Goal: Task Accomplishment & Management: Manage account settings

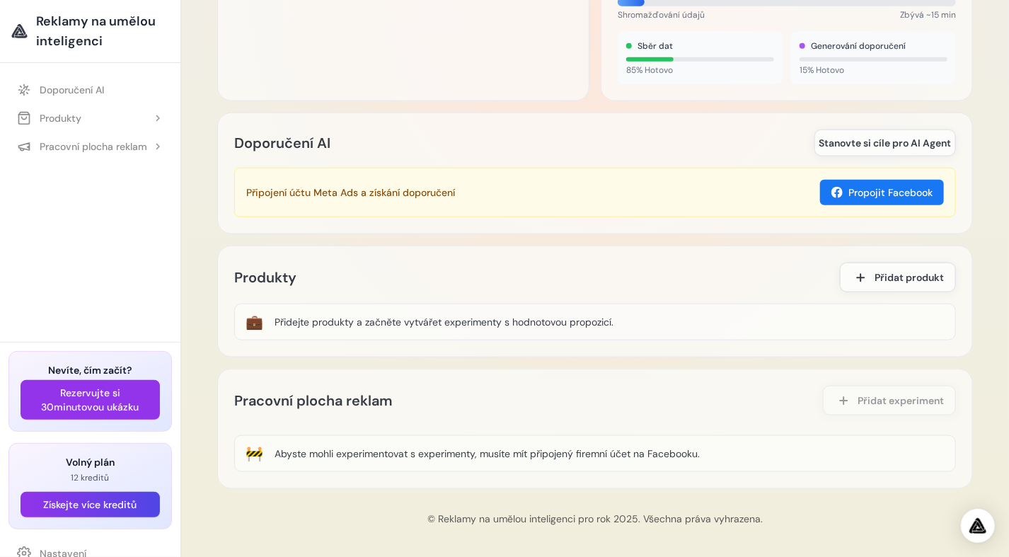
scroll to position [92, 0]
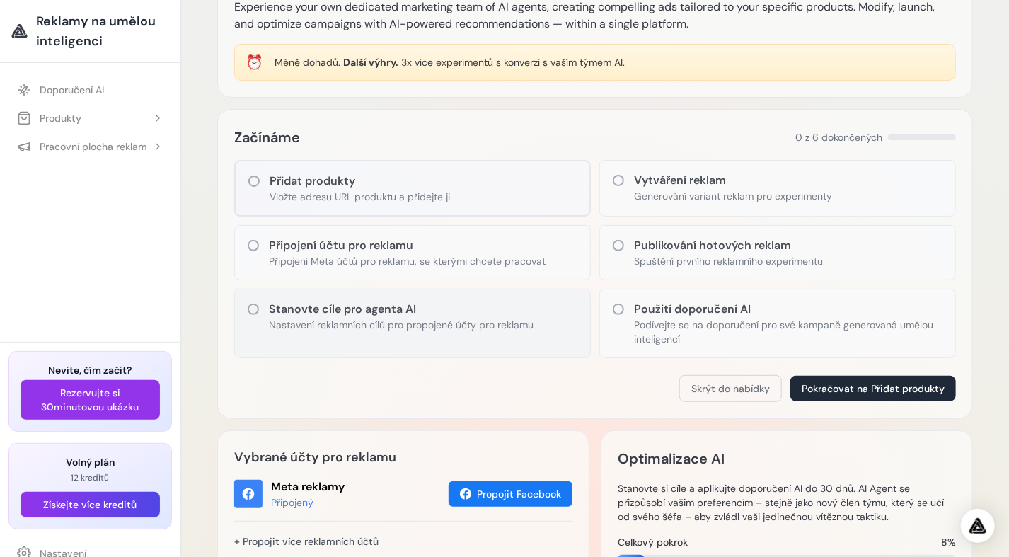
click at [286, 318] on p "Nastavení reklamních cílů pro propojené účty pro reklamu" at bounding box center [401, 325] width 265 height 14
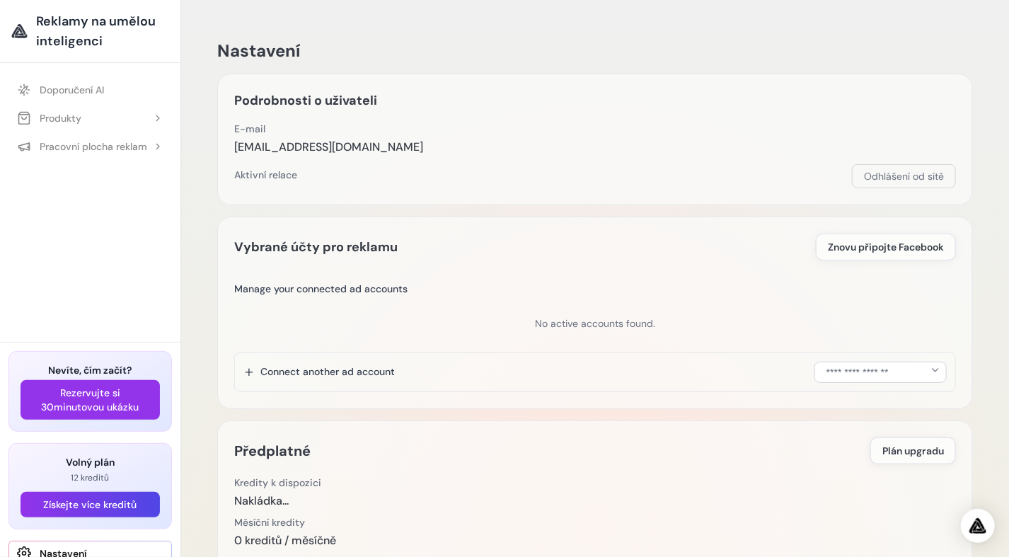
drag, startPoint x: 828, startPoint y: 30, endPoint x: 787, endPoint y: 20, distance: 43.1
click at [787, 20] on div "Nastavení Podrobnosti o uživateli E-mail elektronic26xp@gmail.com Email Verific…" at bounding box center [595, 501] width 778 height 969
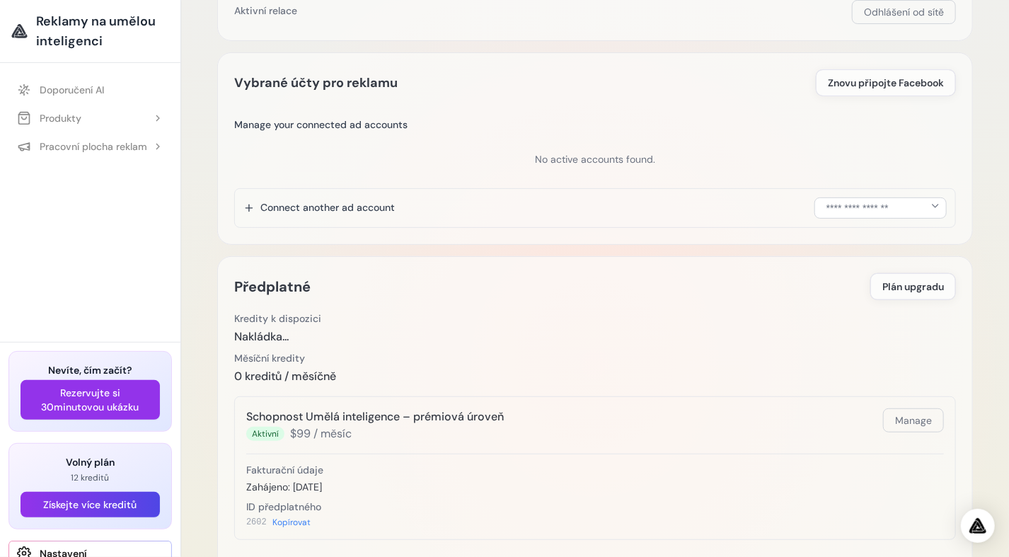
scroll to position [174, 0]
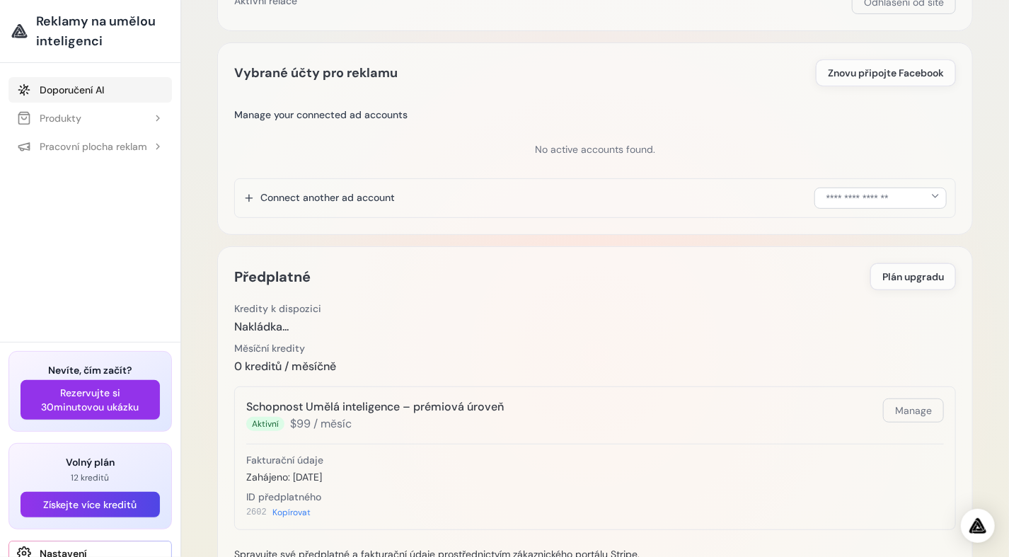
click at [64, 91] on font "Doporučení AI" at bounding box center [72, 90] width 64 height 14
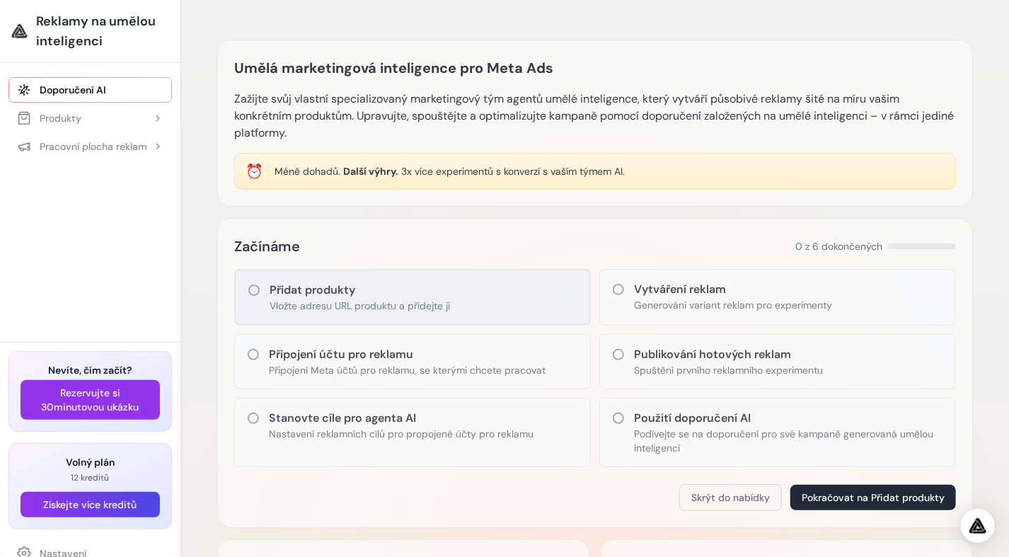
click at [289, 294] on h3 "Přidat produkty" at bounding box center [360, 290] width 180 height 17
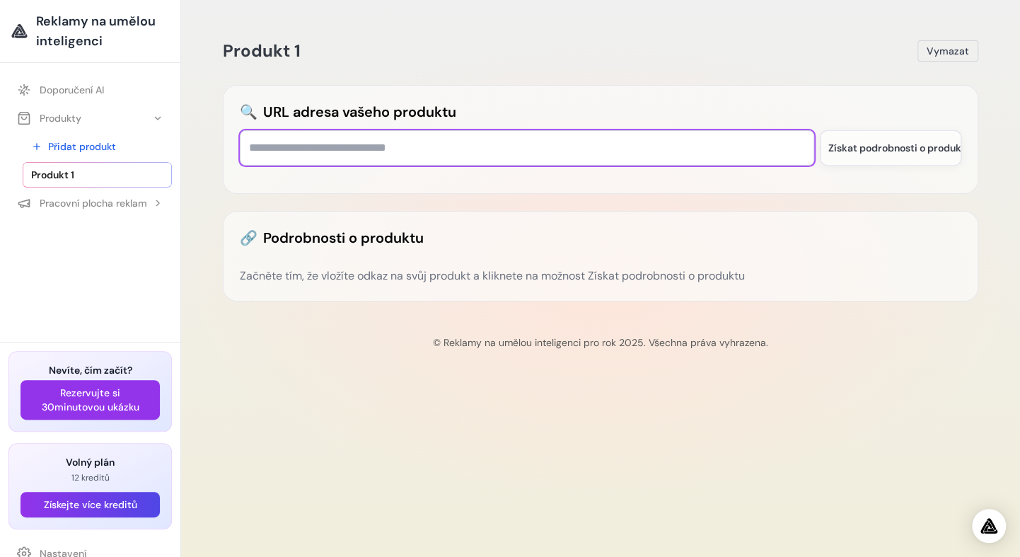
click at [373, 147] on input "text" at bounding box center [527, 147] width 574 height 35
type input "**********"
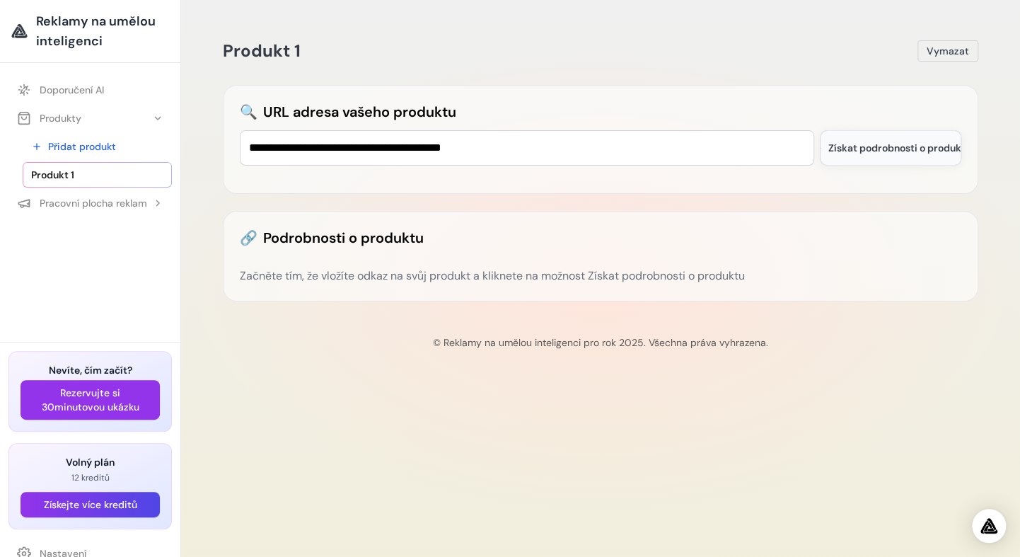
click at [908, 156] on button "Získat podrobnosti o produktu" at bounding box center [890, 147] width 141 height 35
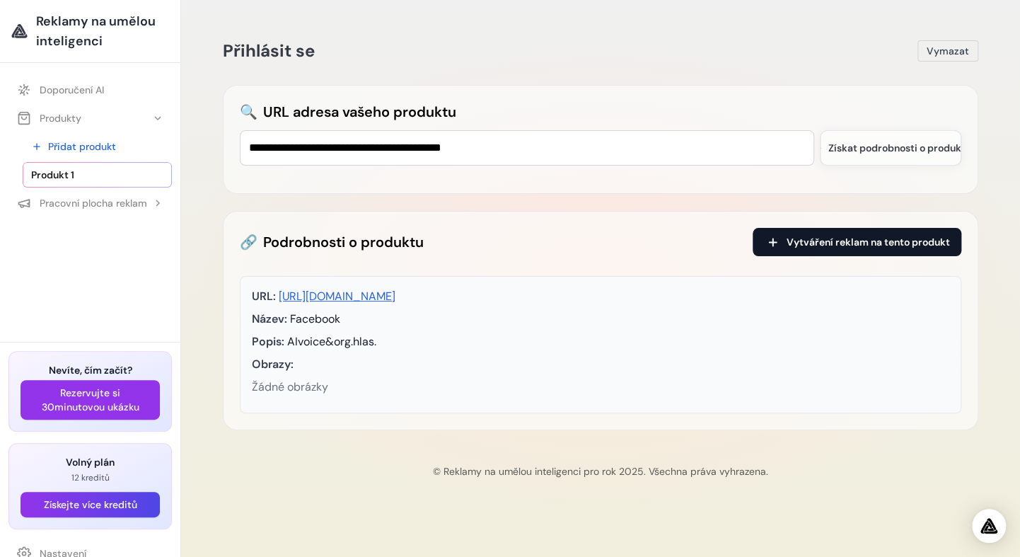
click at [830, 243] on span "Vytváření reklam na tento produkt" at bounding box center [868, 242] width 163 height 14
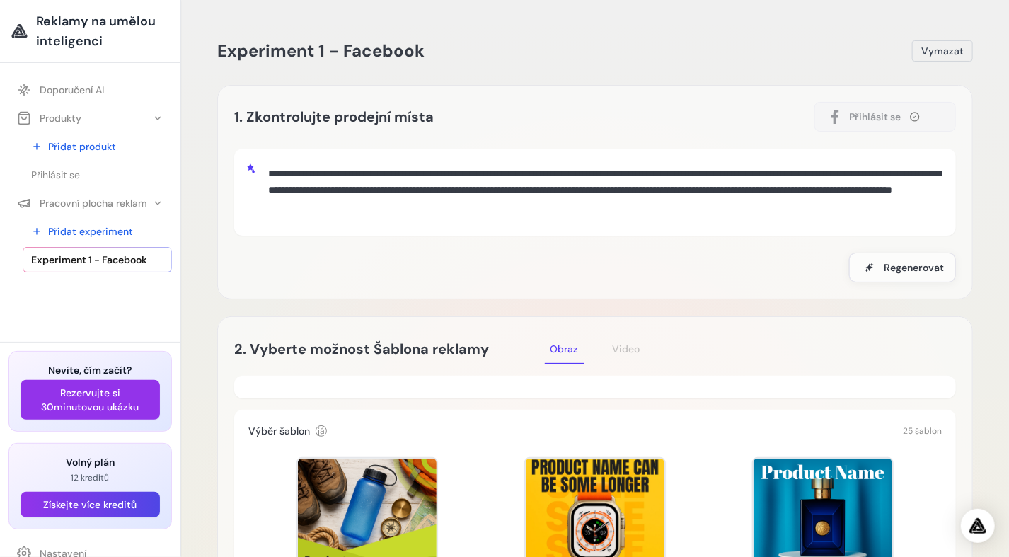
drag, startPoint x: 269, startPoint y: 170, endPoint x: 751, endPoint y: 221, distance: 484.3
click at [779, 230] on div "**********" at bounding box center [595, 192] width 722 height 87
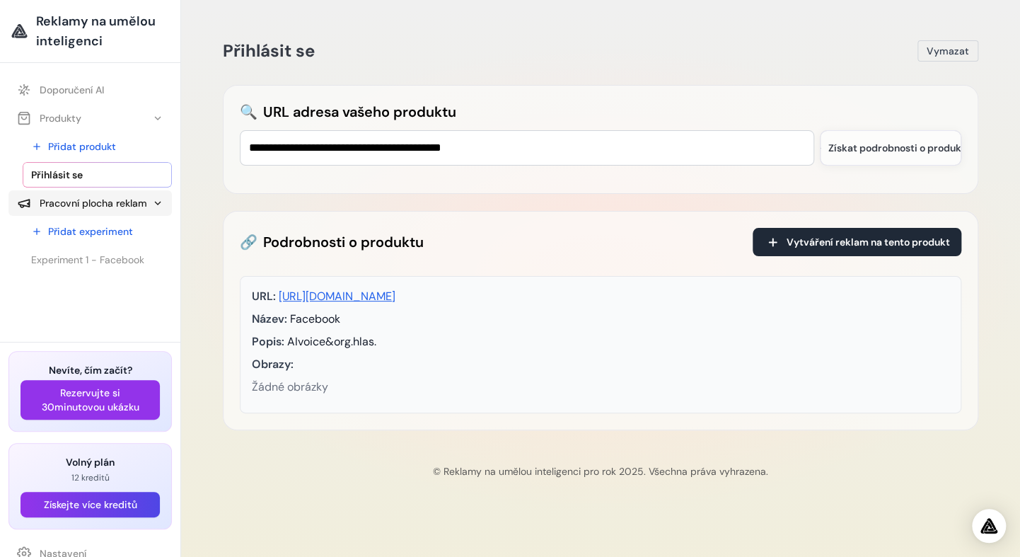
click at [97, 201] on font "Pracovní plocha reklam" at bounding box center [94, 203] width 108 height 14
click at [97, 199] on font "Pracovní plocha reklam" at bounding box center [94, 203] width 108 height 14
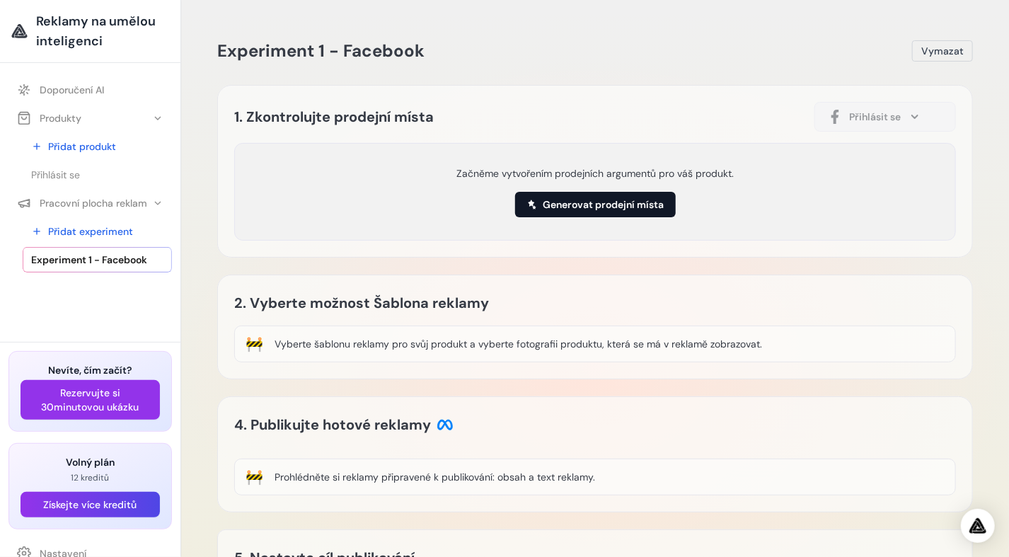
click at [603, 209] on font "Generovat prodejní místa" at bounding box center [603, 204] width 121 height 14
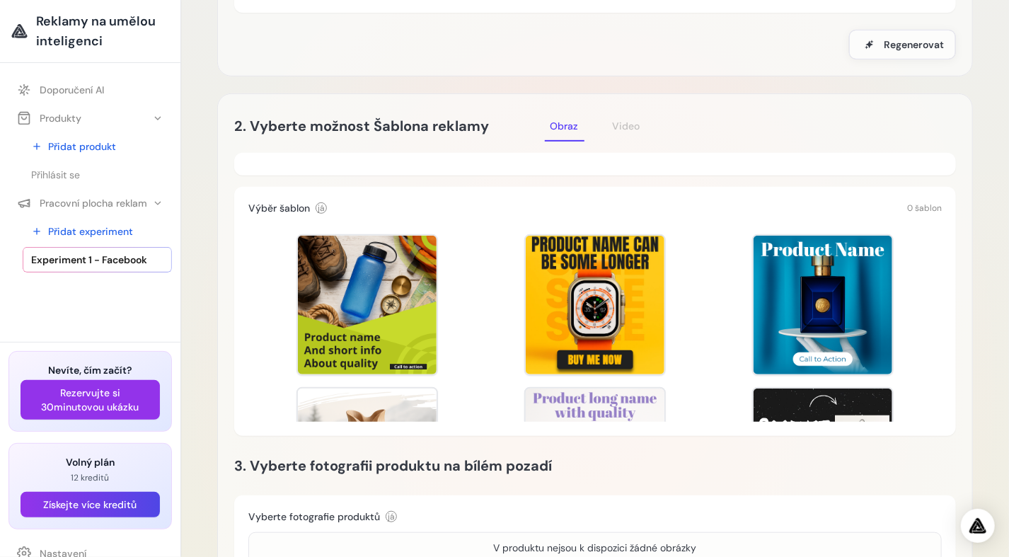
scroll to position [243, 0]
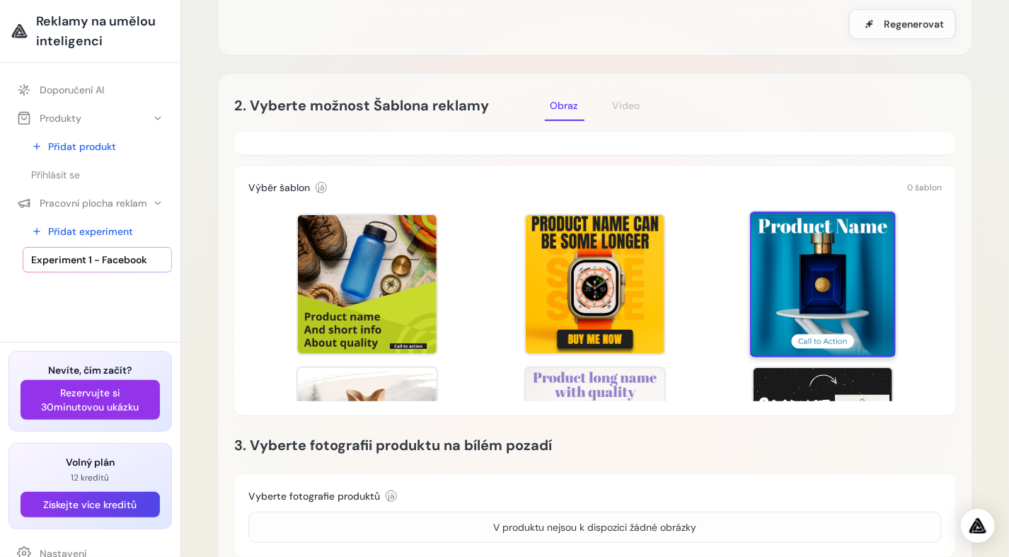
click at [801, 303] on div at bounding box center [823, 285] width 146 height 146
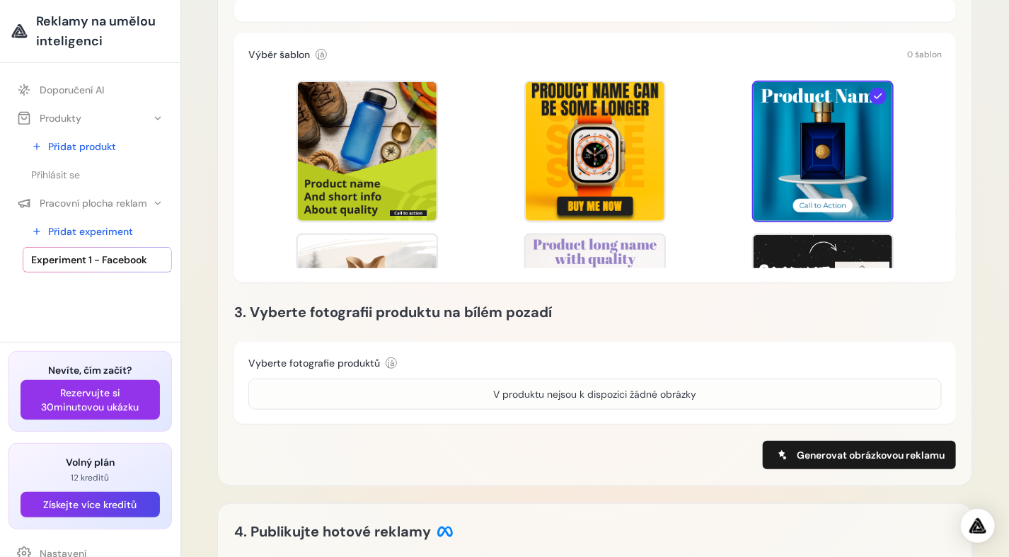
scroll to position [378, 0]
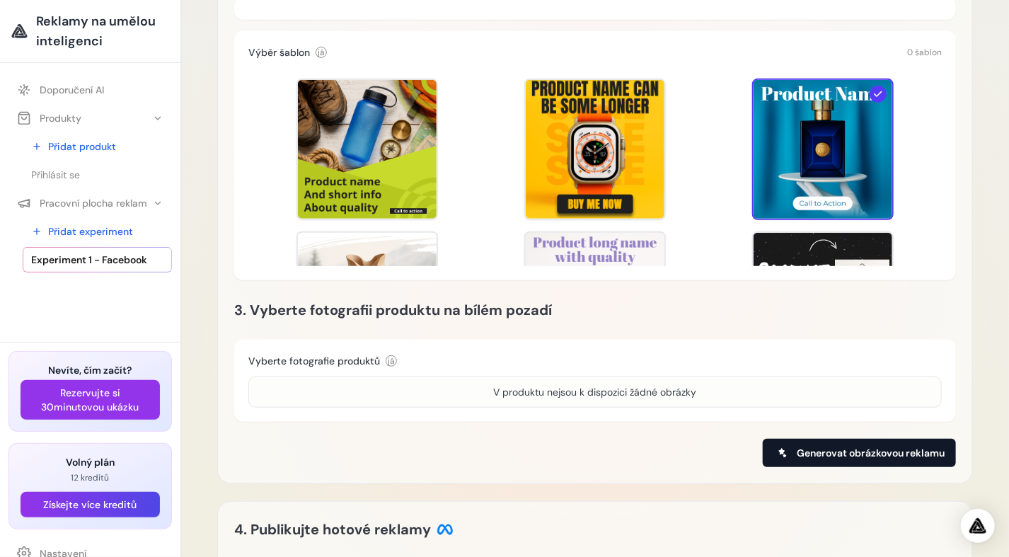
click at [841, 453] on span "Generovat obrázkovou reklamu" at bounding box center [871, 453] width 148 height 14
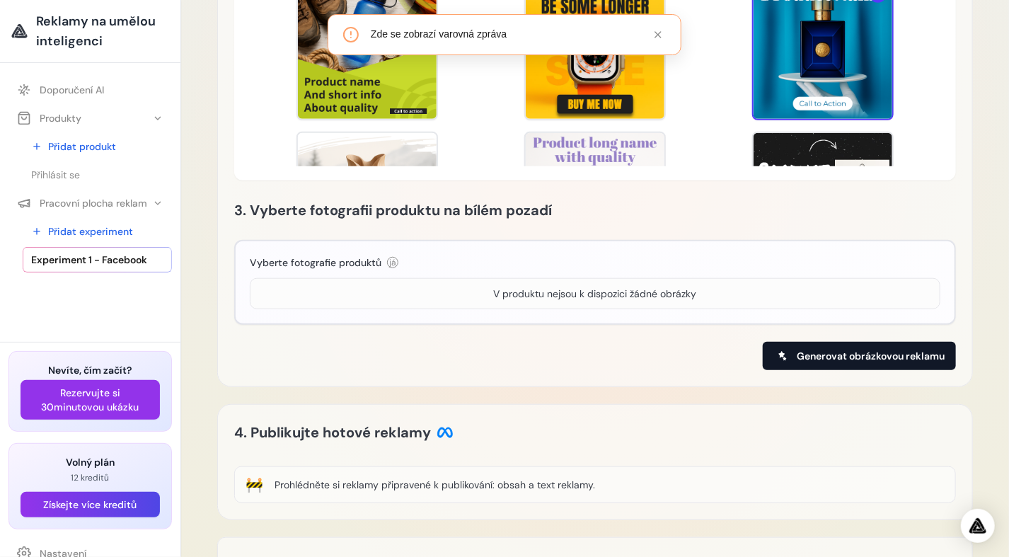
scroll to position [480, 0]
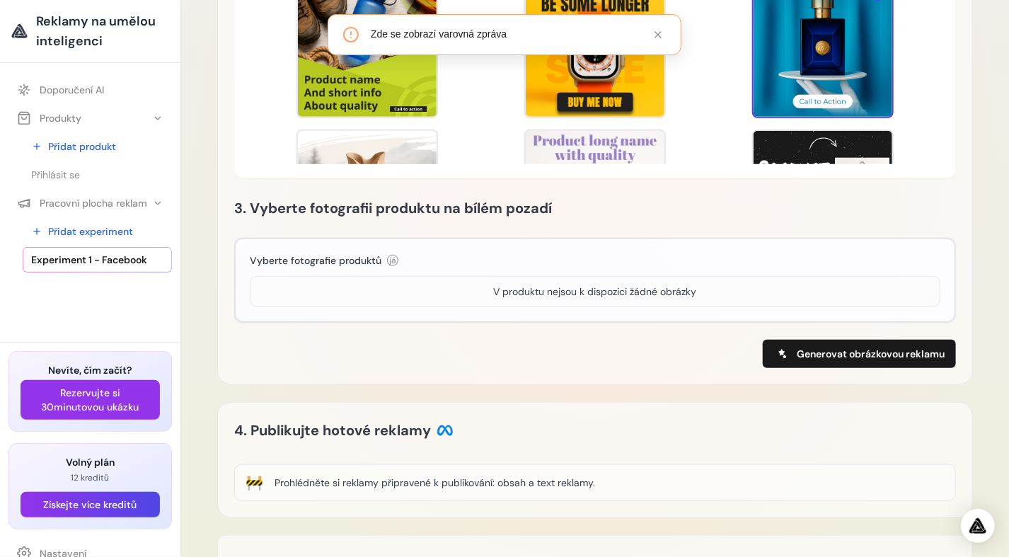
click at [521, 293] on div "V produktu nejsou k dispozici žádné obrázky" at bounding box center [595, 291] width 203 height 14
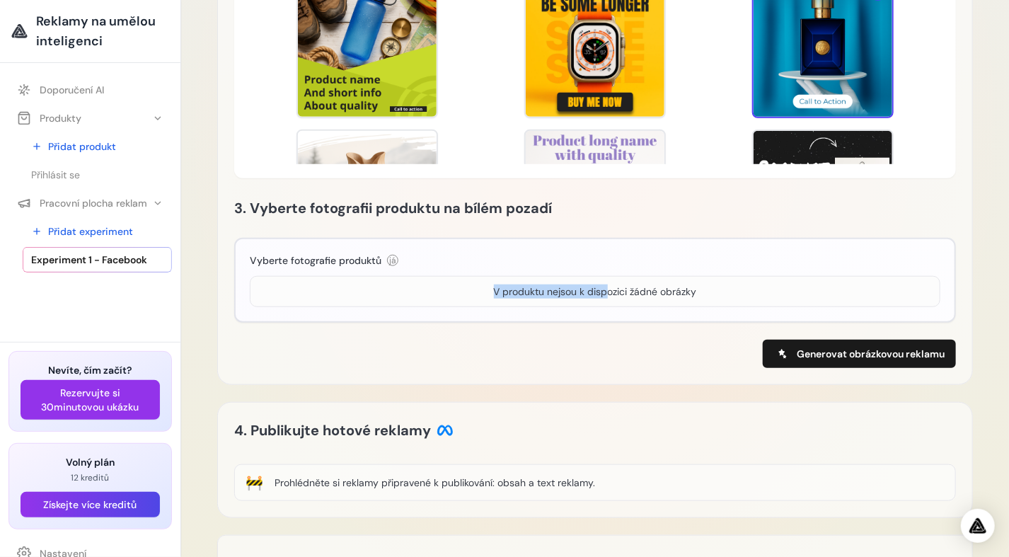
drag, startPoint x: 465, startPoint y: 289, endPoint x: 659, endPoint y: 291, distance: 194.6
click at [625, 298] on div "V produktu nejsou k dispozici žádné obrázky" at bounding box center [595, 291] width 690 height 31
click at [690, 297] on div "V produktu nejsou k dispozici žádné obrázky" at bounding box center [595, 291] width 203 height 14
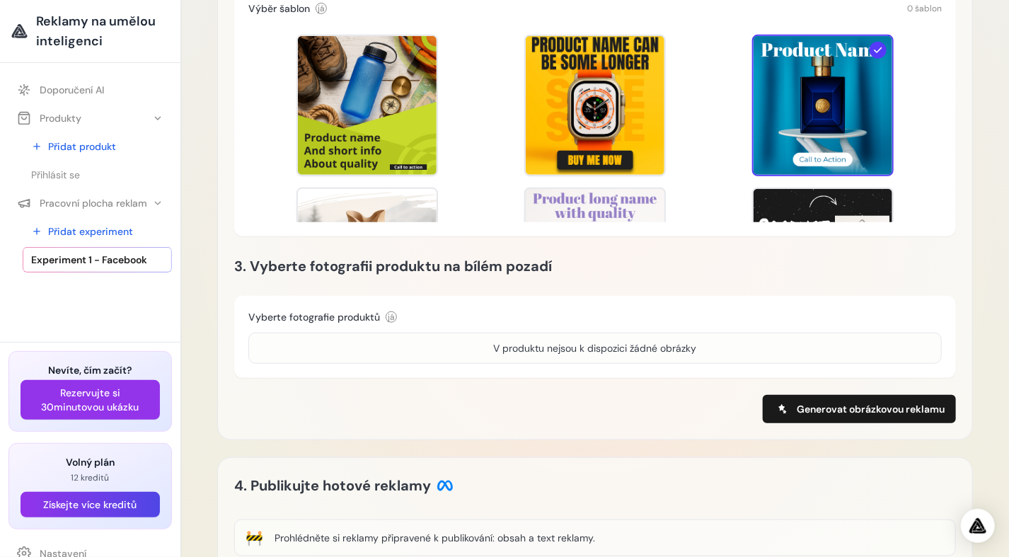
scroll to position [456, 0]
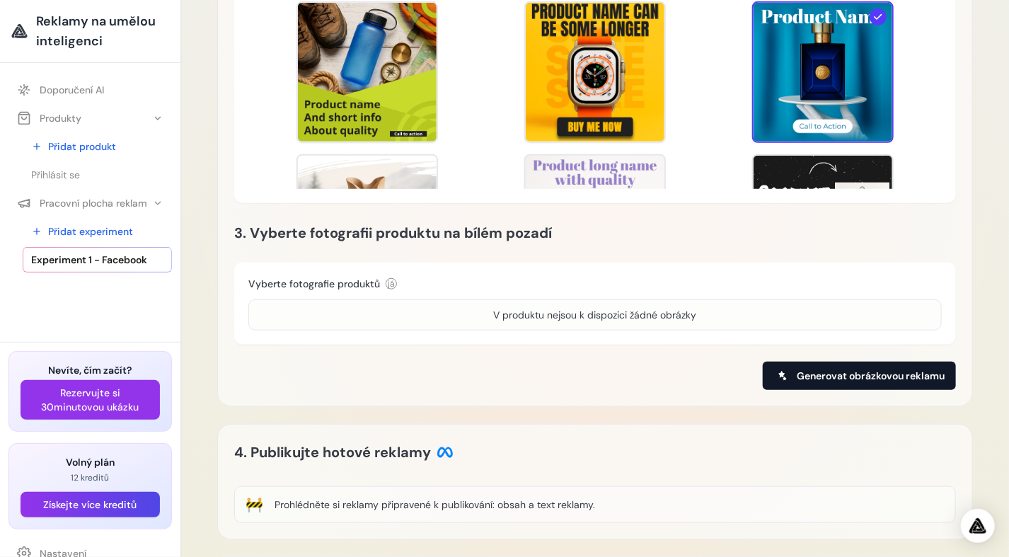
click at [809, 373] on span "Generovat obrázkovou reklamu" at bounding box center [871, 376] width 148 height 14
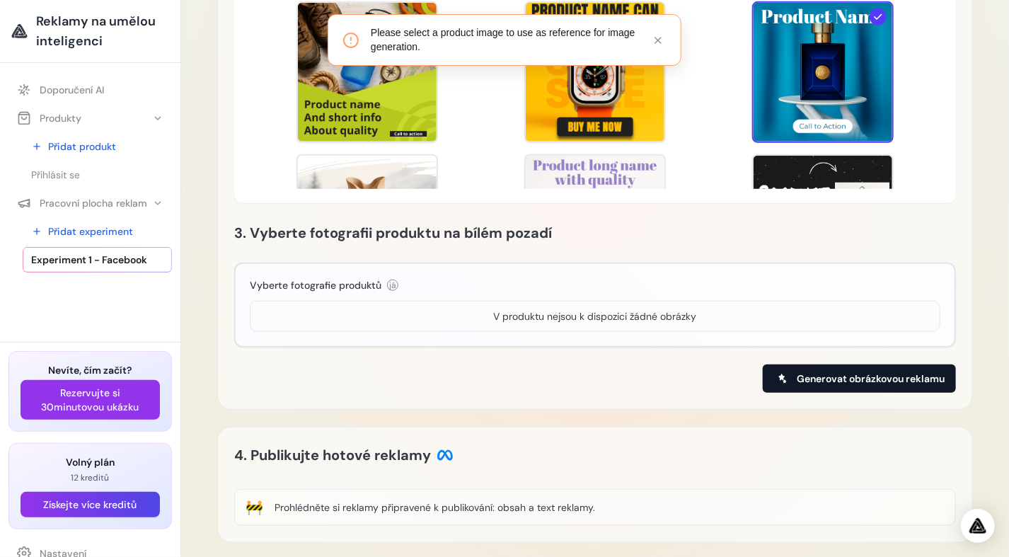
scroll to position [480, 0]
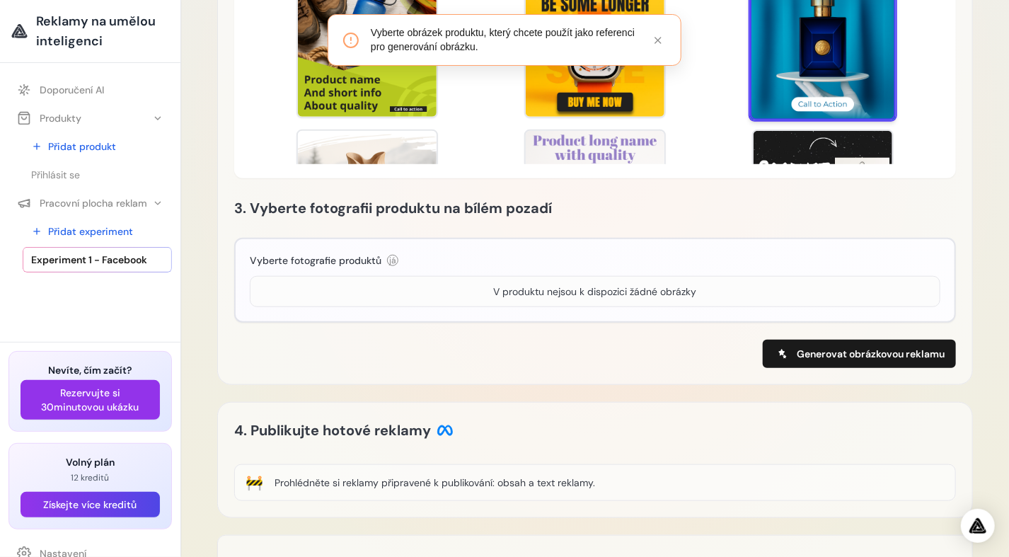
click at [813, 88] on div at bounding box center [823, 48] width 146 height 146
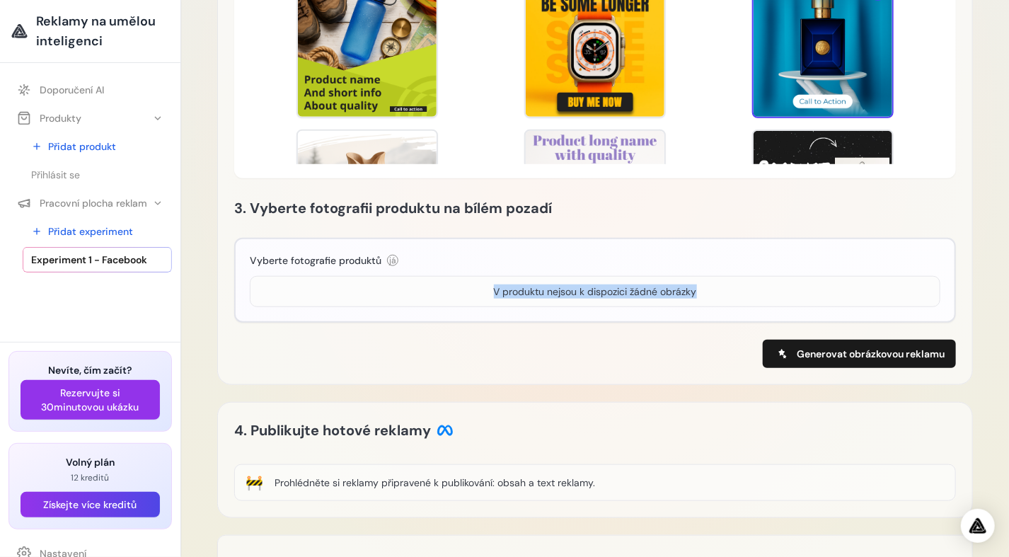
drag, startPoint x: 1007, startPoint y: 285, endPoint x: 952, endPoint y: 238, distance: 72.2
click at [1004, 257] on div "Experiment 1 - Facebook Vymazat Načítání experimentu Zpracování dat experimentu…" at bounding box center [595, 130] width 828 height 1220
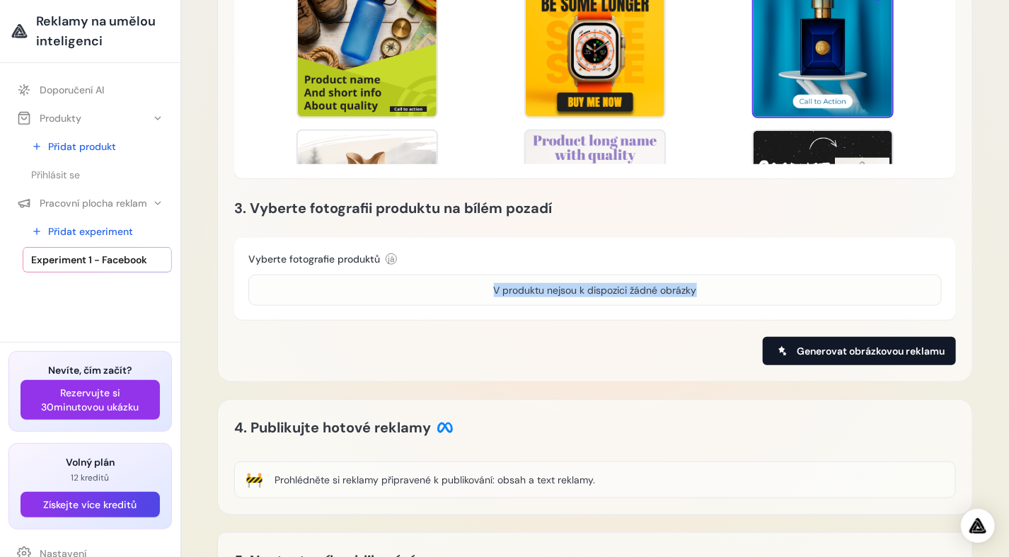
click at [807, 348] on span "Generovat obrázkovou reklamu" at bounding box center [871, 351] width 148 height 14
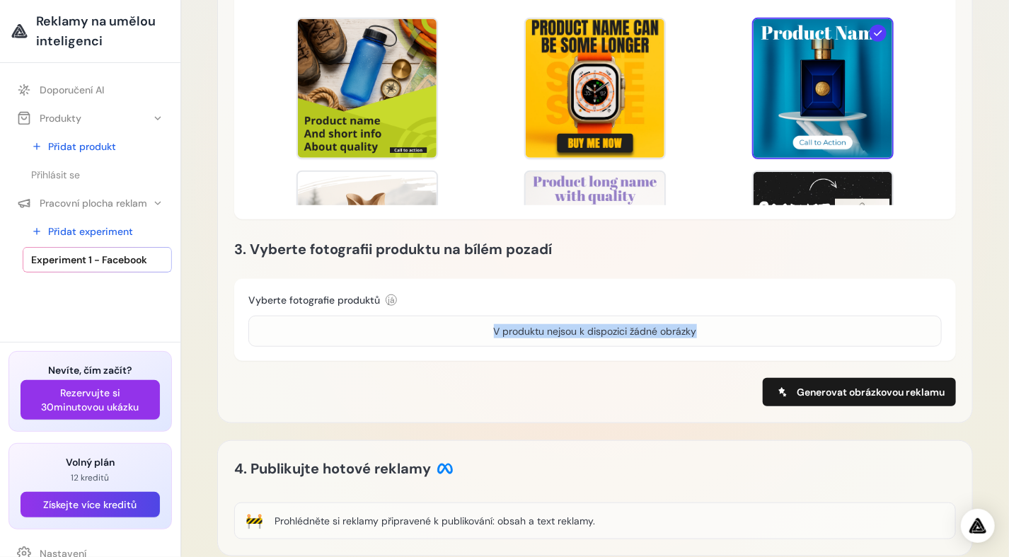
scroll to position [392, 0]
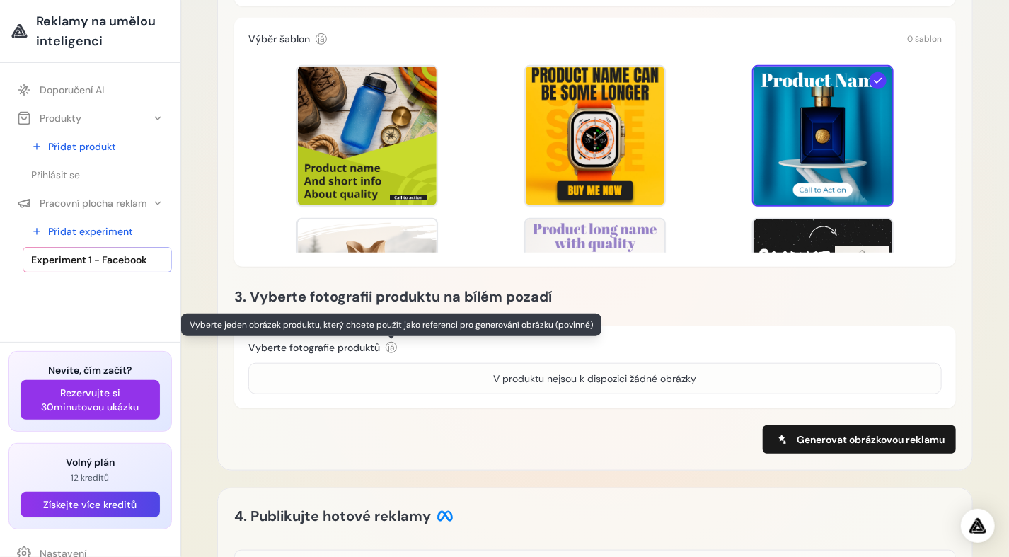
click at [386, 340] on div "Vyberte fotografie produktů já Vyberte jeden obrázek produktu, který chcete pou…" at bounding box center [322, 347] width 149 height 14
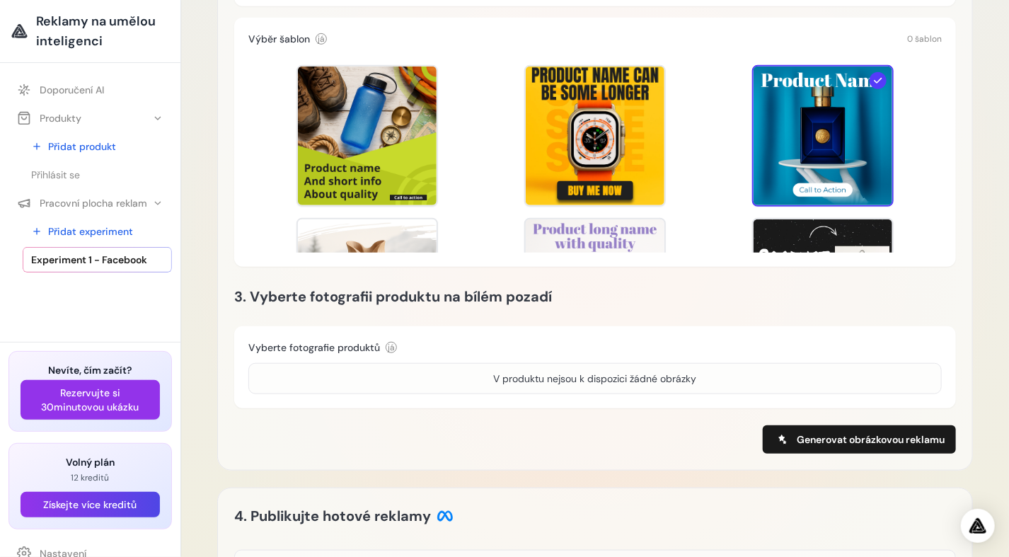
click at [519, 381] on div "V produktu nejsou k dispozici žádné obrázky" at bounding box center [595, 378] width 203 height 14
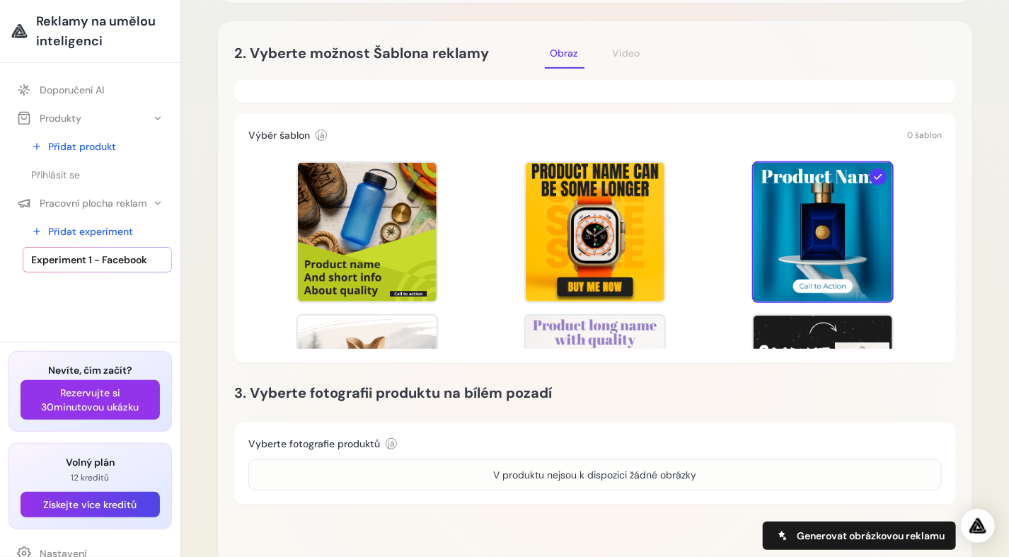
scroll to position [190, 0]
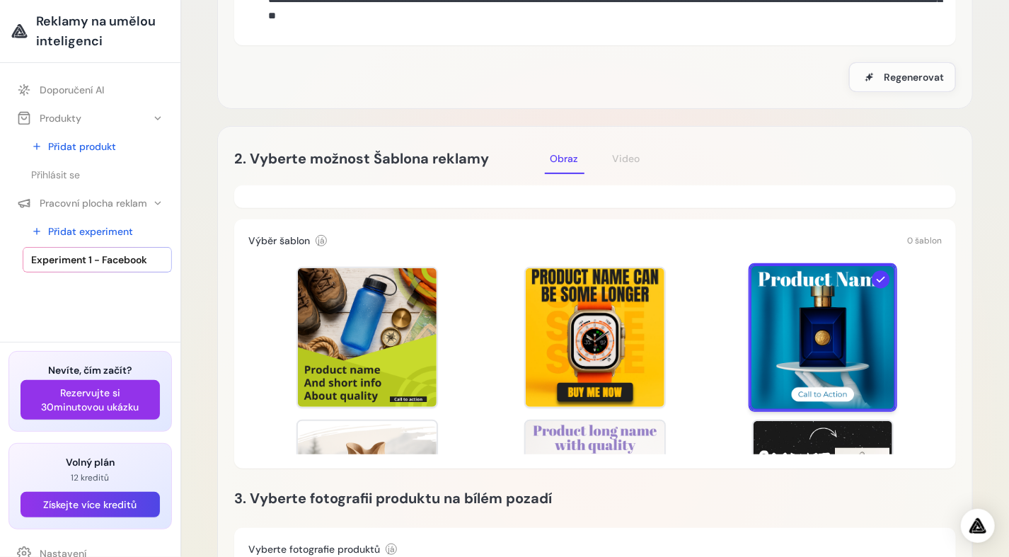
click at [862, 288] on div at bounding box center [823, 338] width 146 height 146
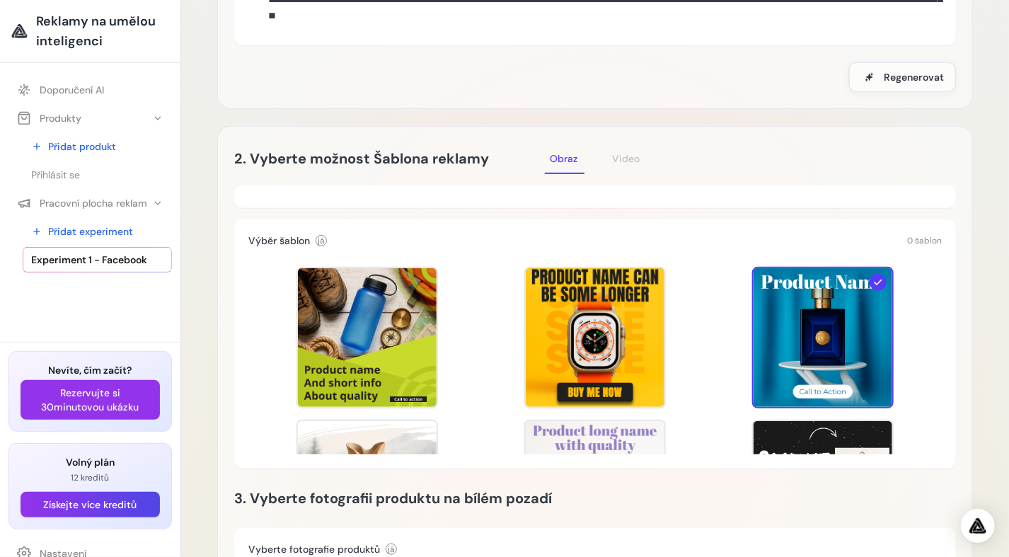
click at [677, 274] on div "Náhled šablony Náhled šablony Náhled šablony Náhled šablony Náhled šablony Náhl…" at bounding box center [594, 355] width 693 height 198
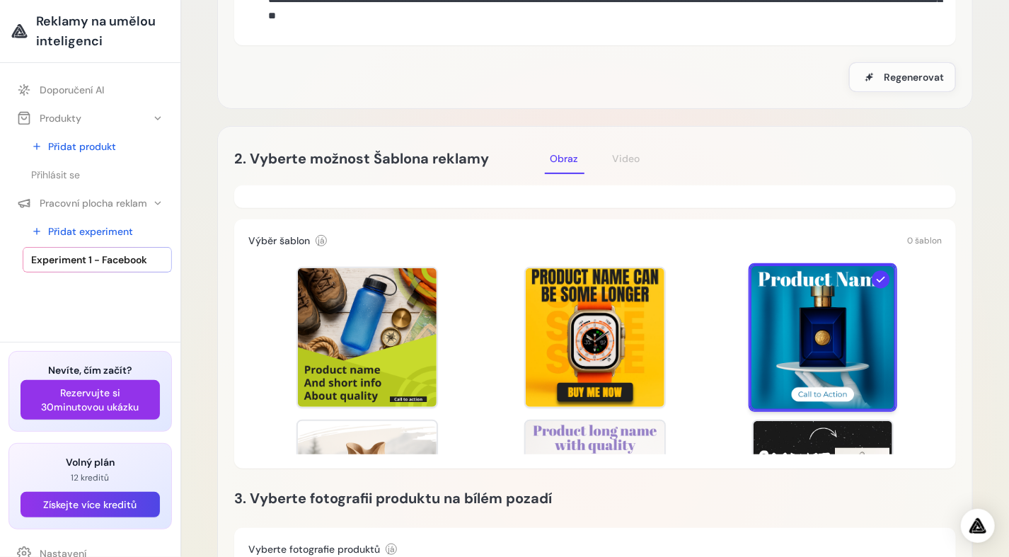
click at [825, 358] on div at bounding box center [823, 338] width 146 height 146
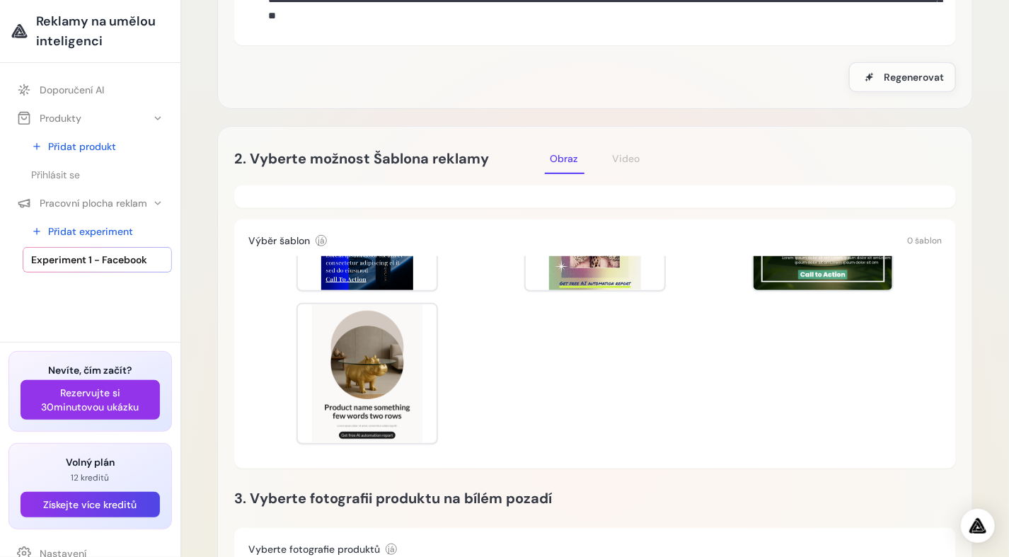
scroll to position [660, 0]
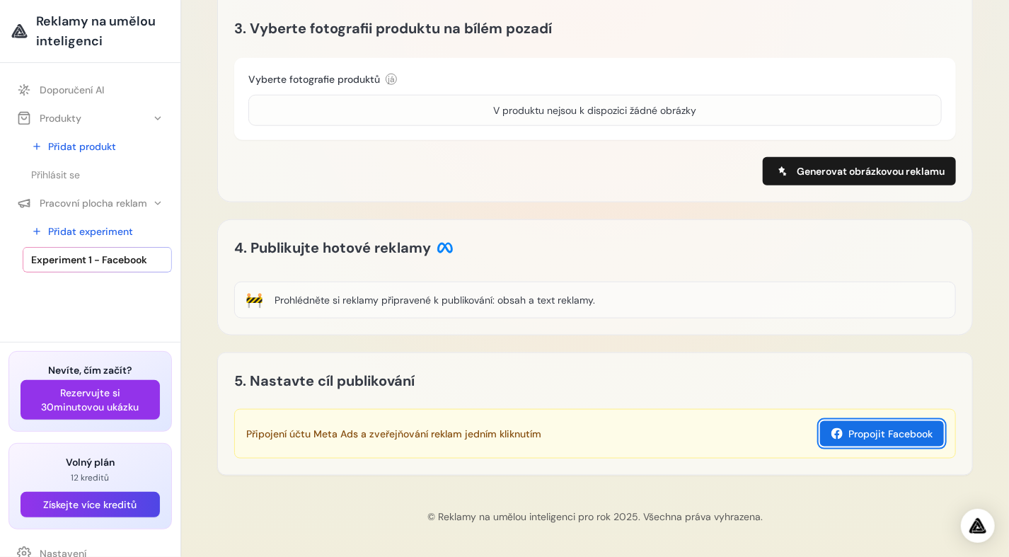
click at [892, 436] on font "Propojit Facebook" at bounding box center [890, 434] width 84 height 14
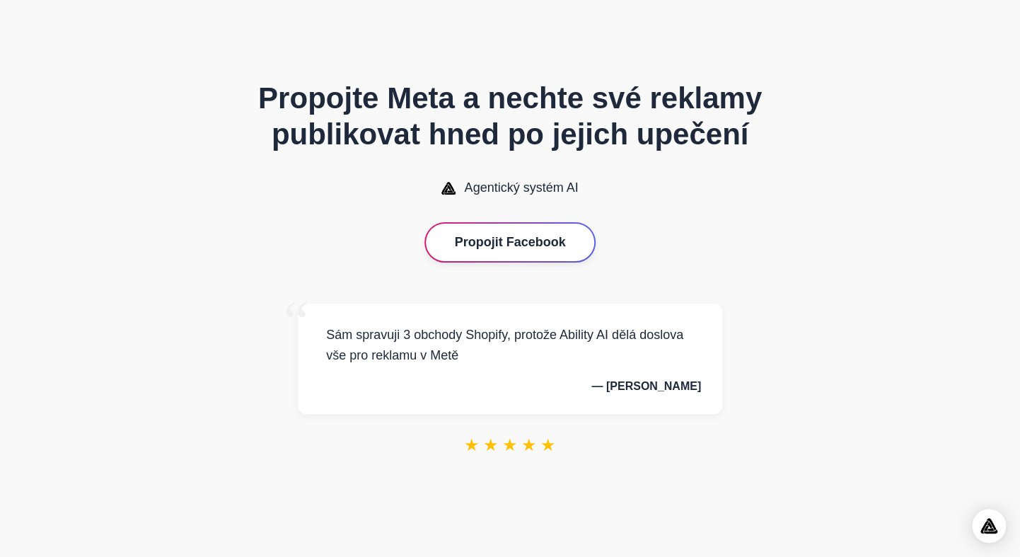
click at [496, 242] on button "Propojit Facebook" at bounding box center [510, 242] width 168 height 37
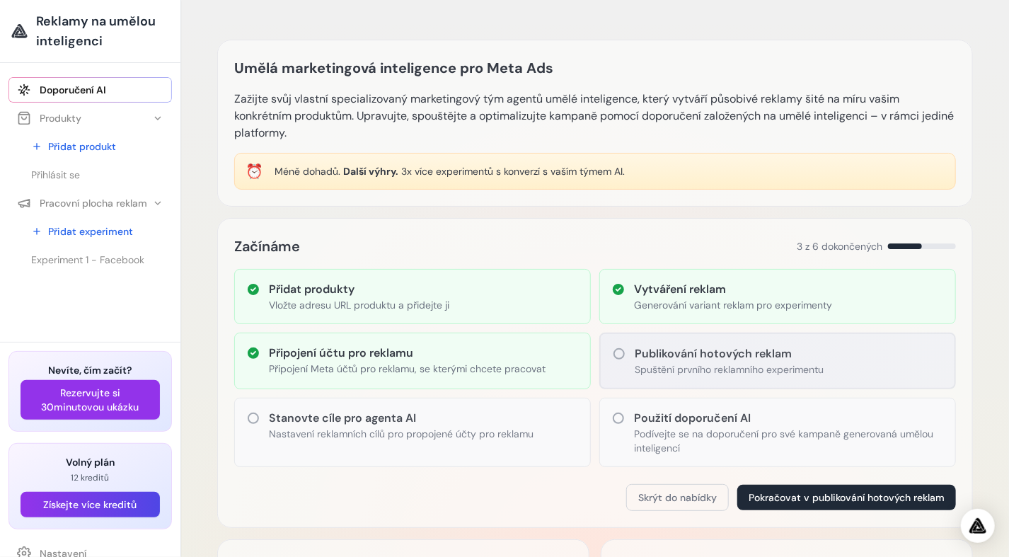
click at [720, 371] on p "Spuštění prvního reklamního experimentu" at bounding box center [729, 369] width 189 height 14
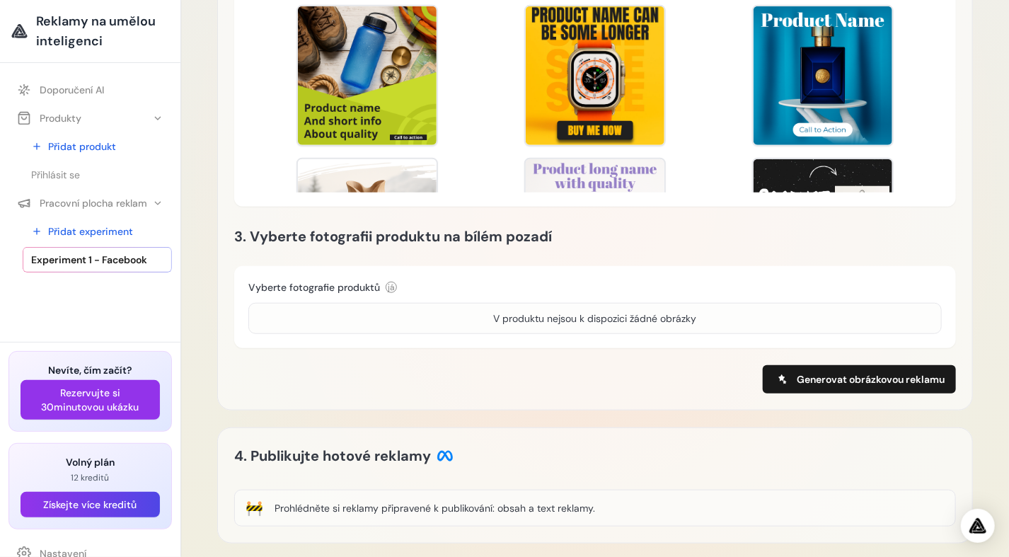
scroll to position [364, 0]
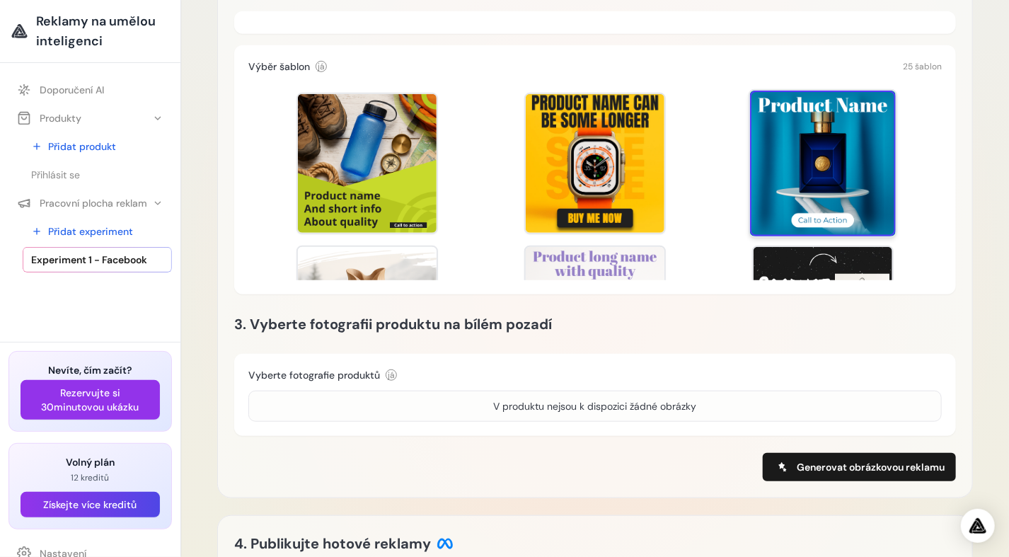
click at [852, 183] on div at bounding box center [823, 164] width 146 height 146
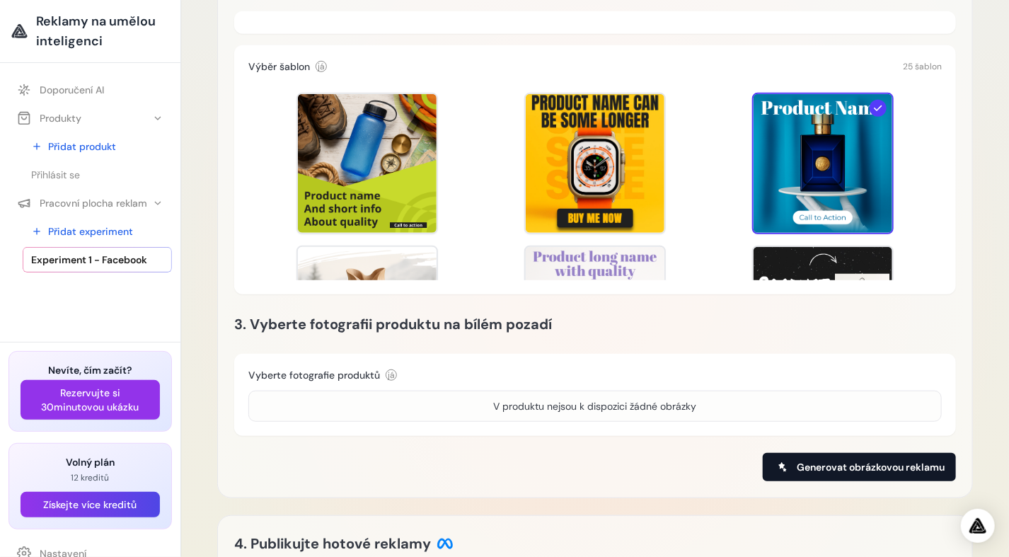
click at [875, 470] on span "Generovat obrázkovou reklamu" at bounding box center [871, 467] width 148 height 14
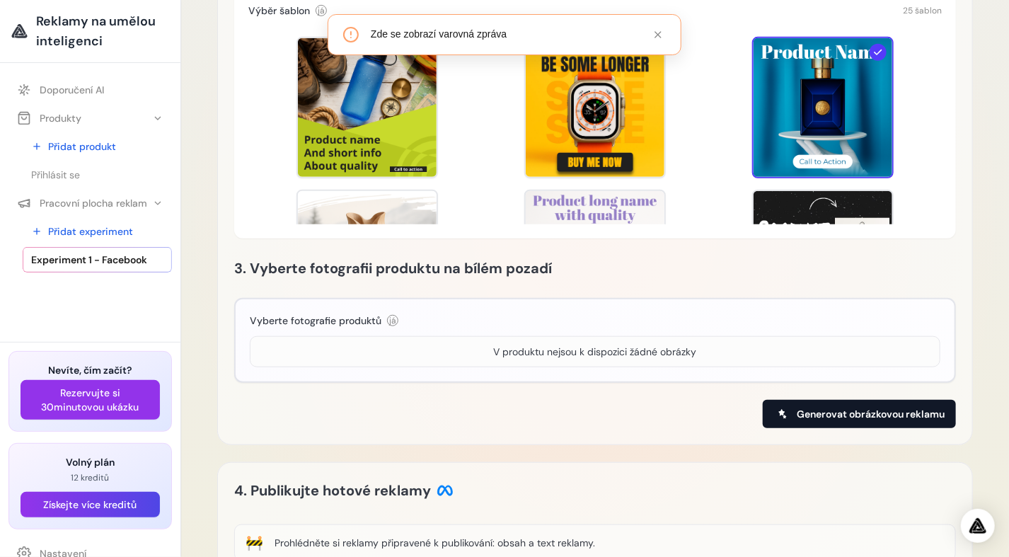
scroll to position [480, 0]
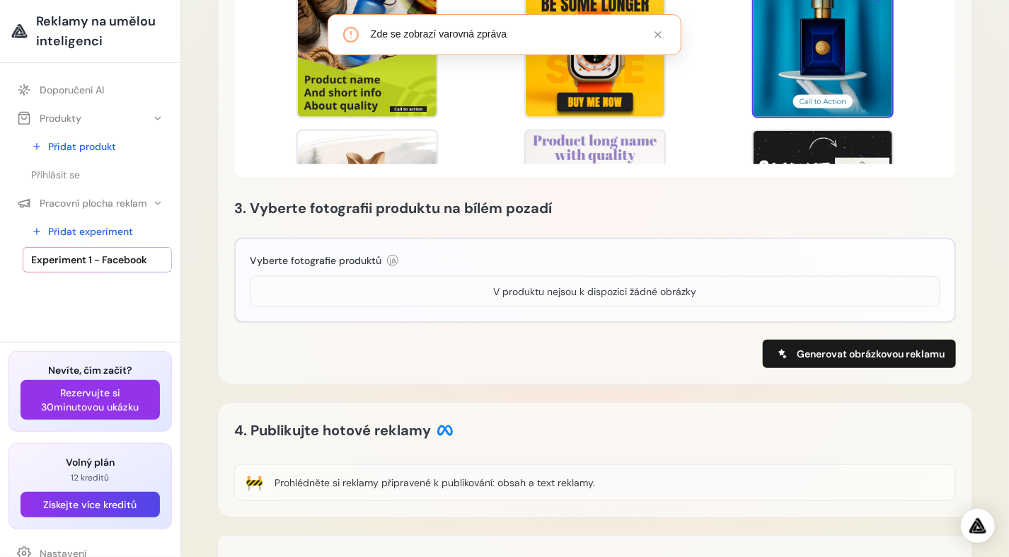
click at [518, 291] on div "V produktu nejsou k dispozici žádné obrázky" at bounding box center [595, 291] width 203 height 14
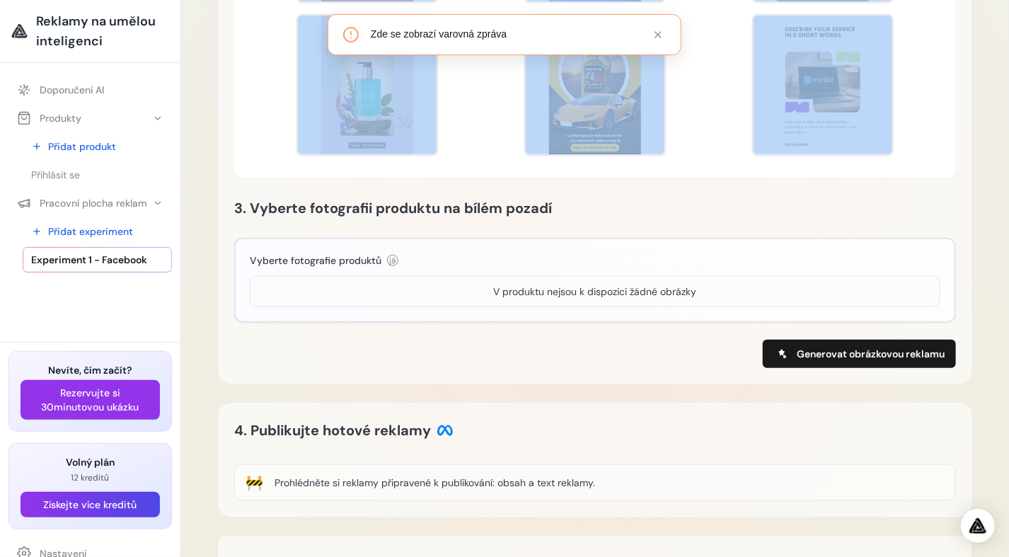
scroll to position [710, 0]
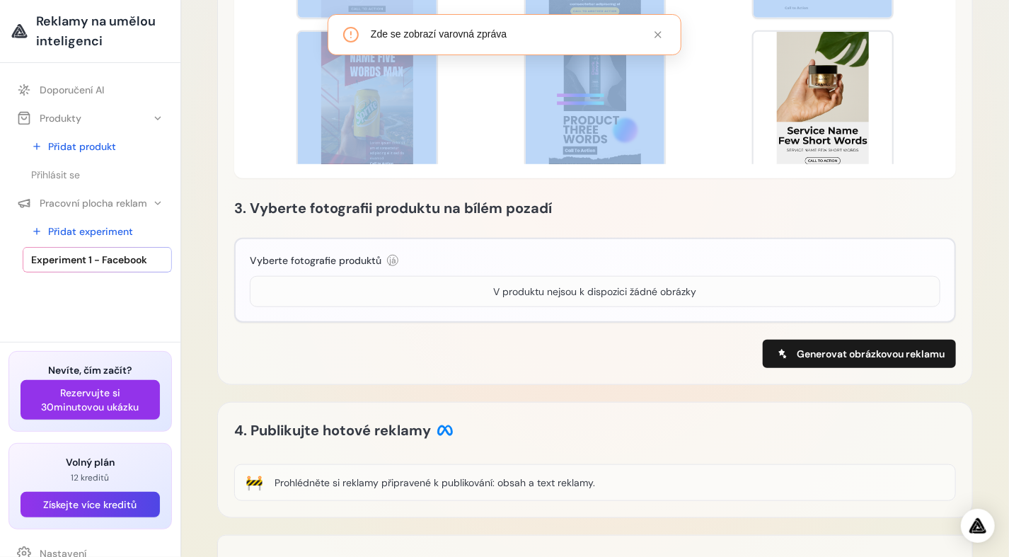
drag, startPoint x: 765, startPoint y: 72, endPoint x: 685, endPoint y: 127, distance: 97.1
click at [683, 139] on div "Template Preview Template Preview Template Preview Template Preview Template Pr…" at bounding box center [594, 65] width 693 height 198
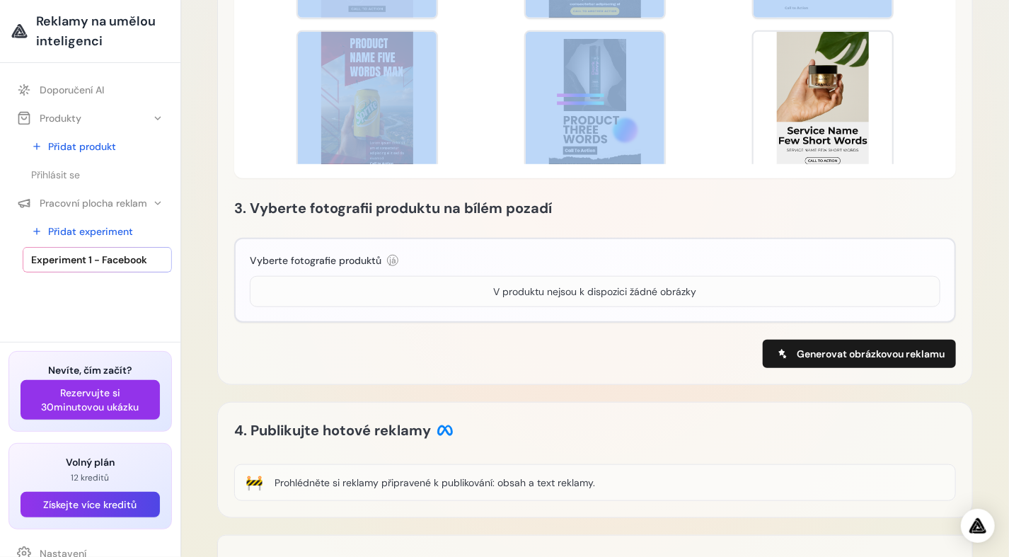
scroll to position [0, 0]
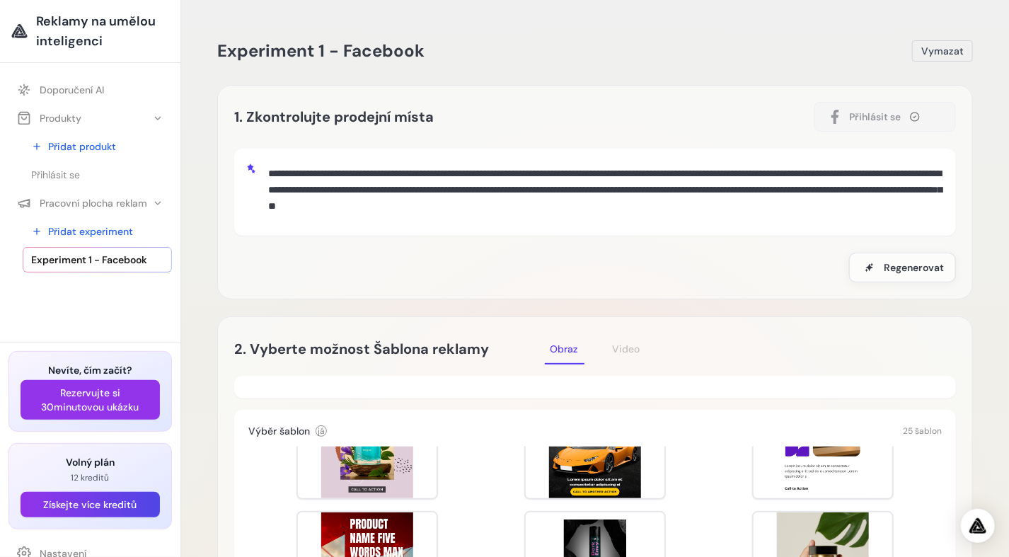
click at [968, 243] on div "**********" at bounding box center [594, 192] width 755 height 214
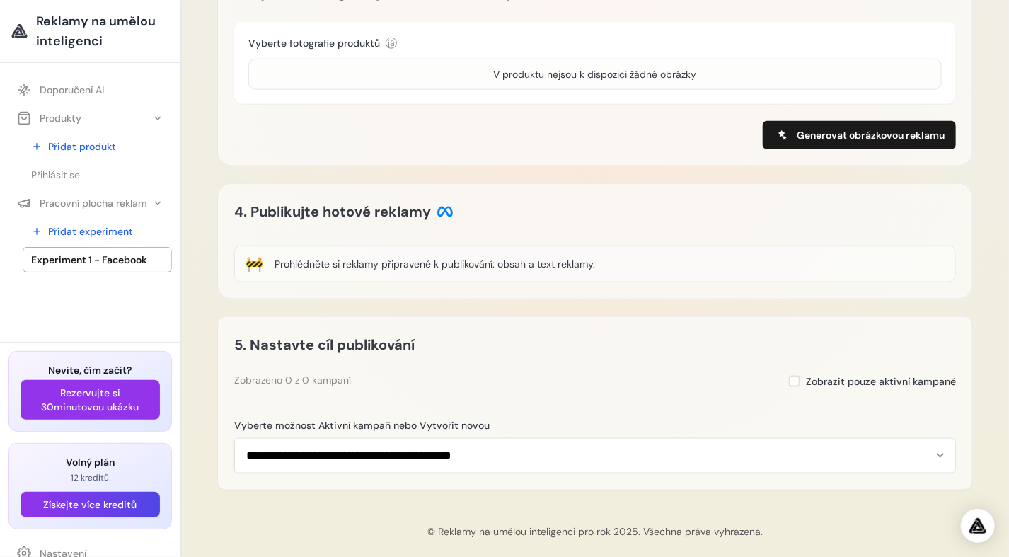
scroll to position [711, 0]
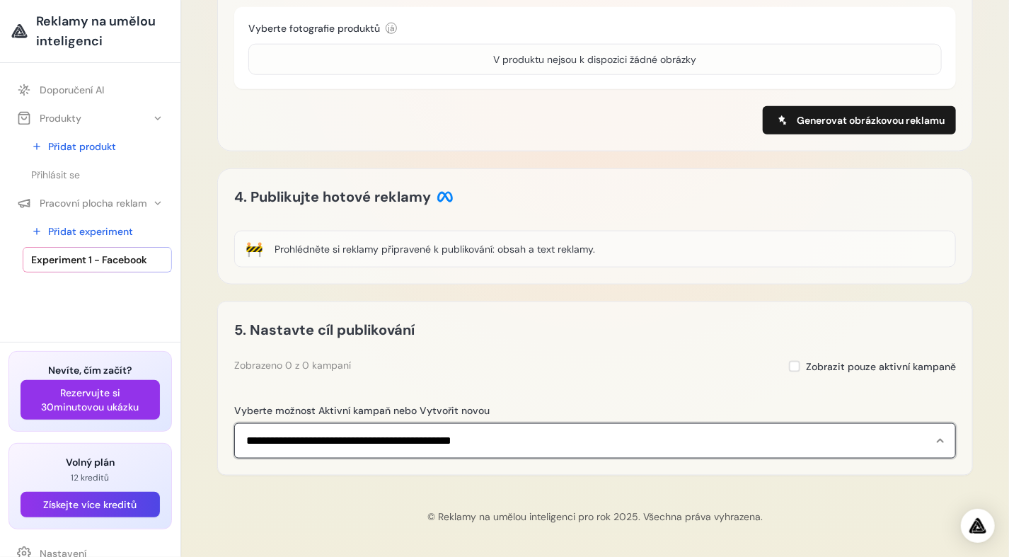
click at [394, 440] on select "**********" at bounding box center [595, 440] width 722 height 35
click at [357, 436] on select "**********" at bounding box center [595, 440] width 722 height 35
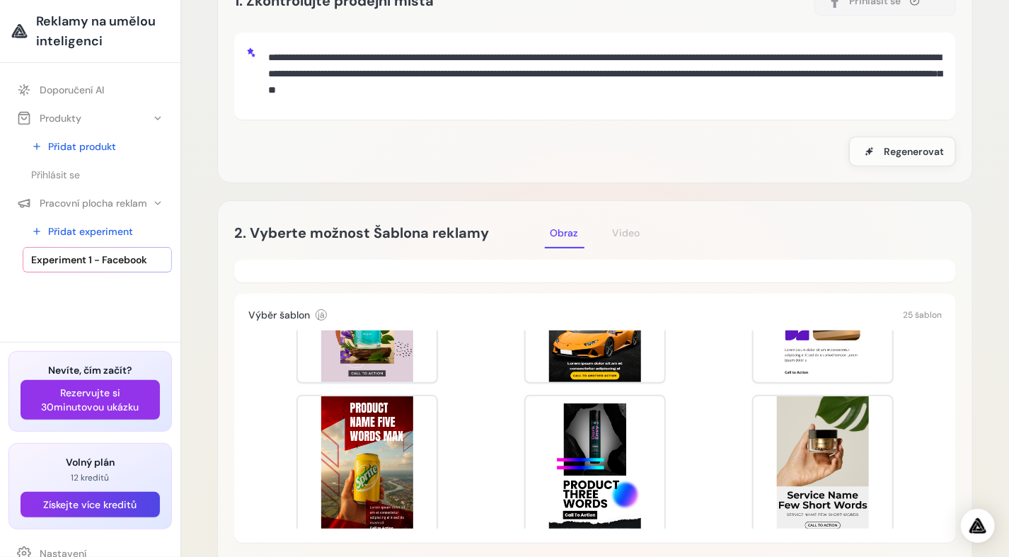
scroll to position [0, 0]
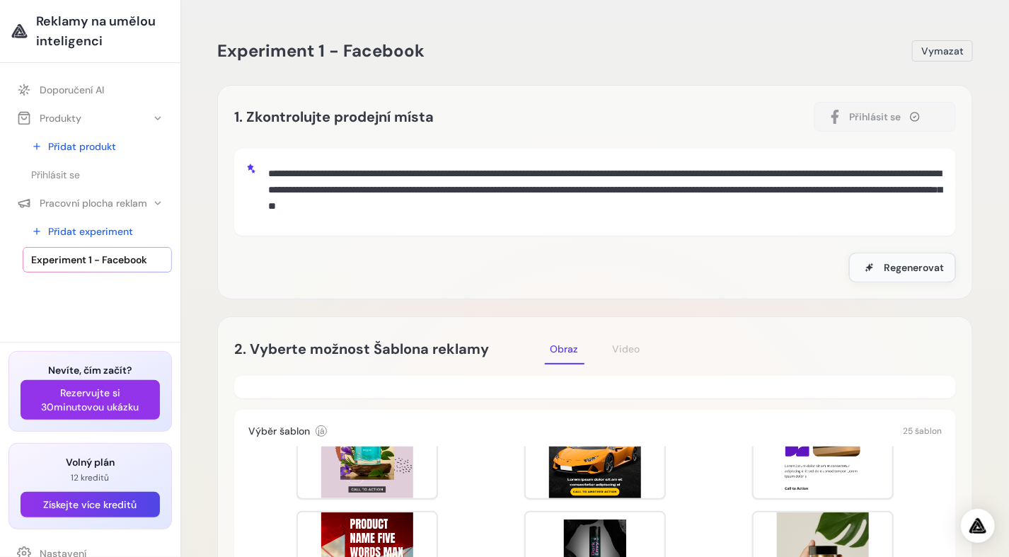
click at [926, 269] on span "Regenerovat" at bounding box center [914, 267] width 60 height 14
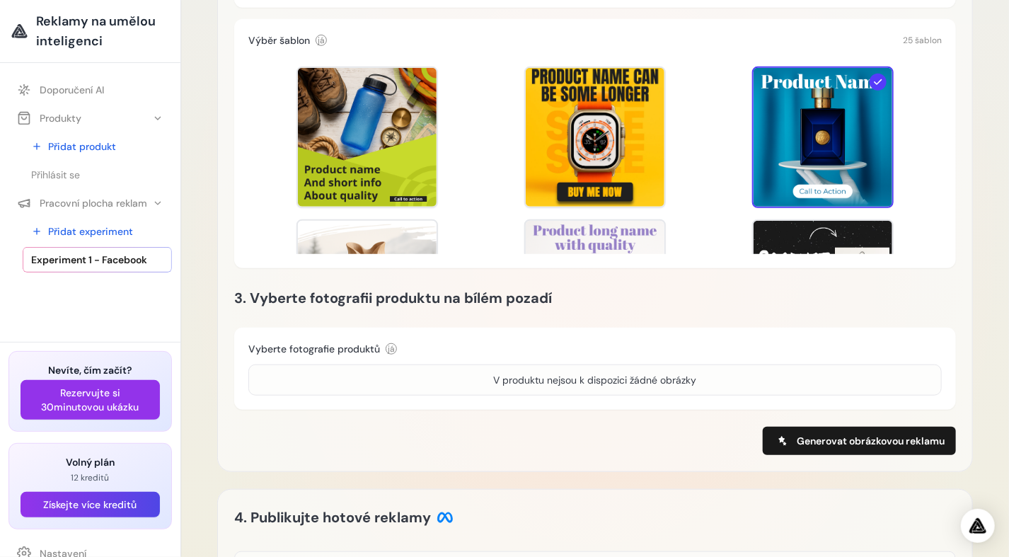
scroll to position [283, 0]
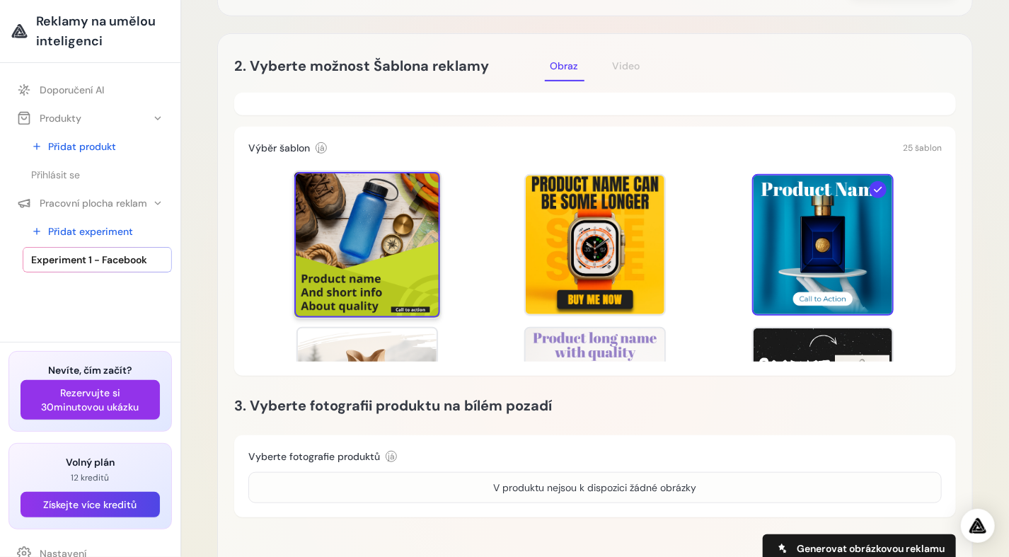
click at [376, 215] on div at bounding box center [367, 245] width 146 height 146
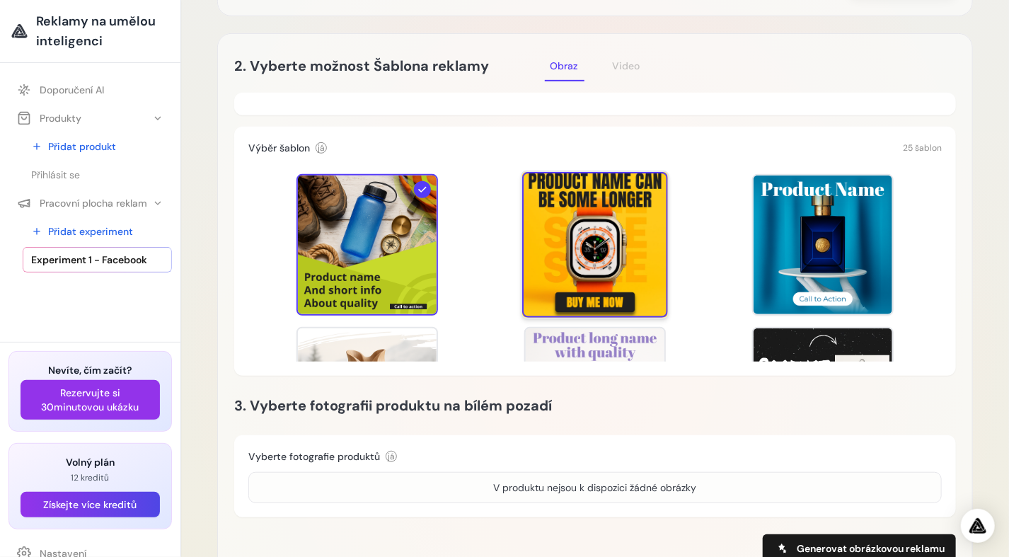
click at [575, 248] on div at bounding box center [595, 245] width 146 height 146
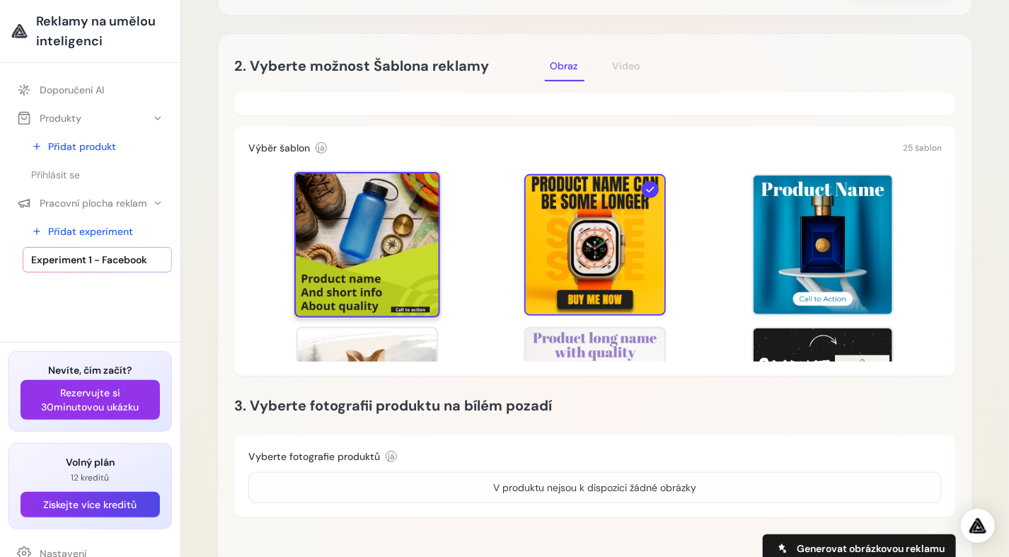
click at [343, 223] on div at bounding box center [367, 245] width 146 height 146
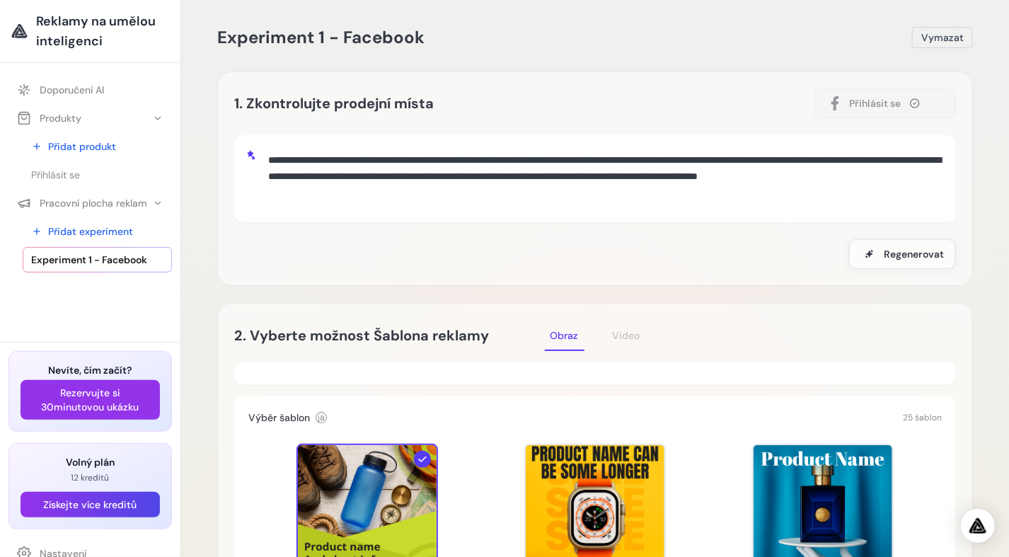
scroll to position [0, 0]
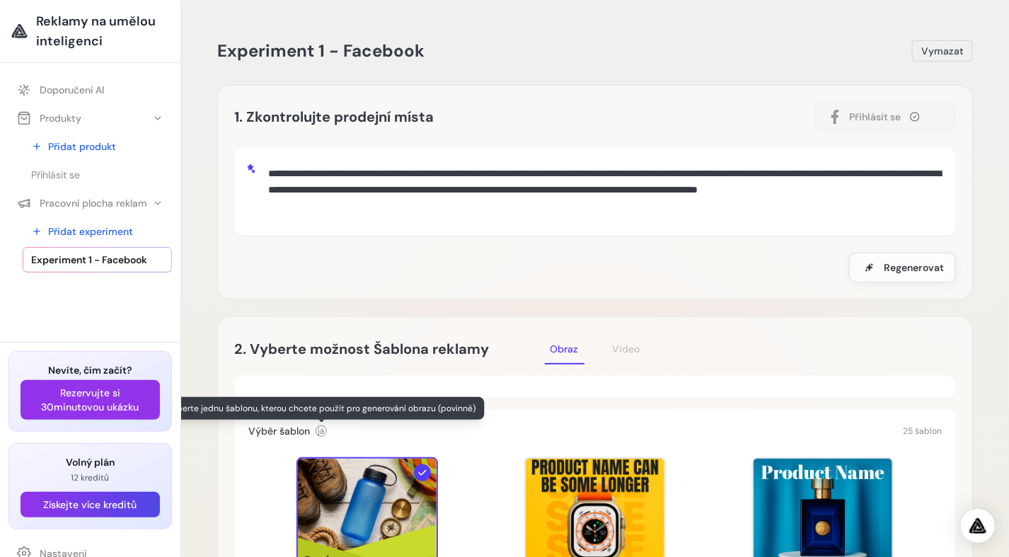
click at [318, 433] on span "já" at bounding box center [321, 430] width 7 height 11
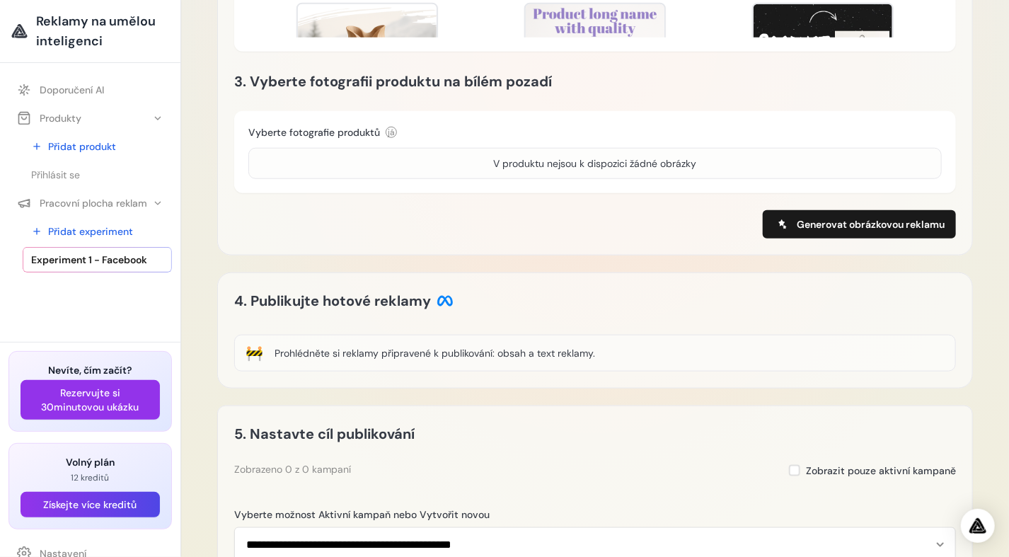
scroll to position [711, 0]
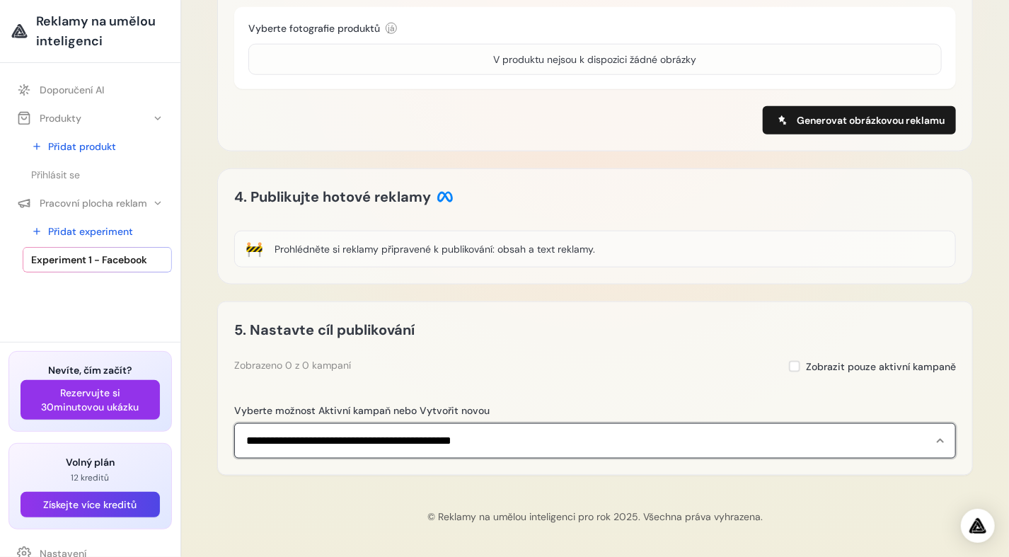
click at [475, 441] on select "**********" at bounding box center [595, 440] width 722 height 35
click at [234, 423] on select "**********" at bounding box center [595, 440] width 722 height 35
click at [393, 441] on select "**********" at bounding box center [595, 440] width 722 height 35
select select "**********"
click at [234, 423] on select "**********" at bounding box center [595, 440] width 722 height 35
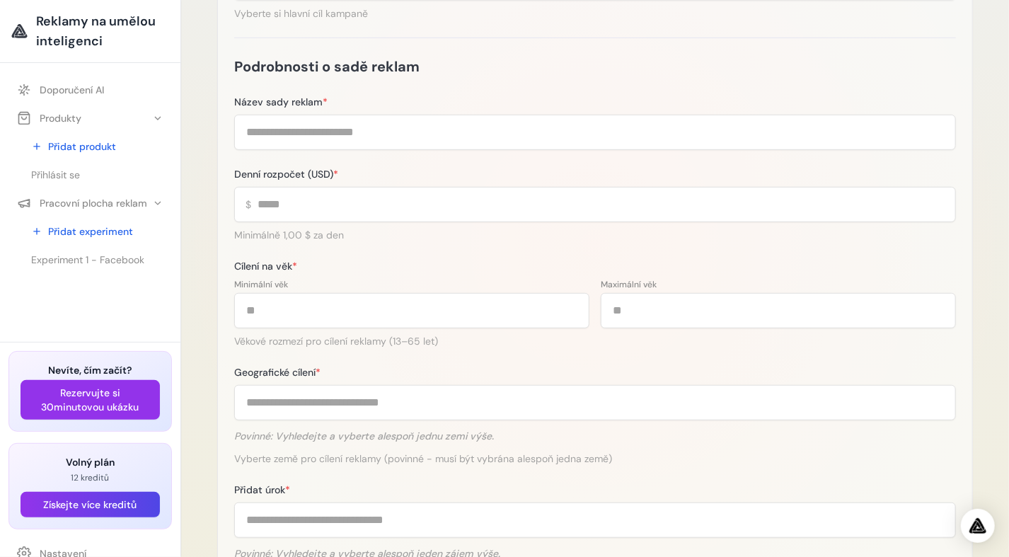
scroll to position [269, 0]
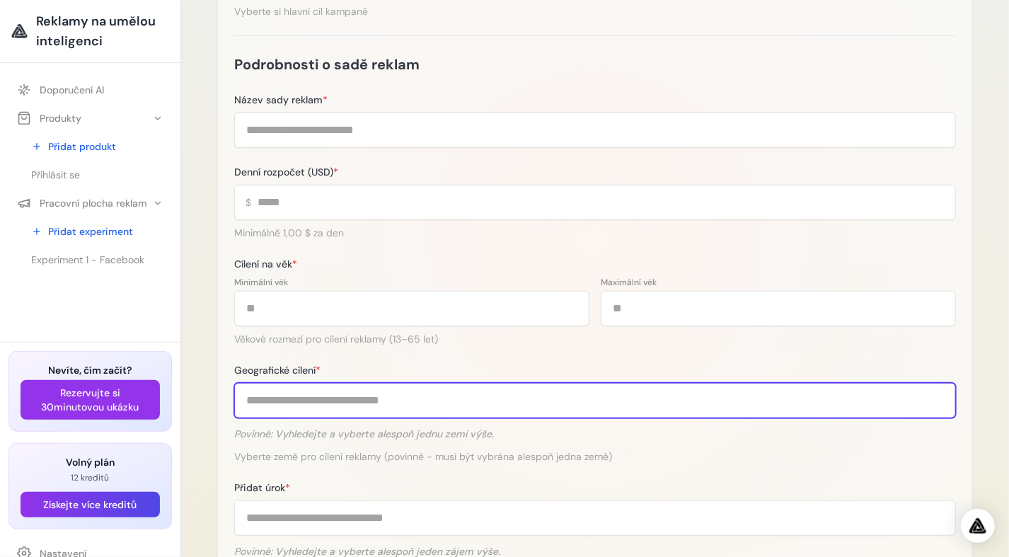
click at [286, 403] on input "Geografické cílení *" at bounding box center [595, 400] width 722 height 35
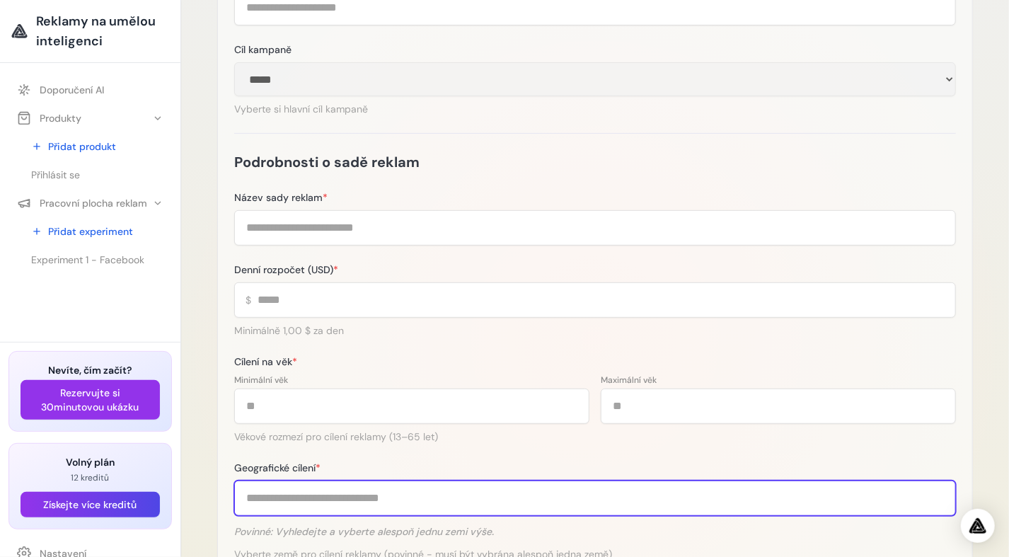
scroll to position [170, 0]
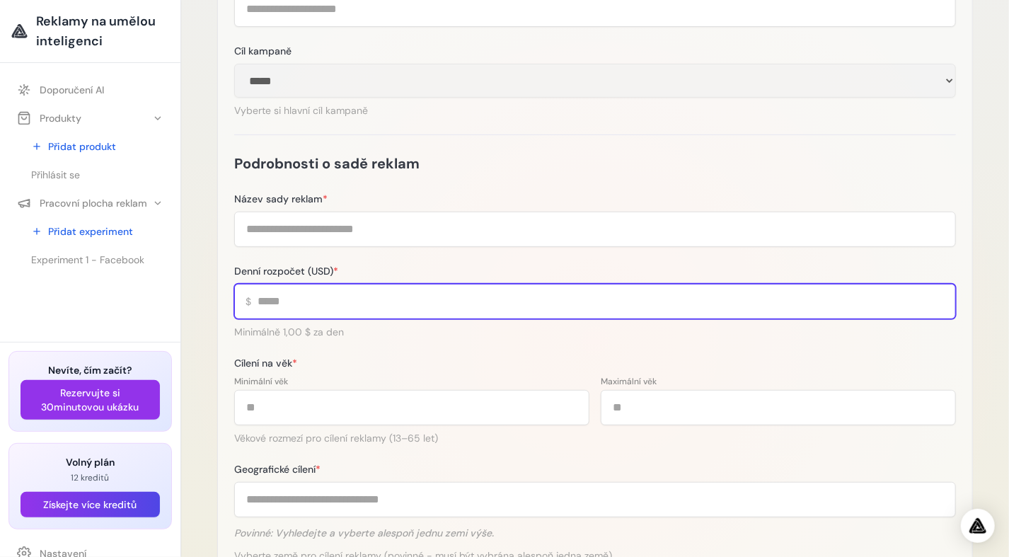
click at [298, 300] on input "Denní rozpočet (USD) *" at bounding box center [595, 301] width 722 height 35
type input "*"
click at [938, 305] on input "*" at bounding box center [595, 301] width 722 height 35
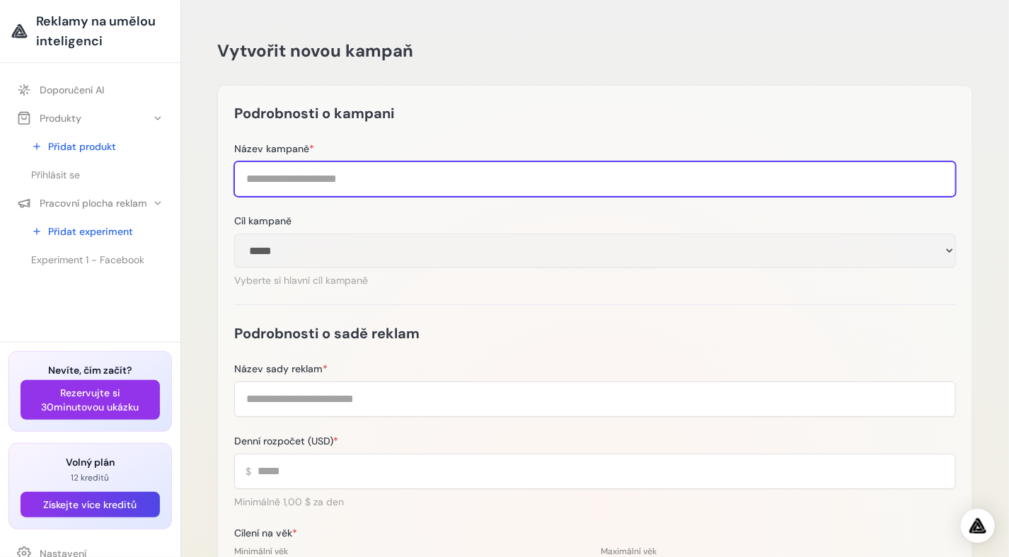
click at [278, 182] on input "Název kampaně *" at bounding box center [595, 178] width 722 height 35
type input "**********"
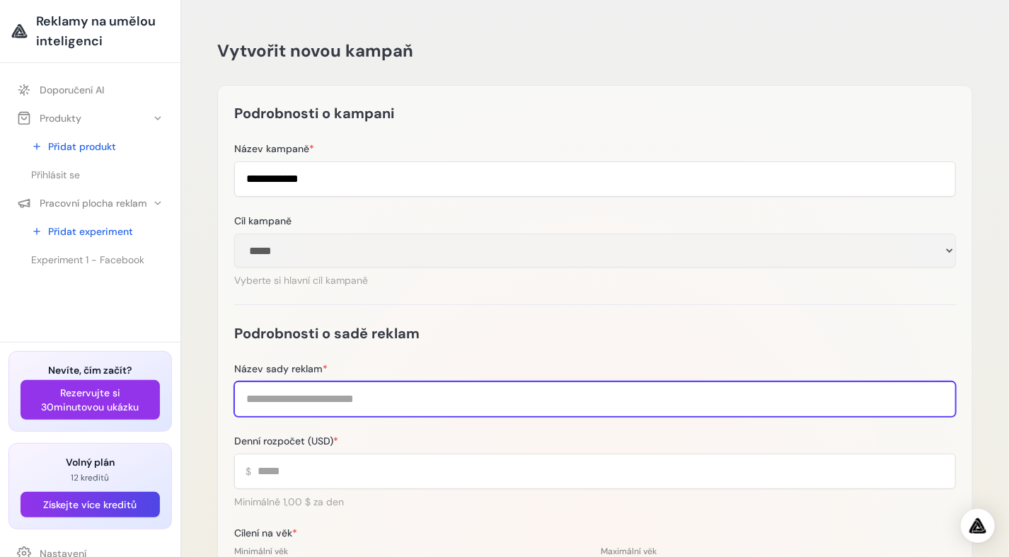
click at [311, 401] on input "Název sady reklam *" at bounding box center [595, 398] width 722 height 35
click at [320, 397] on input "Název sady reklam *" at bounding box center [595, 398] width 722 height 35
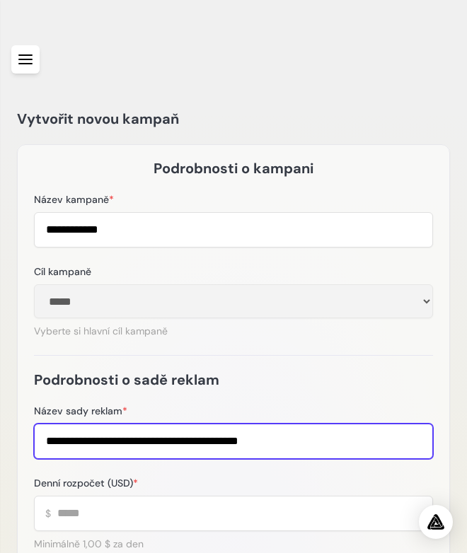
type input "**********"
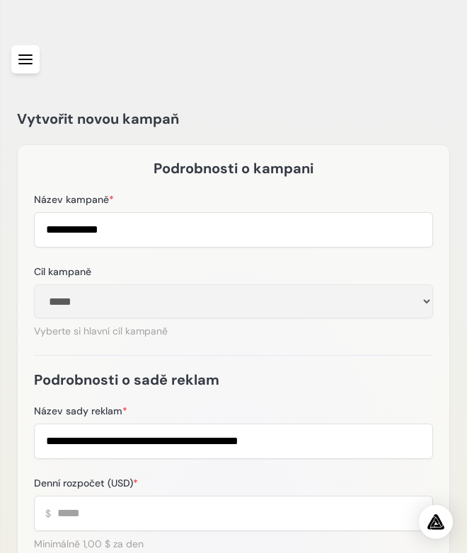
click at [344, 108] on div "Vytvořit novou kampaň" at bounding box center [233, 119] width 433 height 23
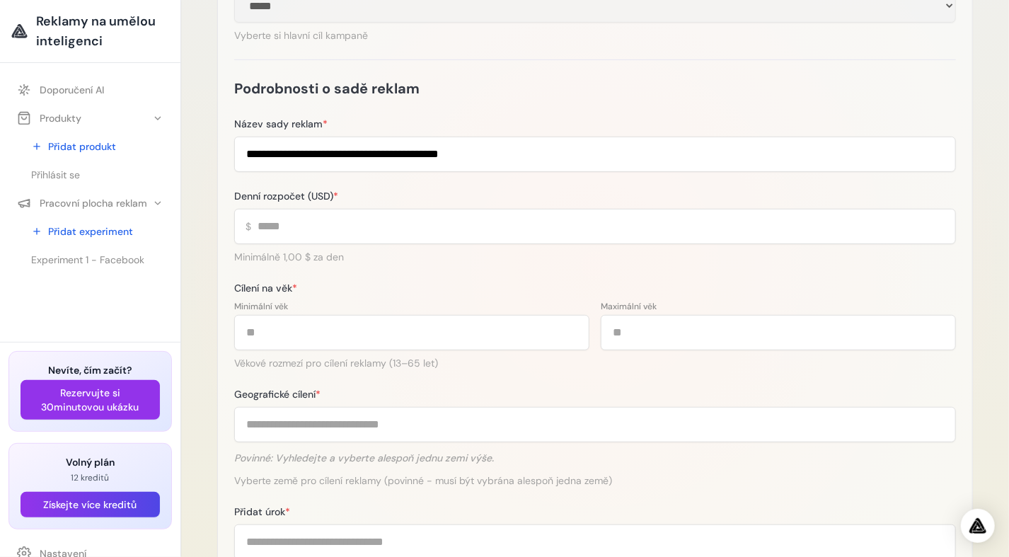
scroll to position [265, 0]
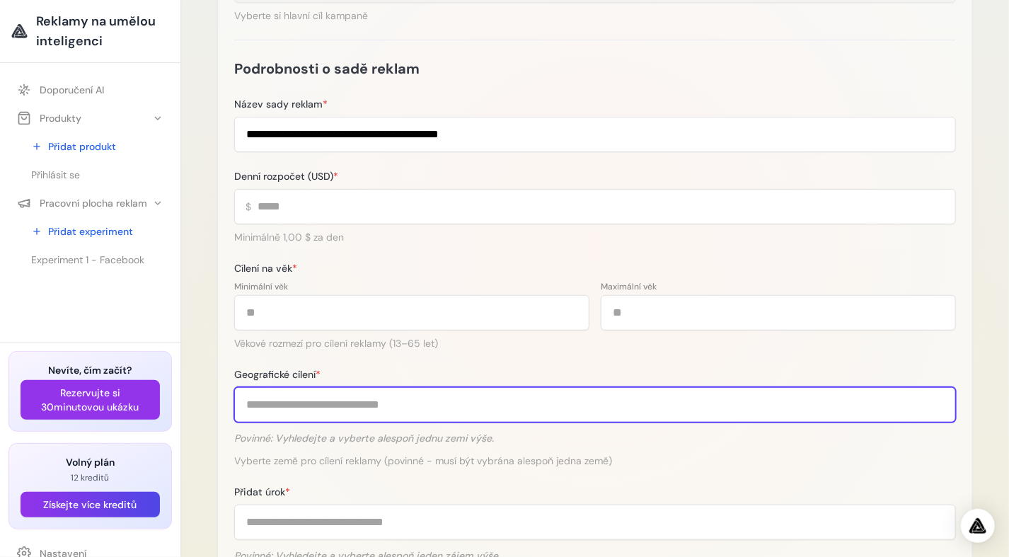
click at [340, 403] on input "Geografické cílení *" at bounding box center [595, 404] width 722 height 35
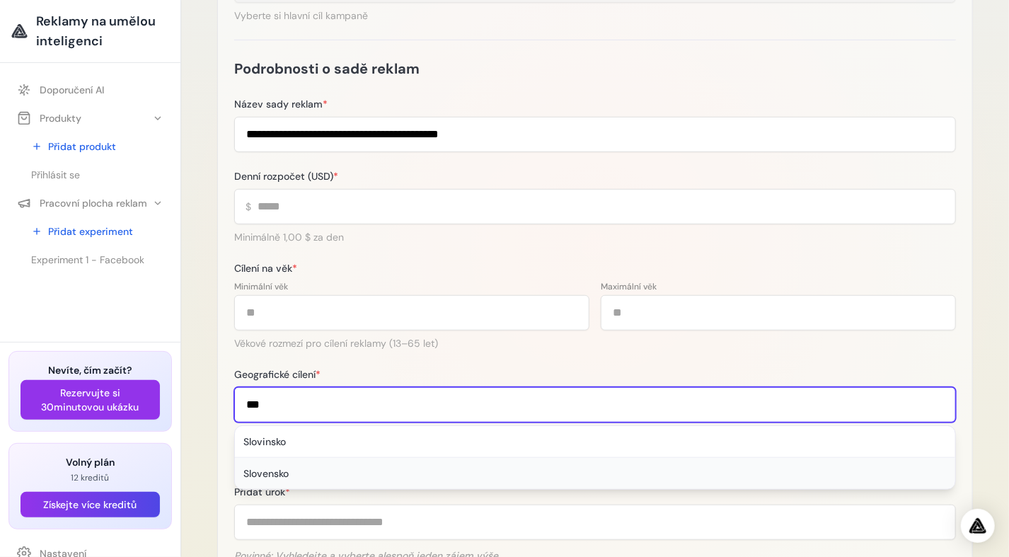
type input "***"
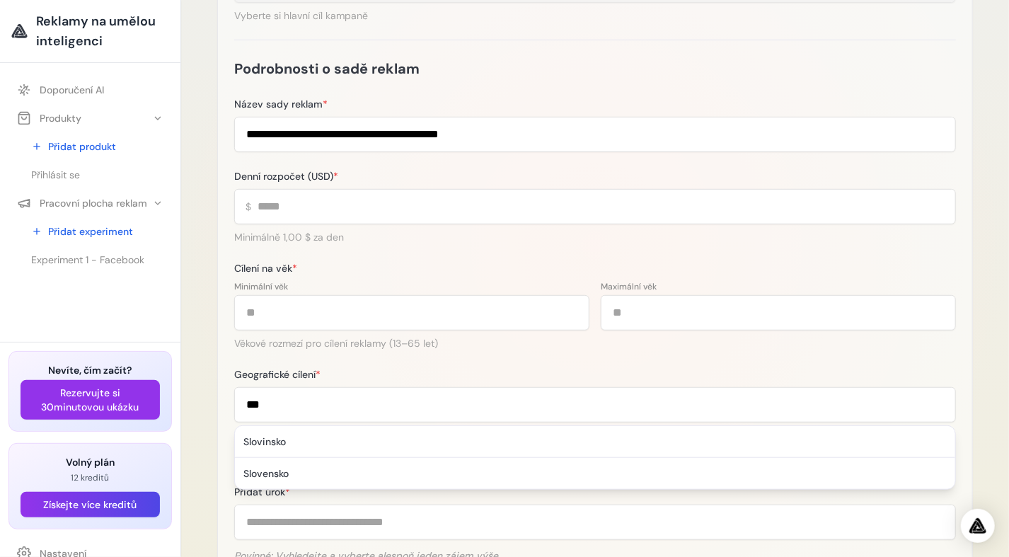
click at [299, 469] on div "Slovensko" at bounding box center [595, 473] width 720 height 31
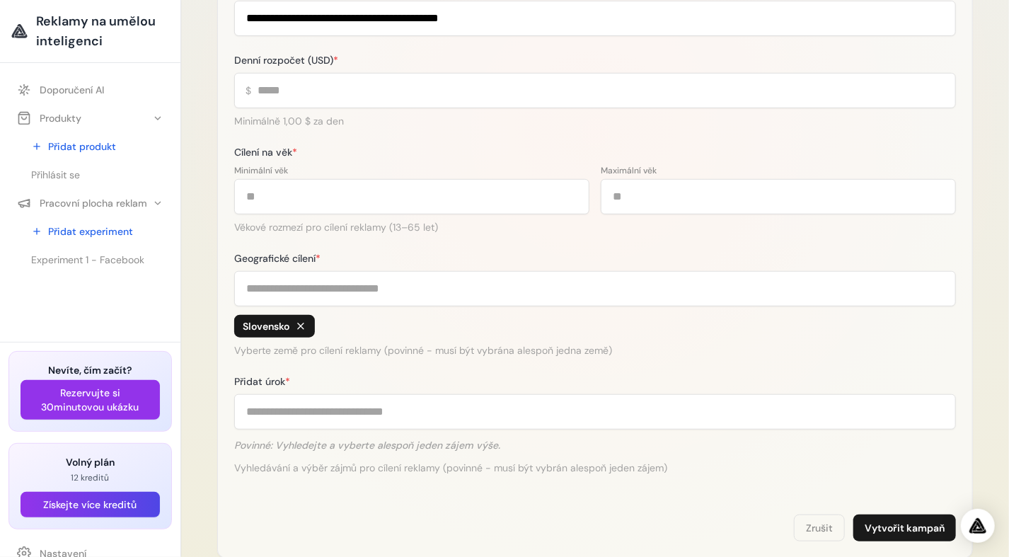
scroll to position [393, 0]
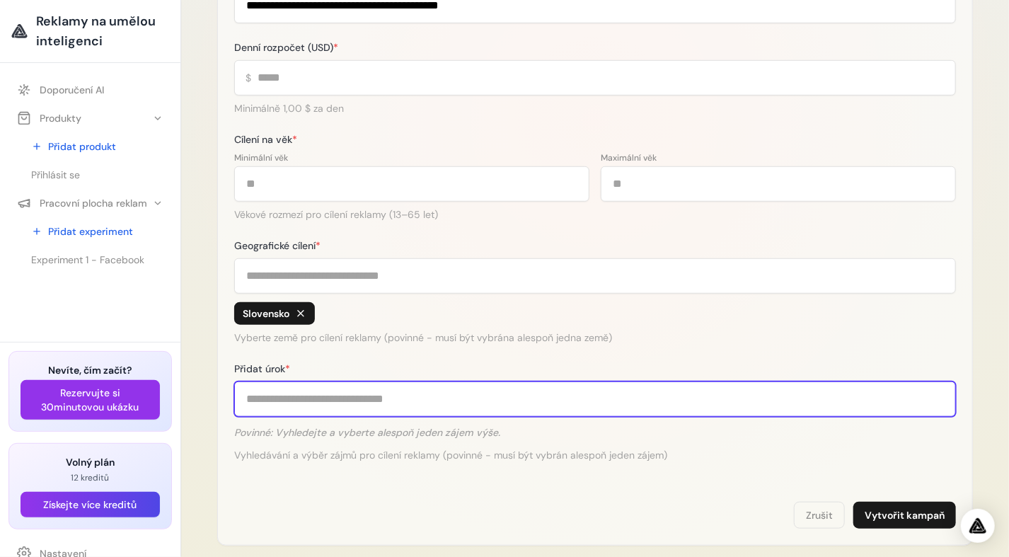
click at [344, 400] on input "Přidat úrok *" at bounding box center [595, 398] width 722 height 35
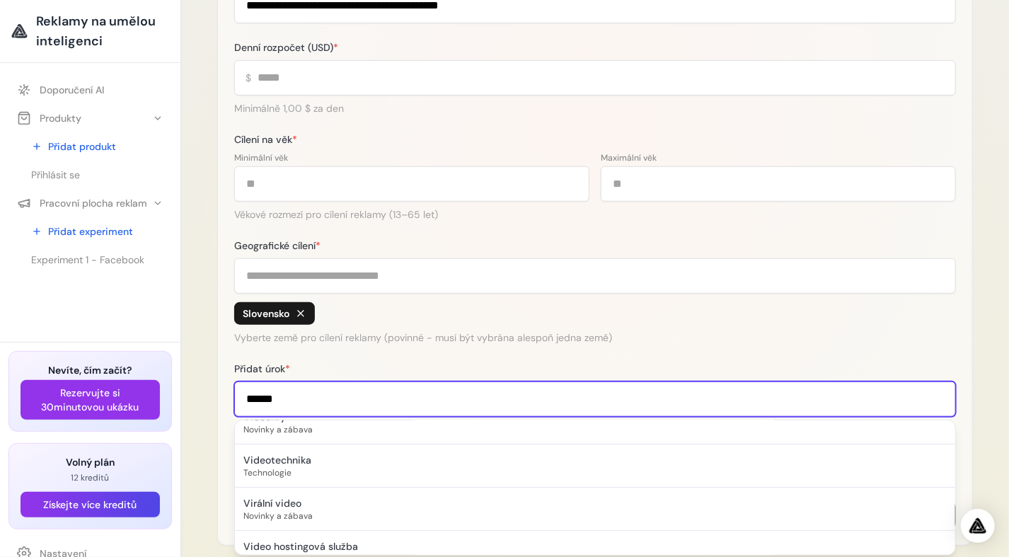
scroll to position [35, 0]
type input "*****"
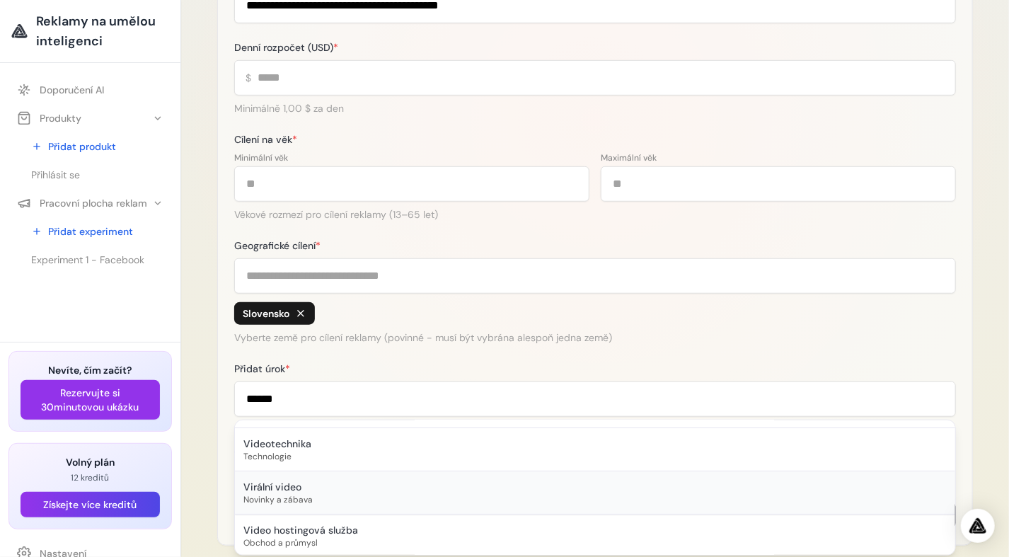
click at [274, 487] on div "Virální video" at bounding box center [594, 487] width 703 height 14
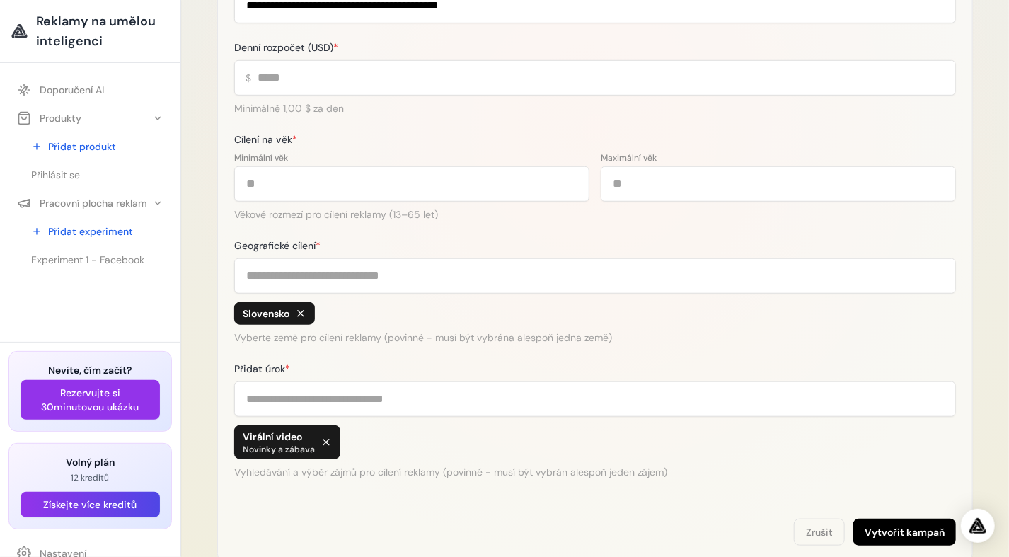
click at [905, 527] on button "Vytvořit kampaň" at bounding box center [904, 532] width 103 height 27
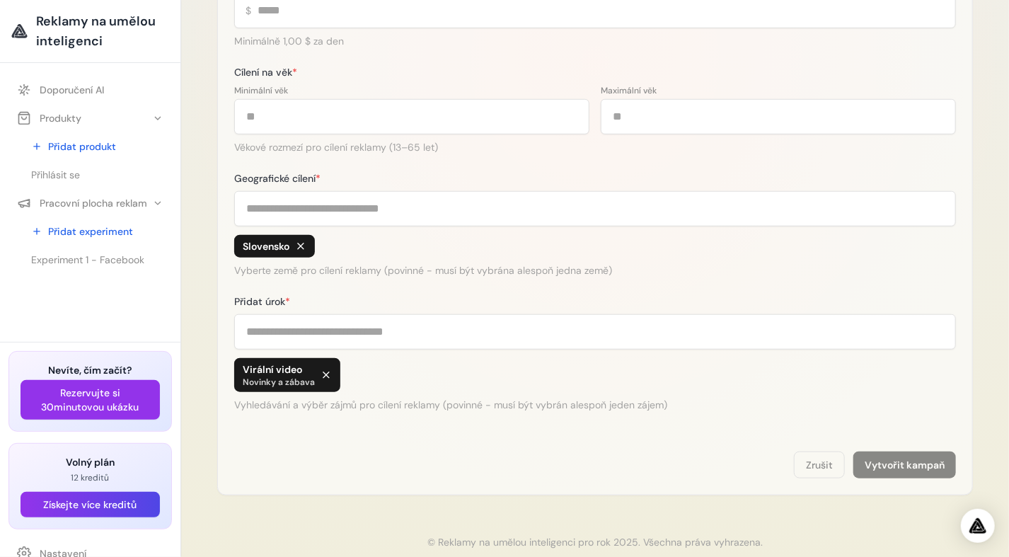
scroll to position [484, 0]
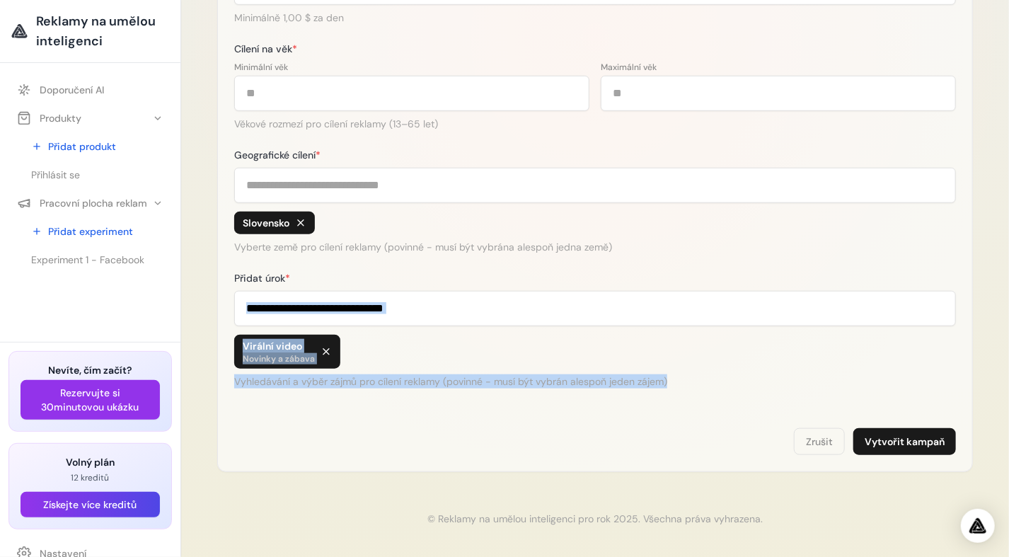
drag, startPoint x: 1008, startPoint y: 379, endPoint x: 994, endPoint y: 283, distance: 97.2
click at [994, 283] on div "**********" at bounding box center [595, 37] width 828 height 1043
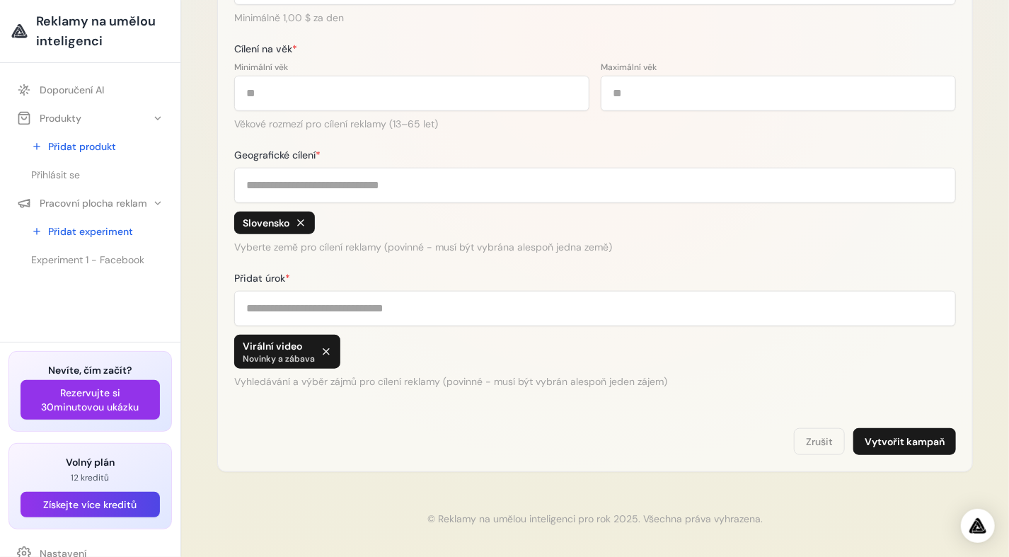
click at [306, 407] on div "**********" at bounding box center [594, 36] width 755 height 871
click at [900, 439] on button "Vytvořit kampaň" at bounding box center [904, 441] width 103 height 27
click at [902, 444] on button "Vytvořit kampaň" at bounding box center [904, 441] width 103 height 27
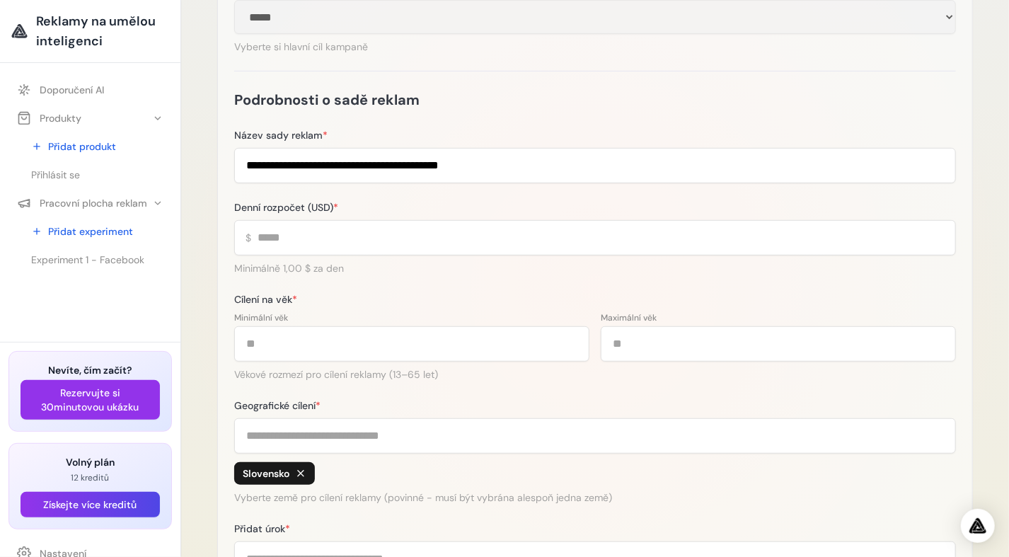
scroll to position [250, 0]
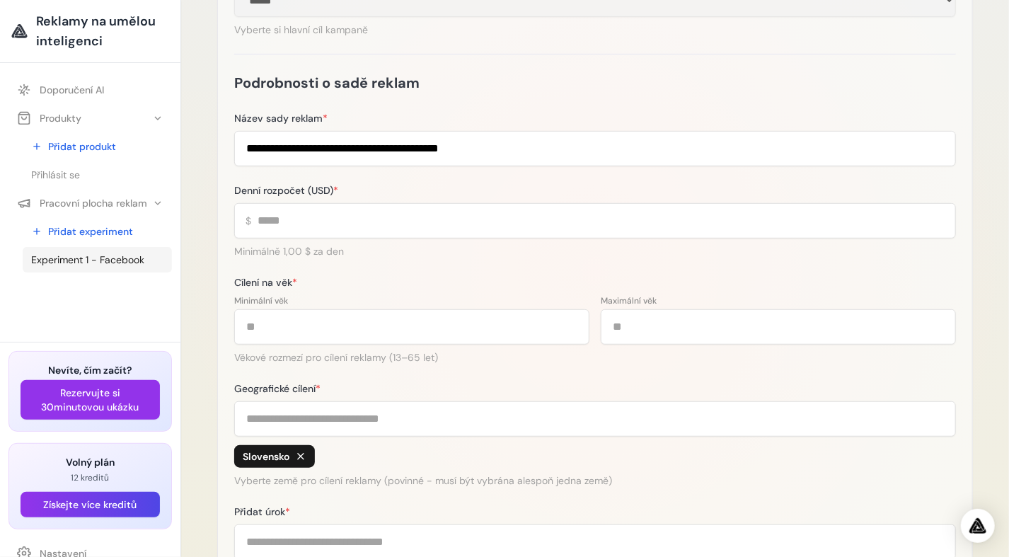
click at [57, 254] on span "Experiment 1 - Facebook" at bounding box center [87, 260] width 113 height 14
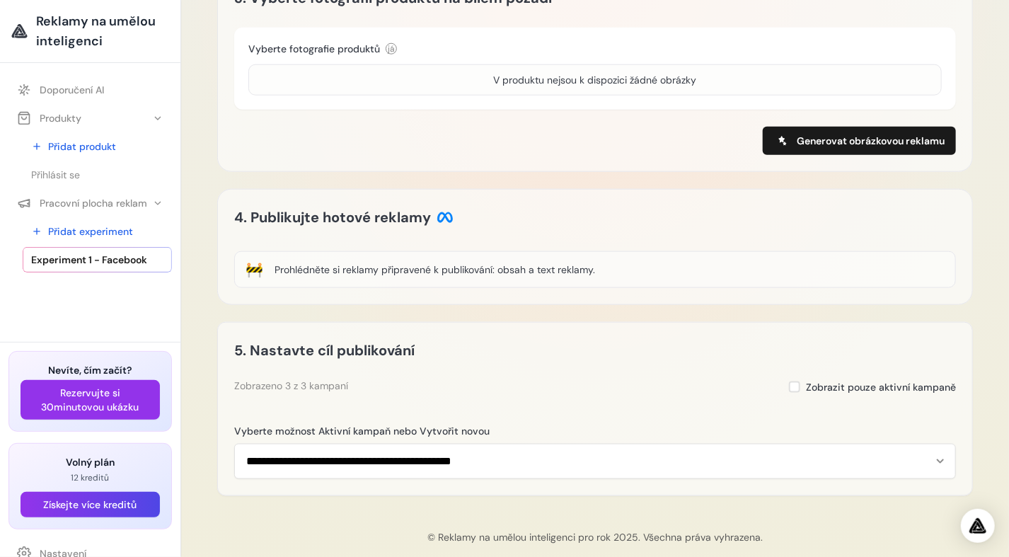
scroll to position [692, 0]
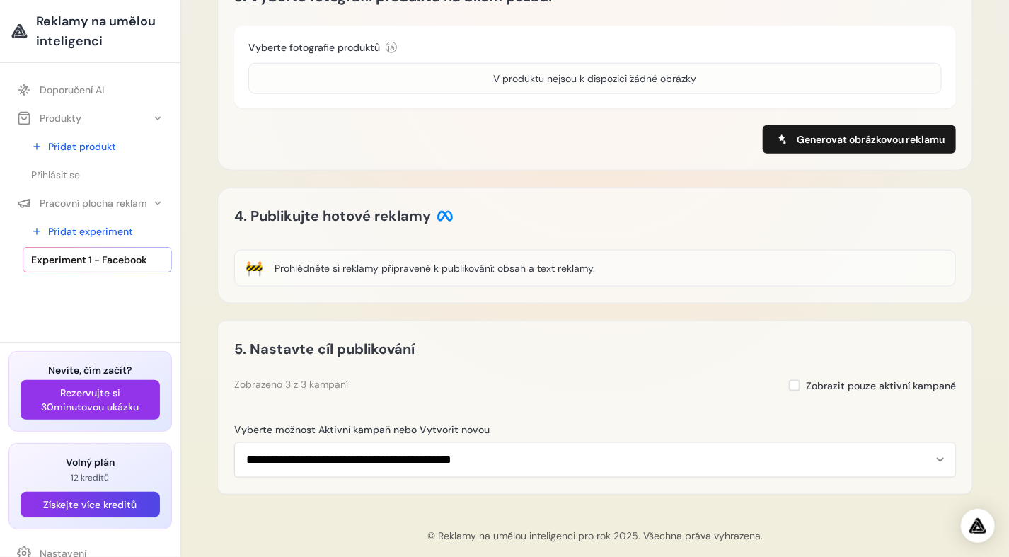
click at [338, 265] on div "Prohlédněte si reklamy připravené k publikování: obsah a text reklamy." at bounding box center [434, 268] width 320 height 14
drag, startPoint x: 397, startPoint y: 269, endPoint x: 469, endPoint y: 273, distance: 72.3
click at [397, 267] on div "Prohlédněte si reklamy připravené k publikování: obsah a text reklamy." at bounding box center [434, 268] width 320 height 14
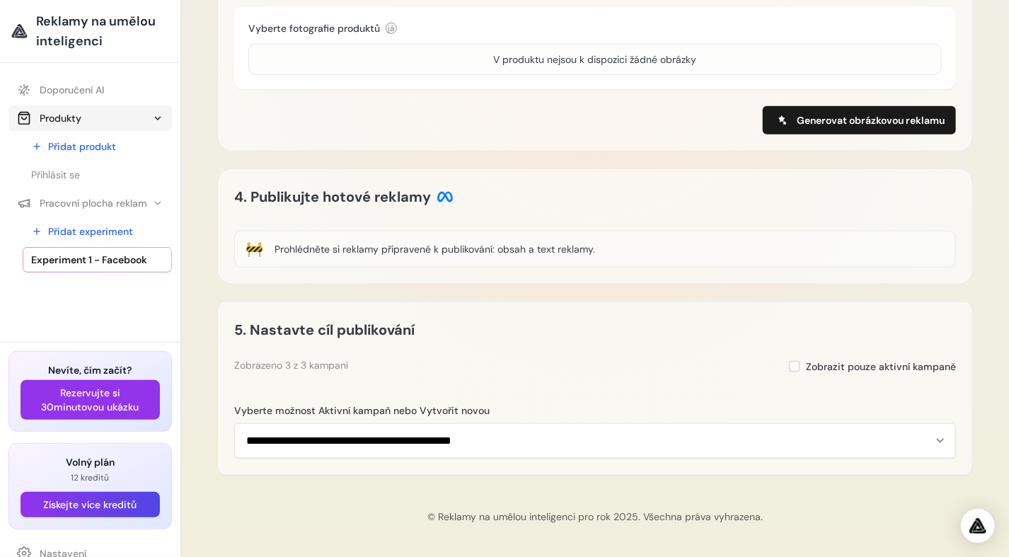
click at [88, 117] on button "Produkty" at bounding box center [89, 117] width 163 height 25
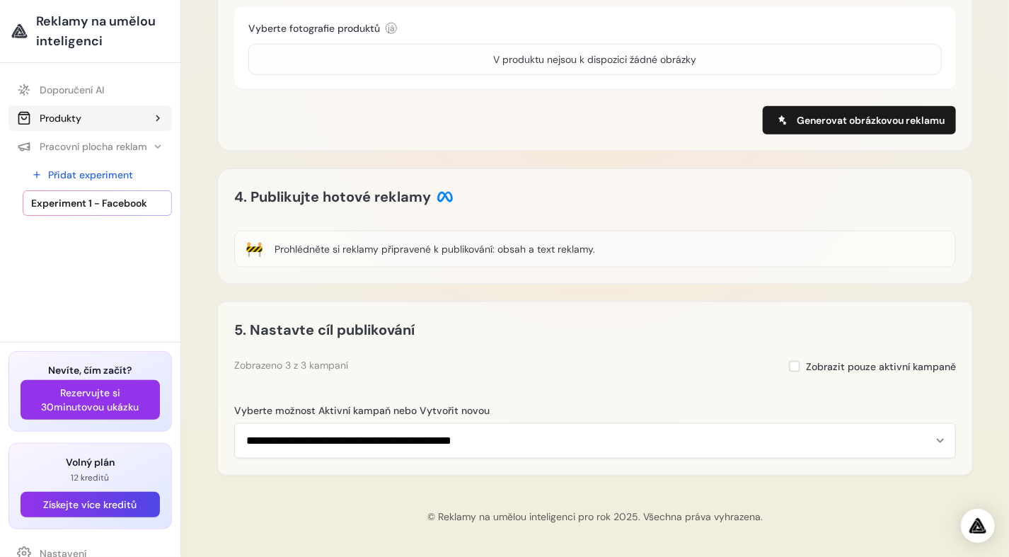
click at [88, 117] on button "Produkty" at bounding box center [89, 117] width 163 height 25
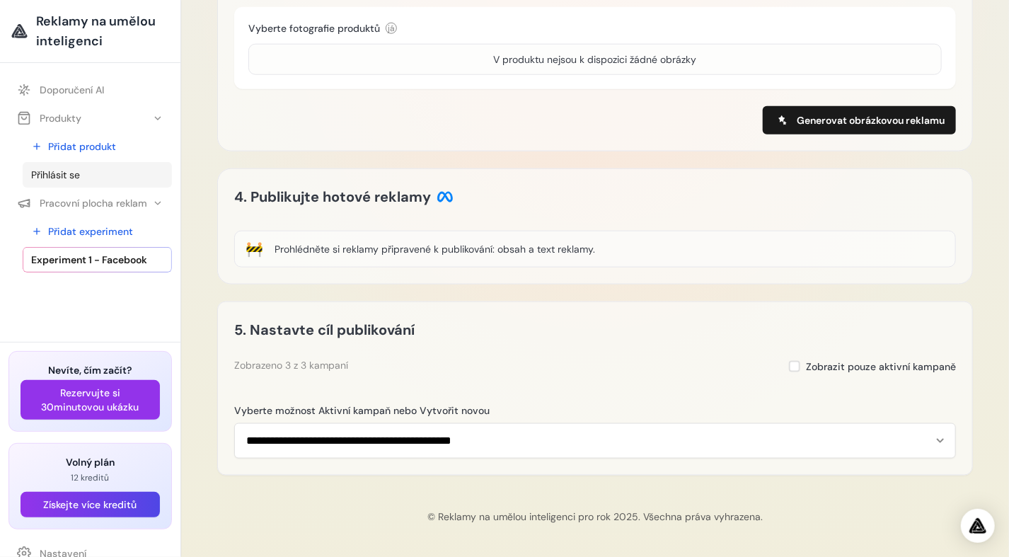
click at [57, 176] on span "Přihlásit se" at bounding box center [55, 175] width 49 height 14
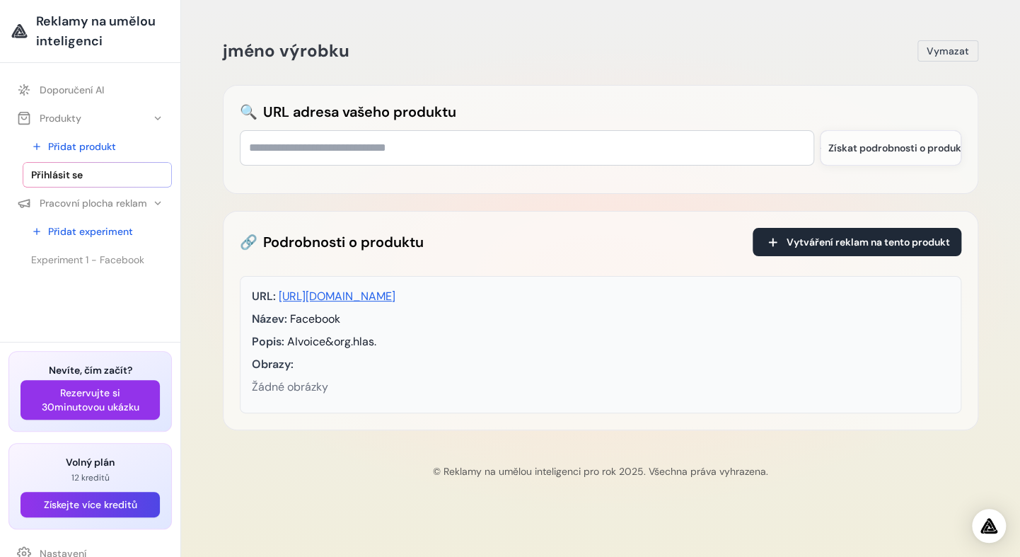
click at [963, 37] on div "jméno výrobku Vymazat 🔍 URL adresa vašeho produktu Získat podrobnosti o produkt…" at bounding box center [601, 232] width 778 height 430
click at [942, 51] on span "Vymazat" at bounding box center [948, 51] width 42 height 14
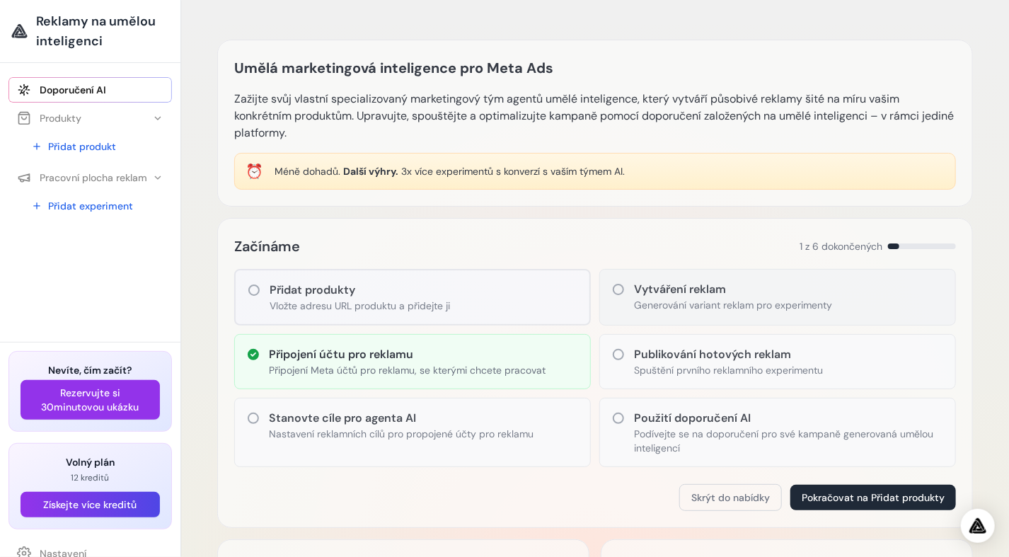
click at [671, 301] on p "Generování variant reklam pro experimenty" at bounding box center [733, 305] width 198 height 14
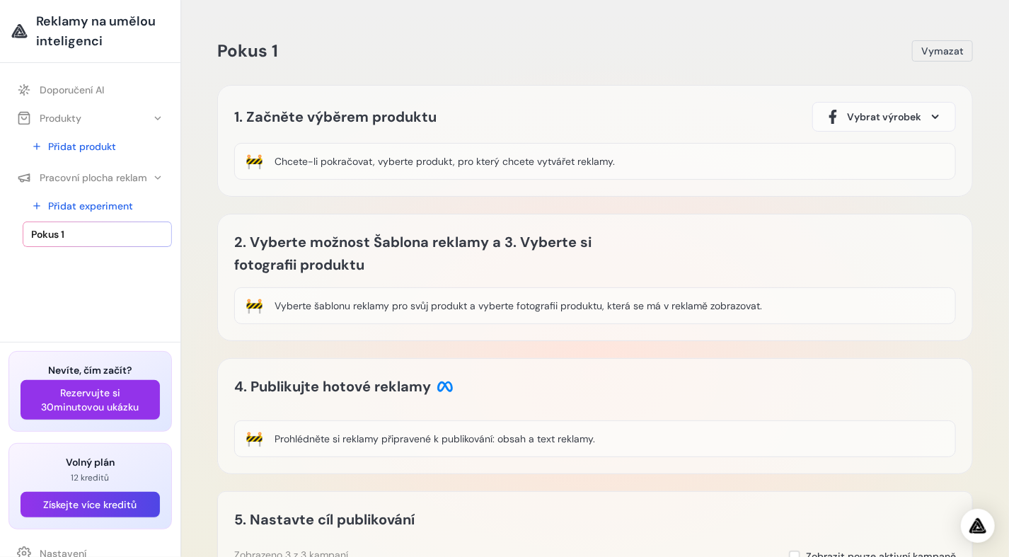
click at [880, 118] on span "Vybrat výrobek" at bounding box center [884, 117] width 74 height 14
click at [904, 115] on span "Vybrat výrobek" at bounding box center [884, 117] width 74 height 14
click at [945, 114] on button "Vybrat výrobek" at bounding box center [884, 117] width 144 height 30
drag, startPoint x: 934, startPoint y: 113, endPoint x: 870, endPoint y: 117, distance: 63.8
click at [930, 113] on span at bounding box center [935, 116] width 17 height 17
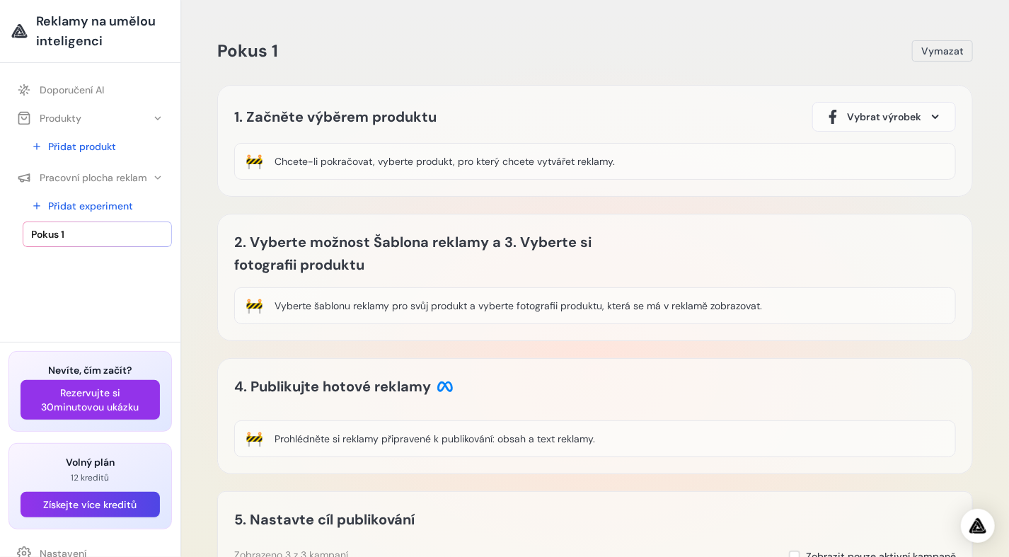
click at [390, 162] on div "Chcete-li pokračovat, vyberte produkt, pro který chcete vytvářet reklamy." at bounding box center [444, 161] width 340 height 14
click at [457, 169] on div "🚧 Chcete-li pokračovat, vyberte produkt, pro který chcete vytvářet reklamy." at bounding box center [595, 161] width 722 height 37
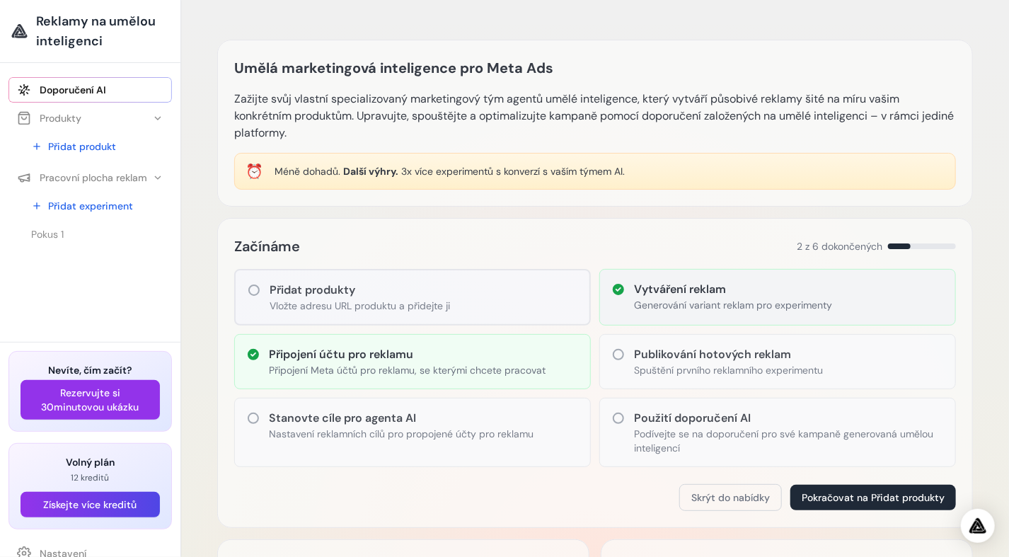
drag, startPoint x: 698, startPoint y: 299, endPoint x: 692, endPoint y: 288, distance: 12.4
click at [696, 296] on div "Vytváření reklam Generování variant reklam pro experimenty" at bounding box center [733, 296] width 198 height 31
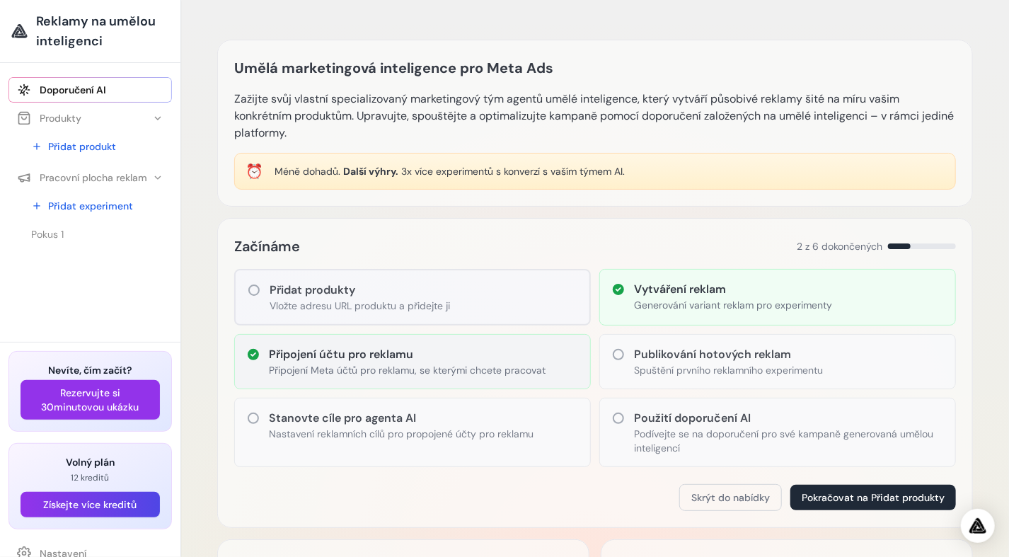
click at [436, 369] on p "Připojení Meta účtů pro reklamu, se kterými chcete pracovat" at bounding box center [407, 370] width 277 height 14
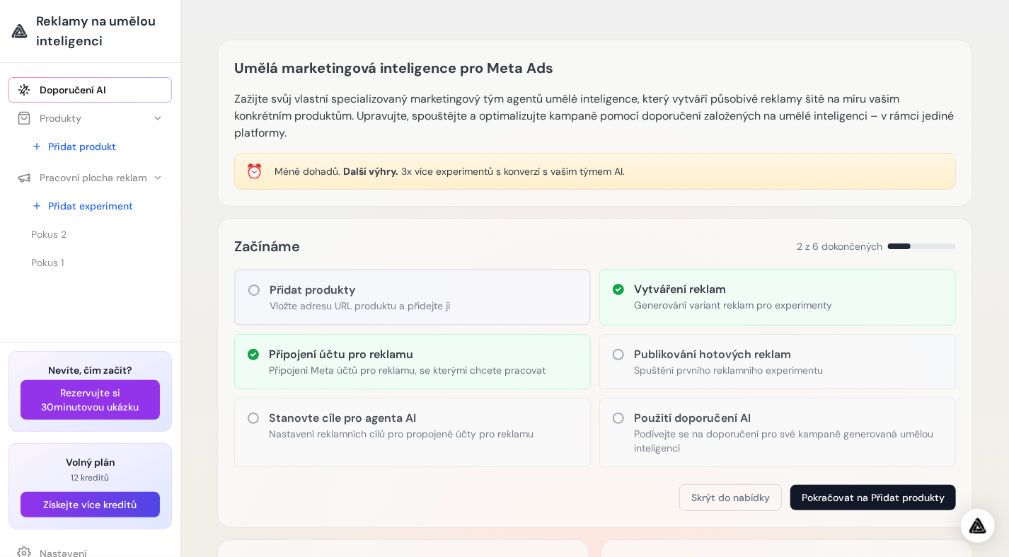
click at [881, 501] on button "Pokračovat na Přidat produkty" at bounding box center [873, 497] width 166 height 25
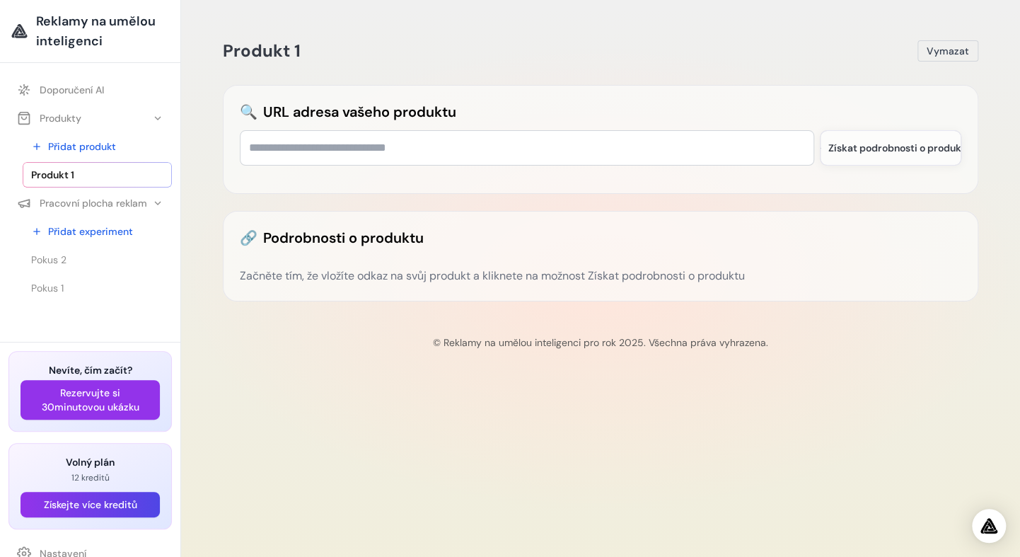
click at [367, 272] on div "Začněte tím, že vložíte odkaz na svůj produkt a kliknete na možnost Získat podr…" at bounding box center [601, 275] width 722 height 17
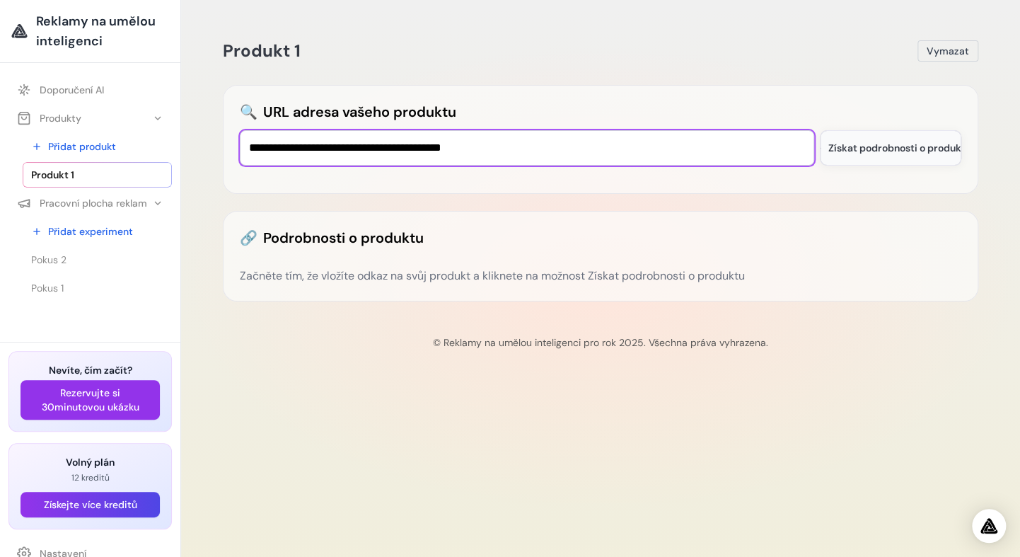
type input "**********"
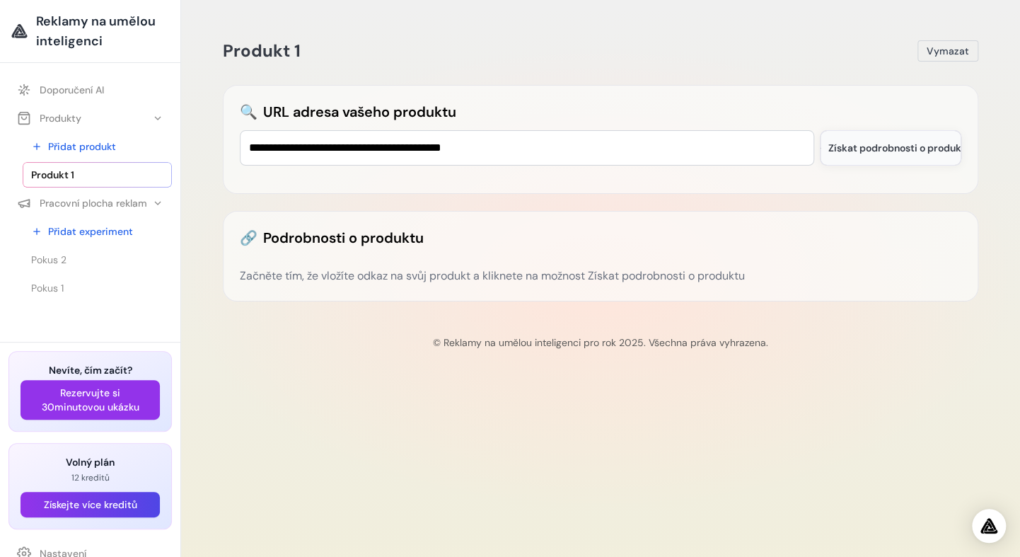
click at [892, 151] on span "Získat podrobnosti o produktu" at bounding box center [899, 148] width 143 height 14
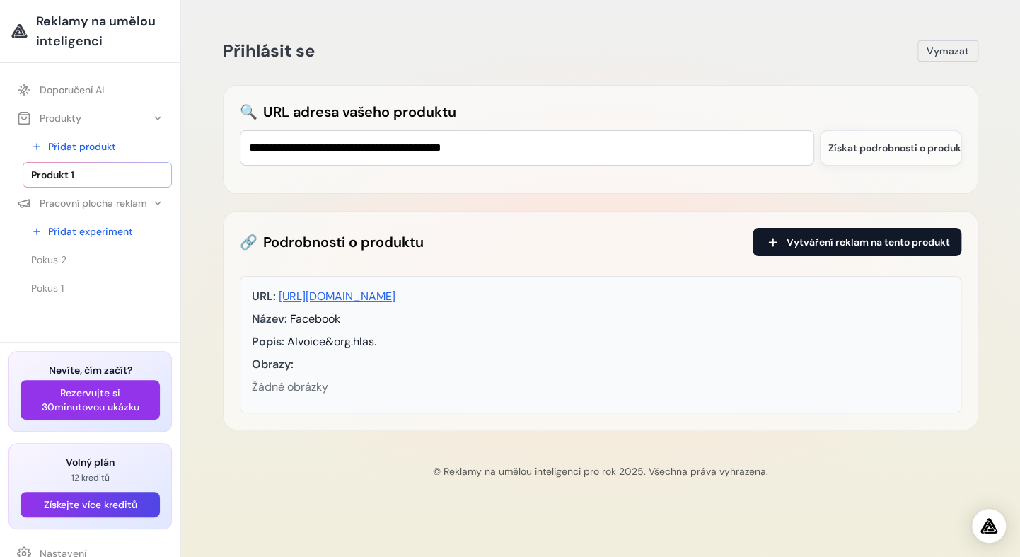
click at [842, 250] on button "Vytváření reklam na tento produkt" at bounding box center [857, 242] width 209 height 28
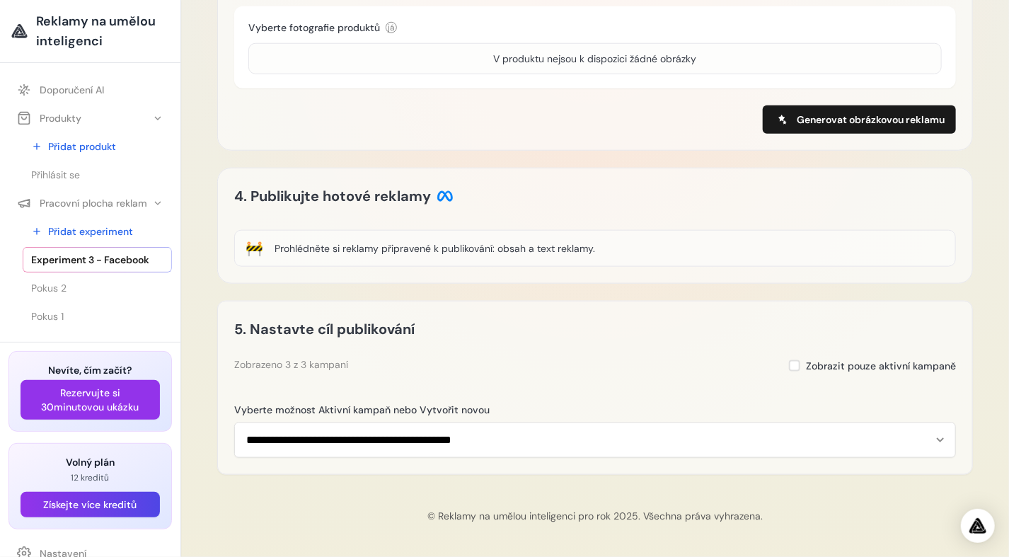
scroll to position [711, 0]
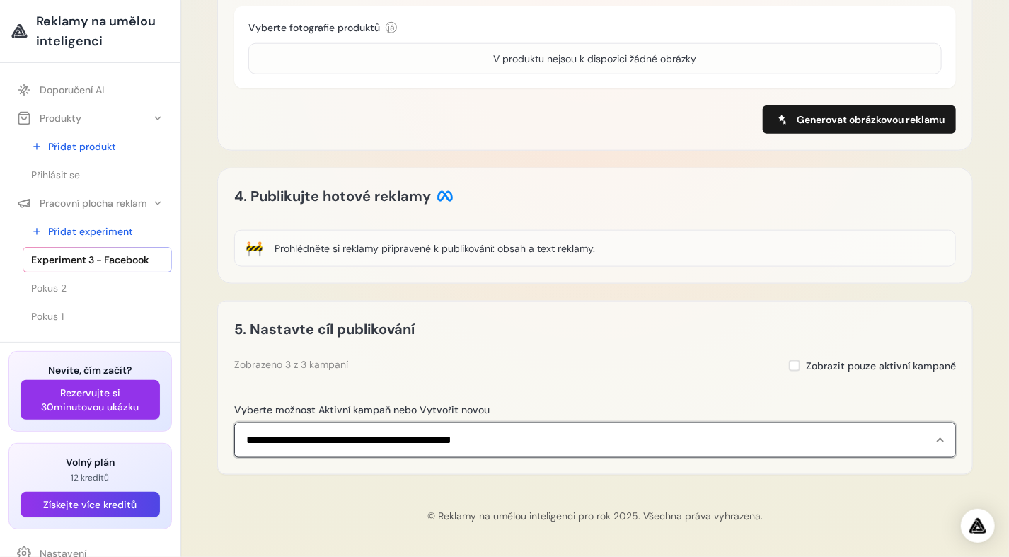
click at [410, 444] on select "**********" at bounding box center [595, 439] width 722 height 35
select select "**********"
click at [234, 422] on select "**********" at bounding box center [595, 439] width 722 height 35
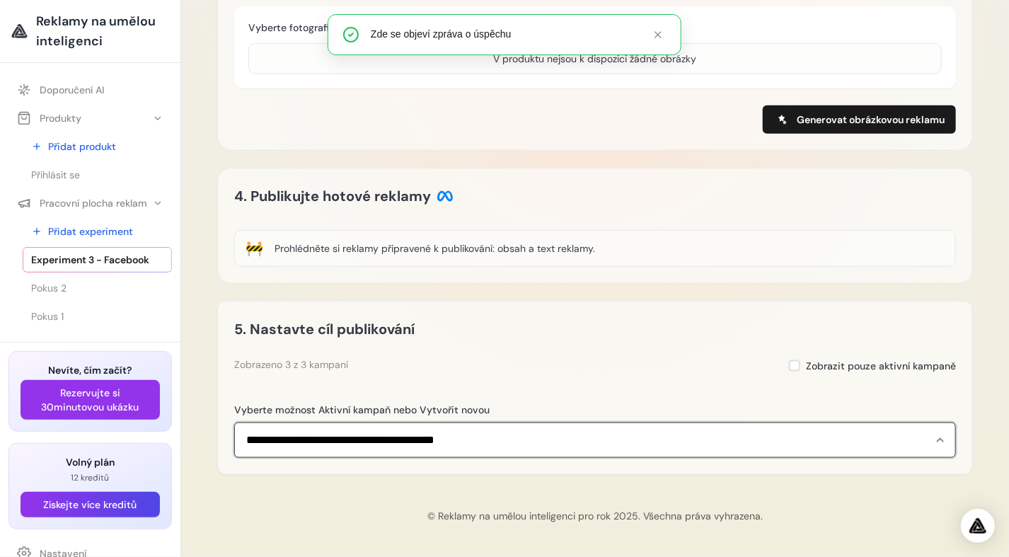
click at [432, 441] on select "**********" at bounding box center [595, 439] width 722 height 35
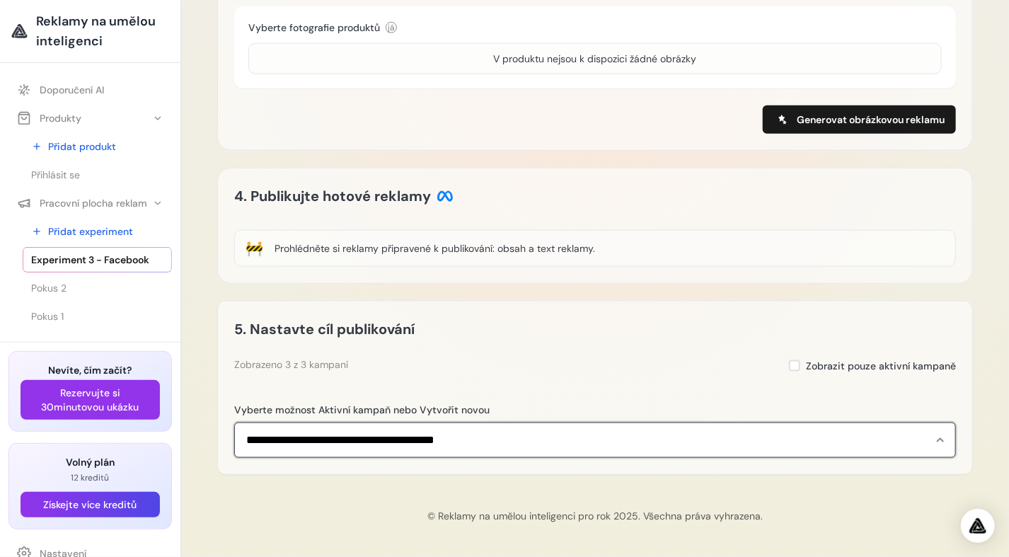
click at [436, 446] on select "**********" at bounding box center [595, 439] width 722 height 35
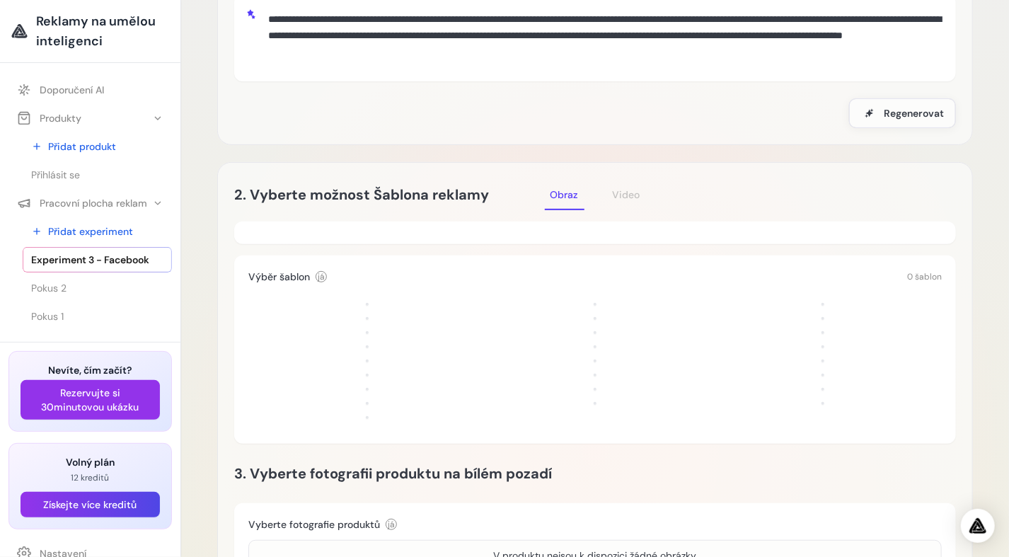
scroll to position [0, 0]
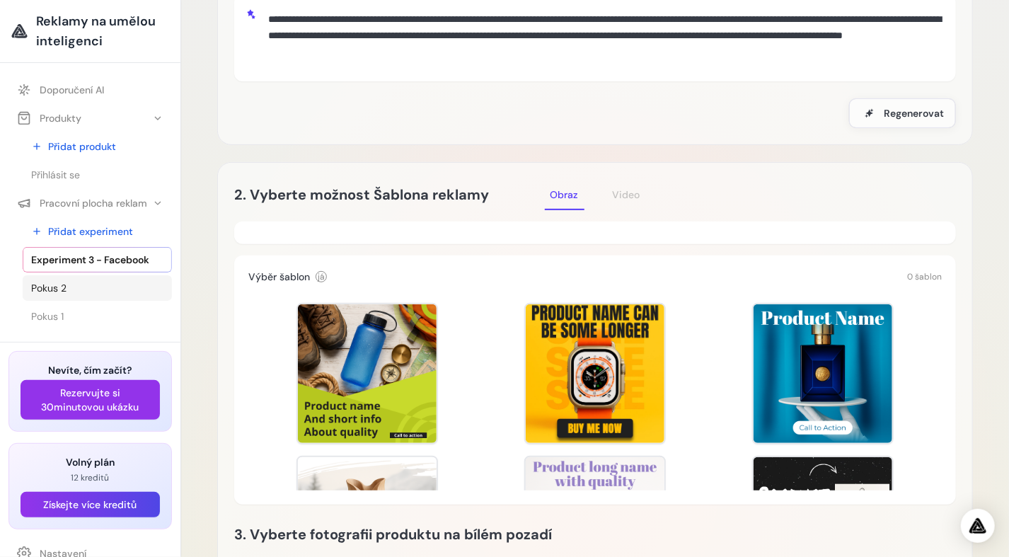
click at [66, 291] on link "Pokus 2" at bounding box center [97, 287] width 149 height 25
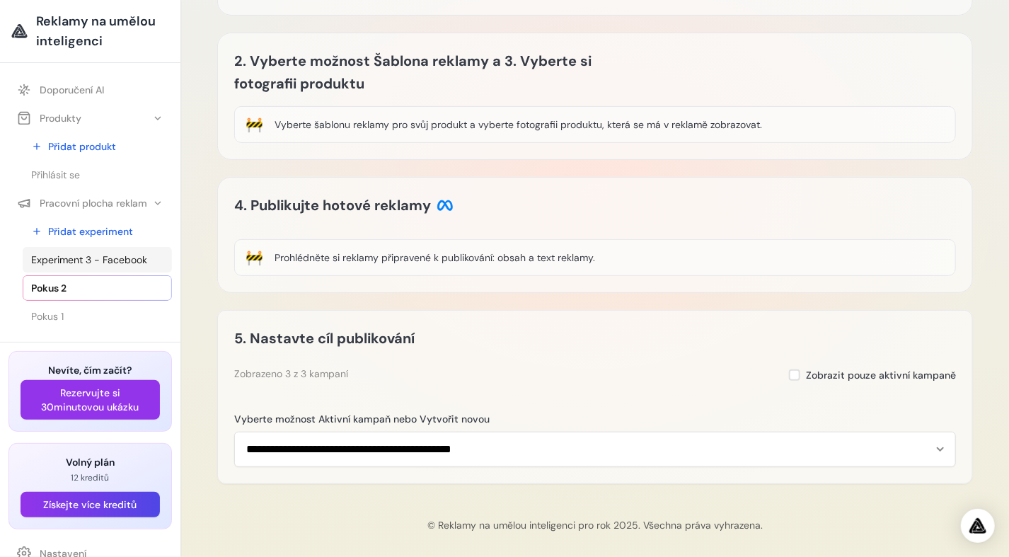
scroll to position [190, 0]
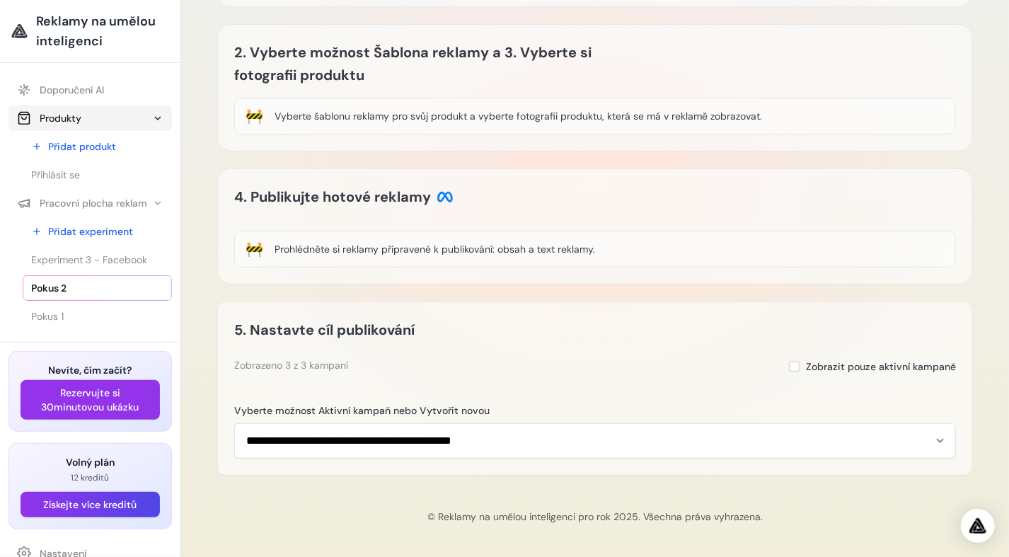
click at [74, 122] on font "Produkty" at bounding box center [61, 118] width 42 height 14
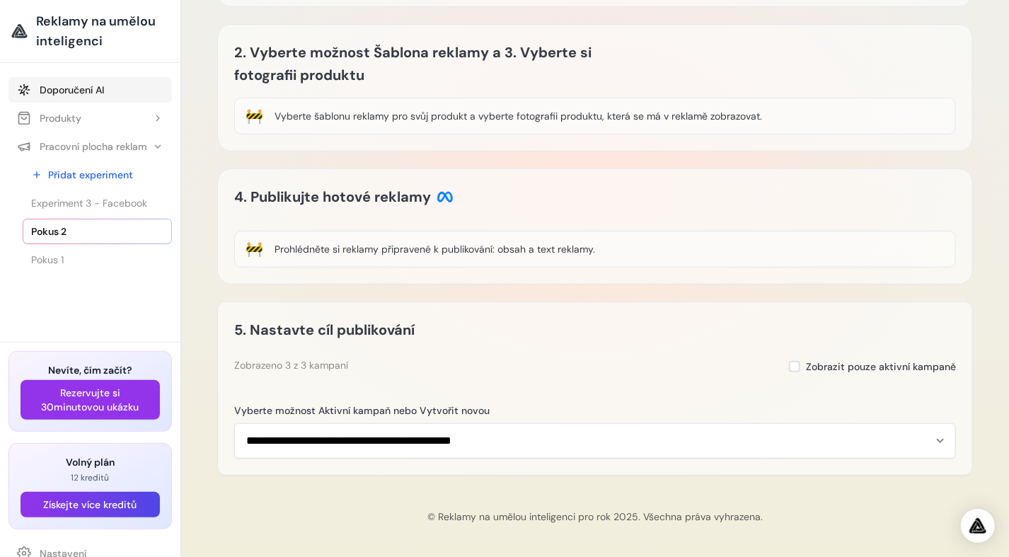
click at [54, 95] on font "Doporučení AI" at bounding box center [72, 90] width 64 height 14
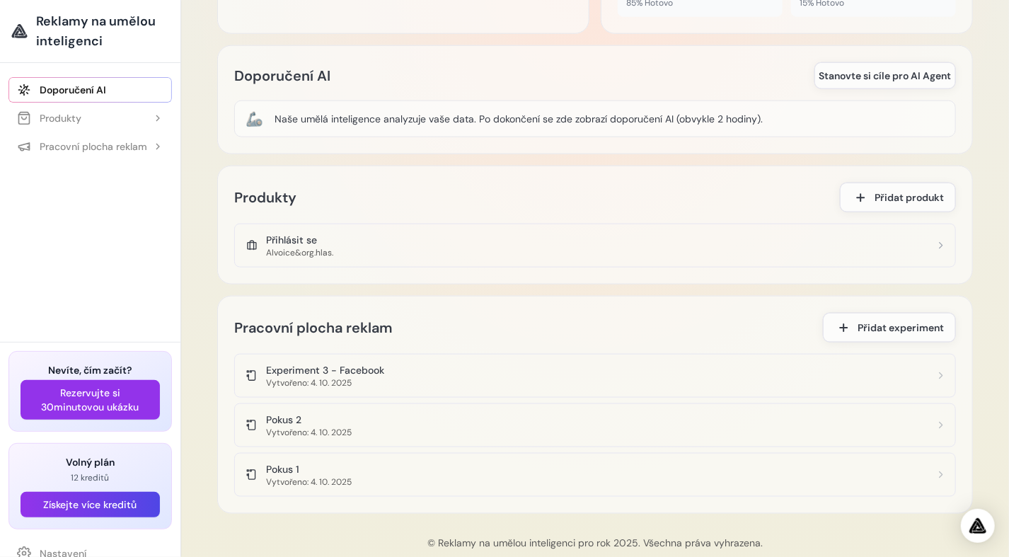
scroll to position [757, 0]
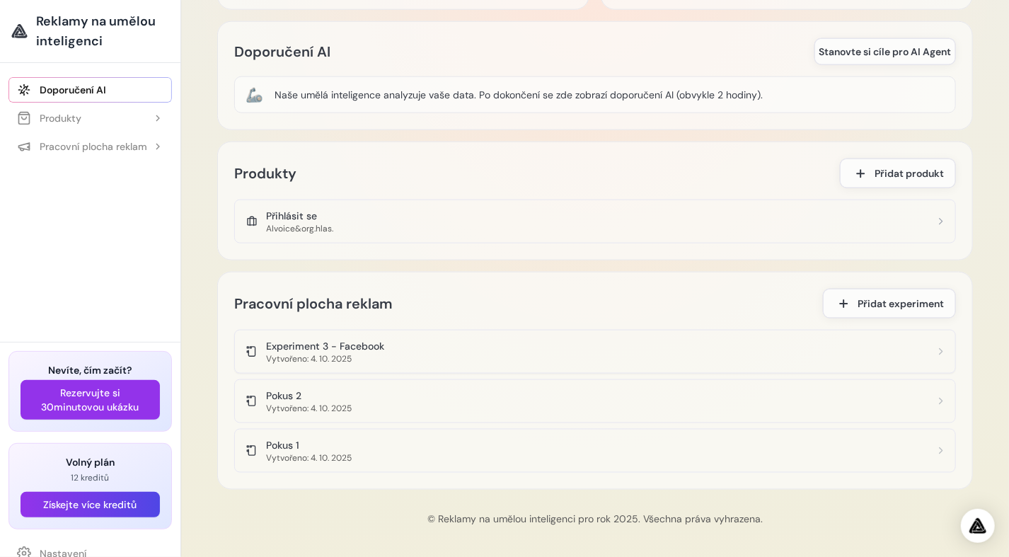
click at [332, 353] on div "Vytvořeno: 4. 10. 2025" at bounding box center [325, 358] width 118 height 11
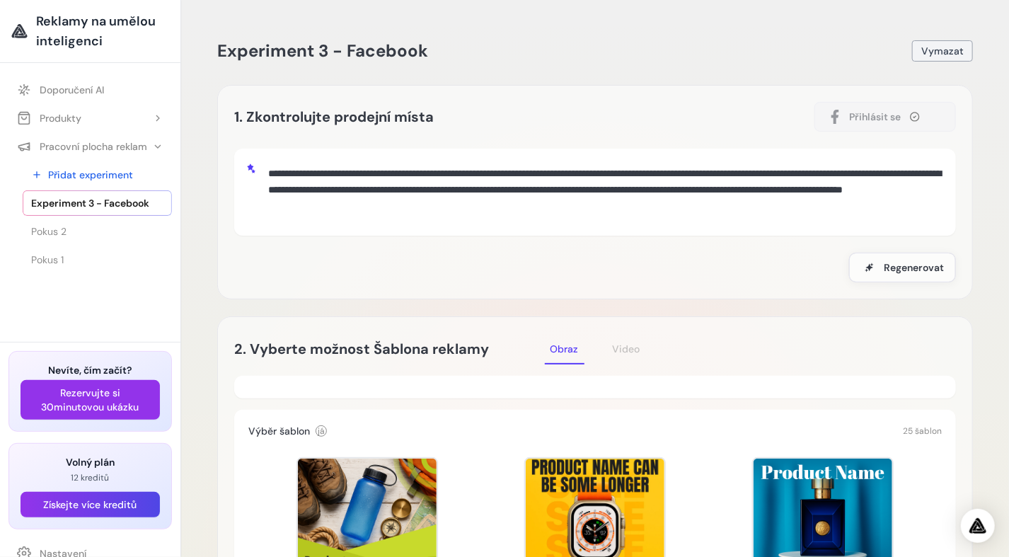
click at [923, 48] on span "Vymazat" at bounding box center [942, 51] width 42 height 14
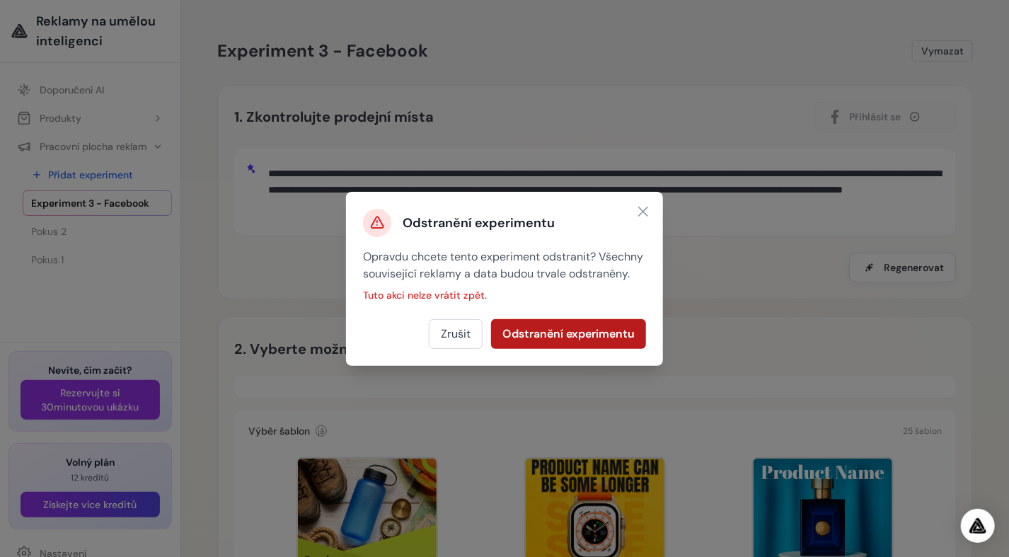
click at [564, 332] on button "Odstranění experimentu" at bounding box center [568, 334] width 155 height 30
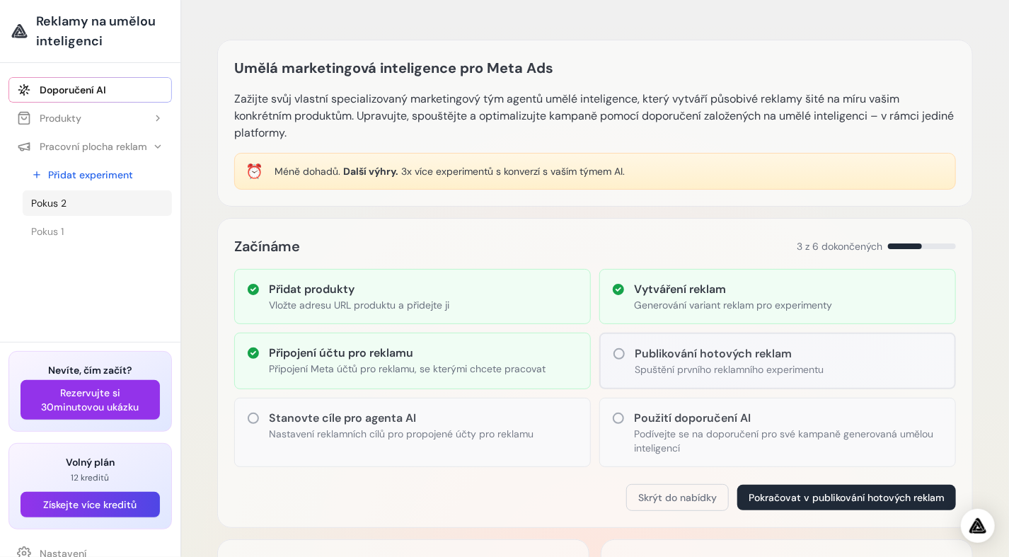
click at [58, 205] on span "Pokus 2" at bounding box center [48, 203] width 35 height 14
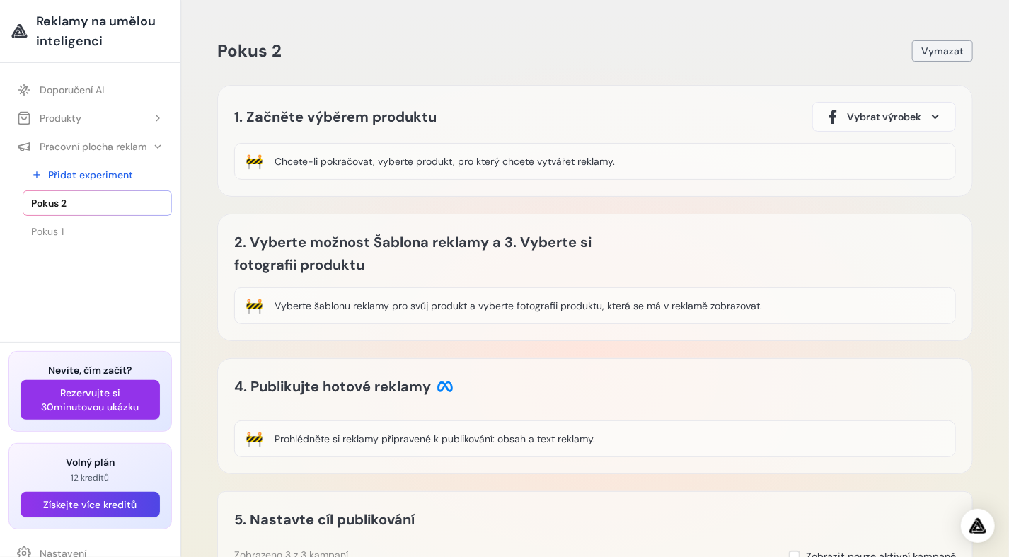
click at [951, 54] on span "Vymazat" at bounding box center [942, 51] width 42 height 14
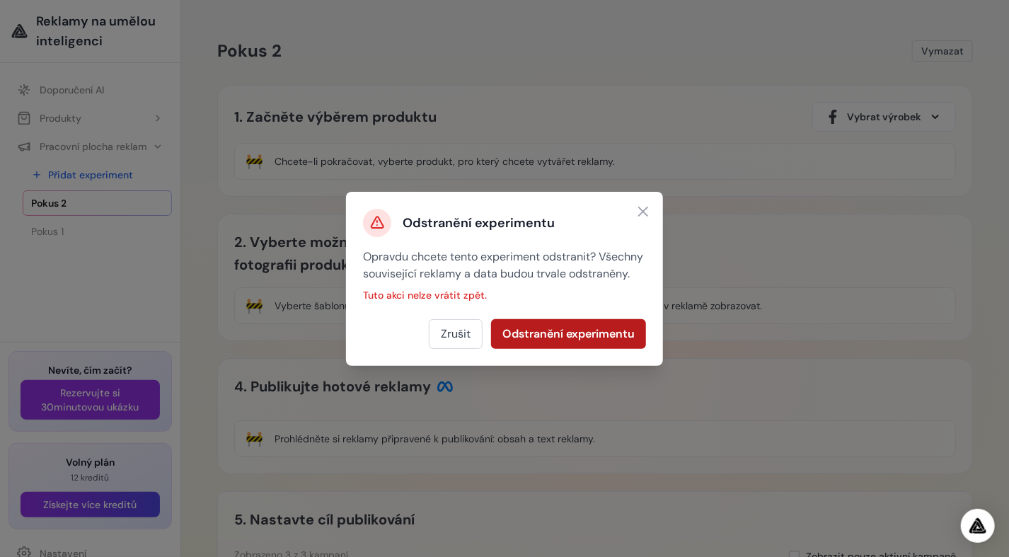
click at [542, 349] on button "Odstranění experimentu" at bounding box center [568, 334] width 155 height 30
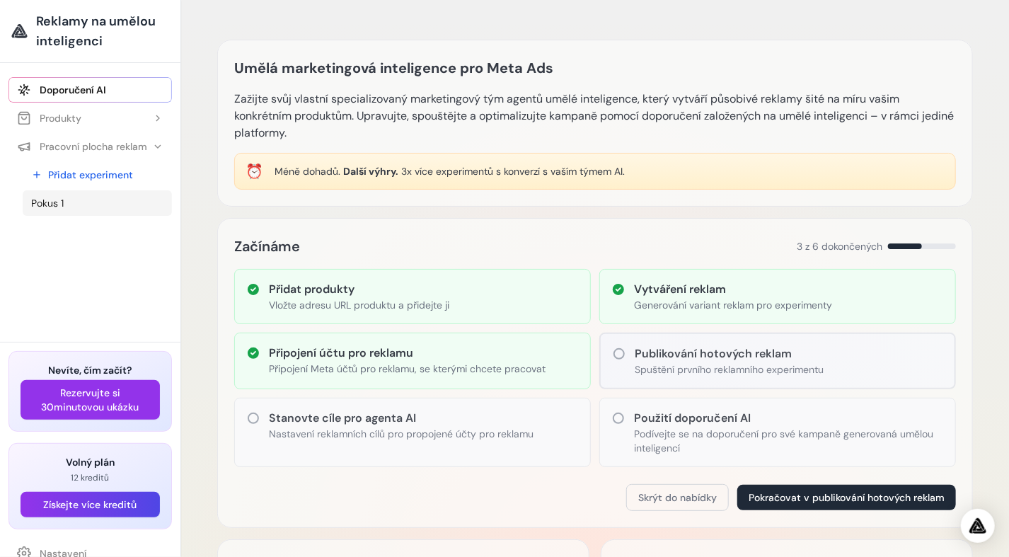
click at [60, 206] on span "Pokus 1" at bounding box center [47, 203] width 33 height 14
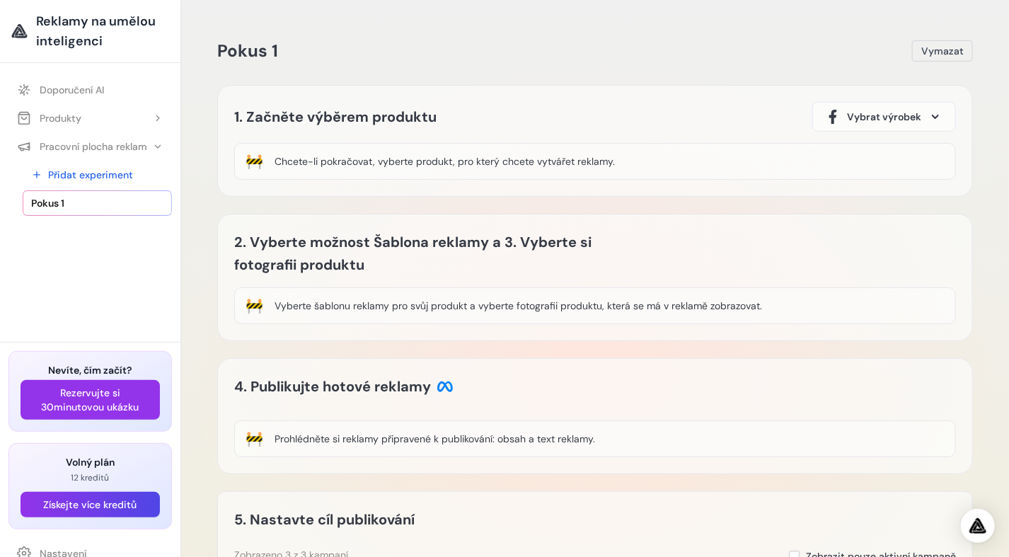
click at [949, 54] on span "Vymazat" at bounding box center [942, 51] width 42 height 14
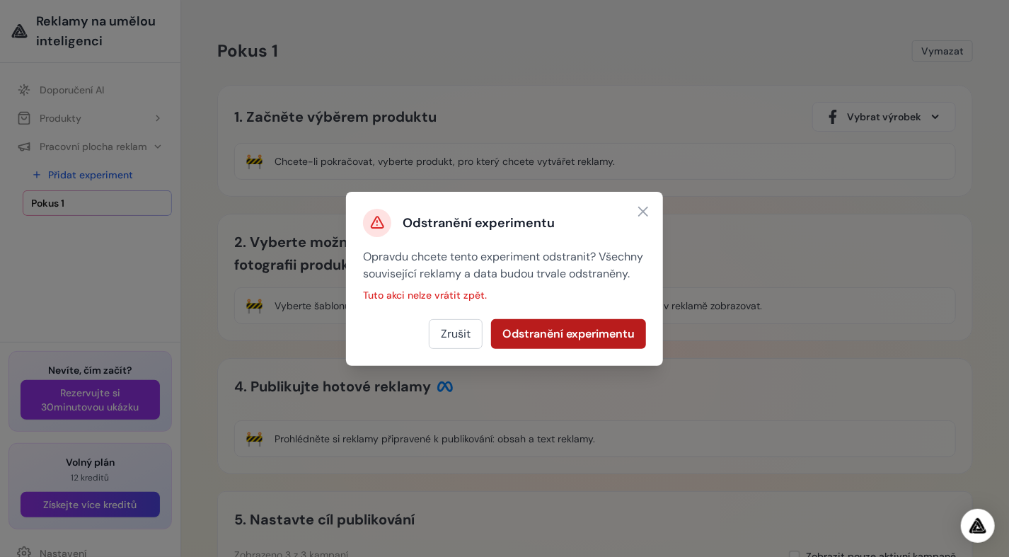
click at [550, 345] on button "Odstranění experimentu" at bounding box center [568, 334] width 155 height 30
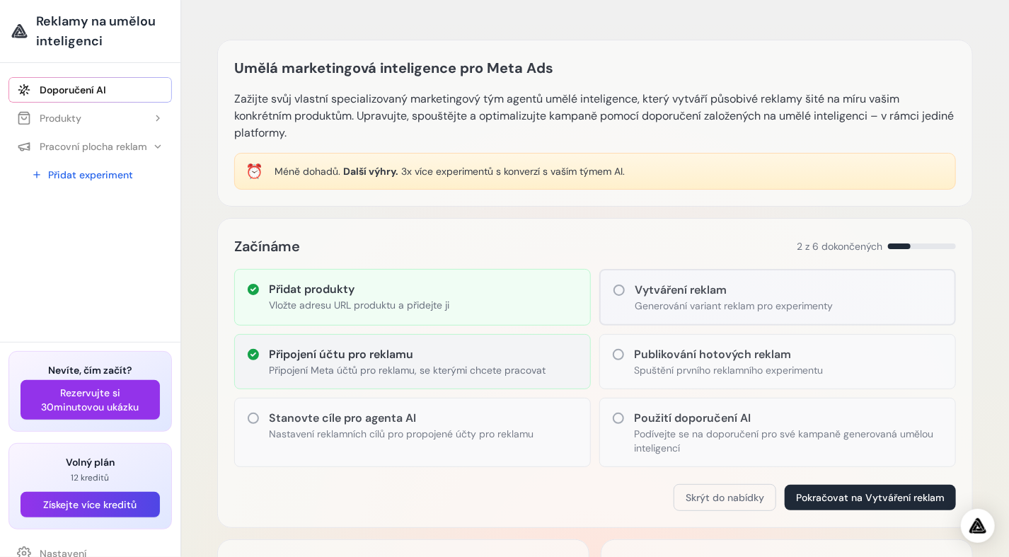
click at [267, 350] on div "Připojení účtu pro reklamu Připojení Meta účtů pro reklamu, se kterými chcete p…" at bounding box center [412, 361] width 357 height 55
click at [79, 143] on font "Pracovní plocha reklam" at bounding box center [94, 146] width 108 height 14
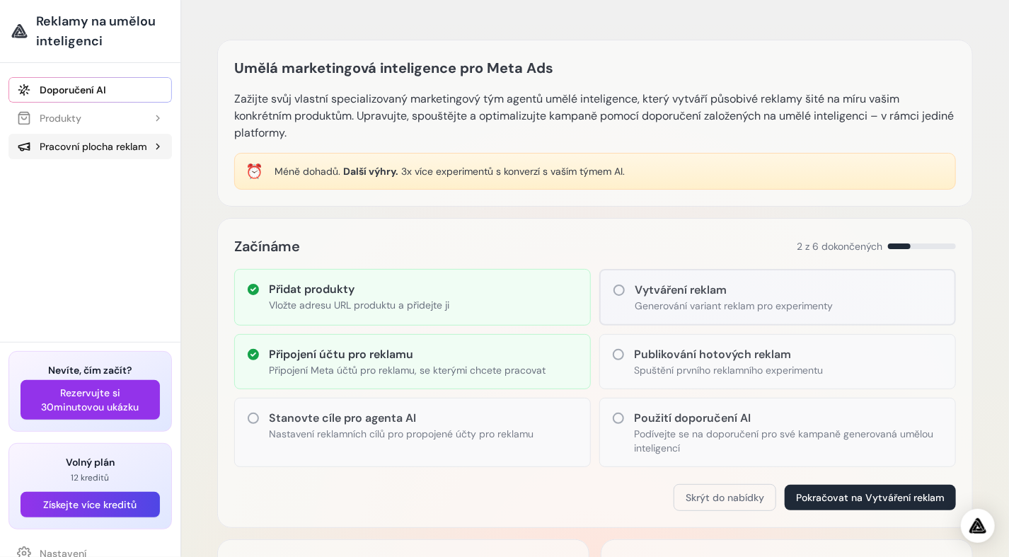
click at [78, 144] on font "Pracovní plocha reklam" at bounding box center [94, 146] width 108 height 14
click at [261, 425] on div "Stanovte cíle pro agenta AI Nastavení reklamních cílů pro propojené účty pro re…" at bounding box center [412, 432] width 357 height 69
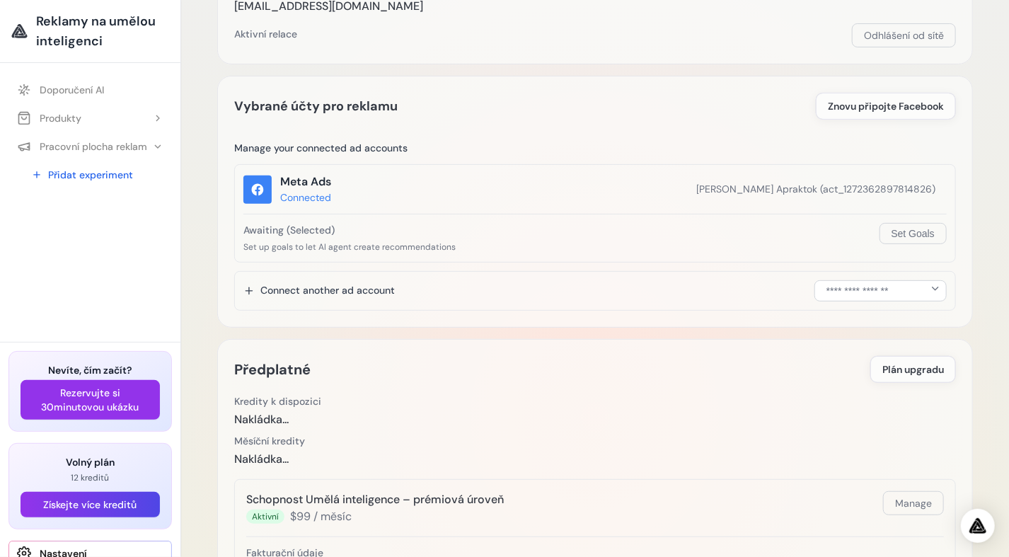
scroll to position [136, 0]
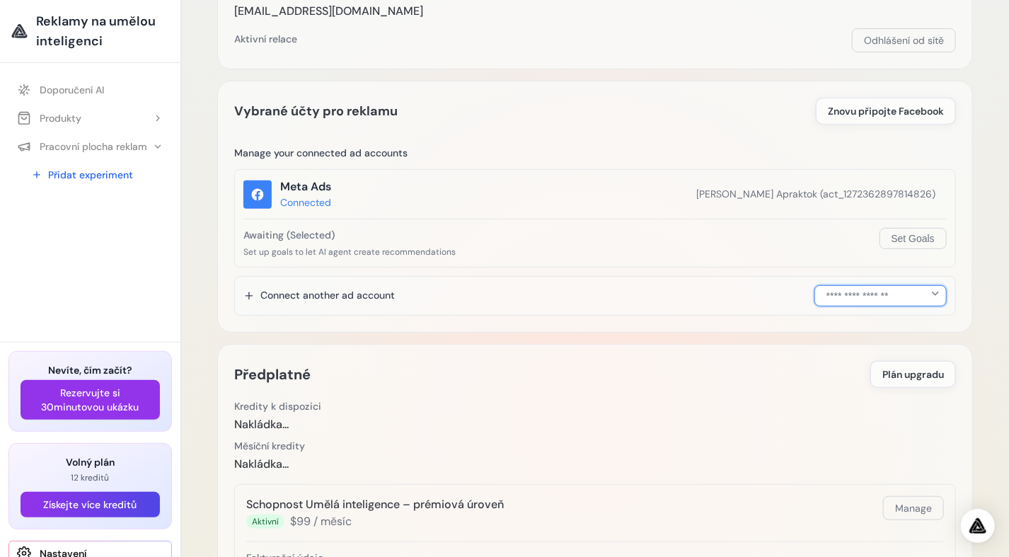
click at [920, 294] on select "**********" at bounding box center [880, 295] width 132 height 21
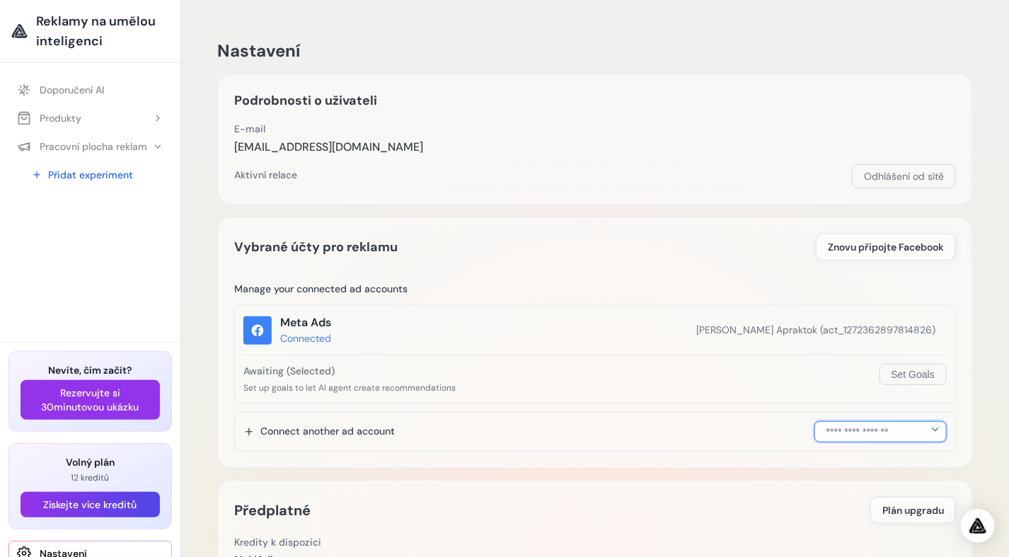
scroll to position [34, 0]
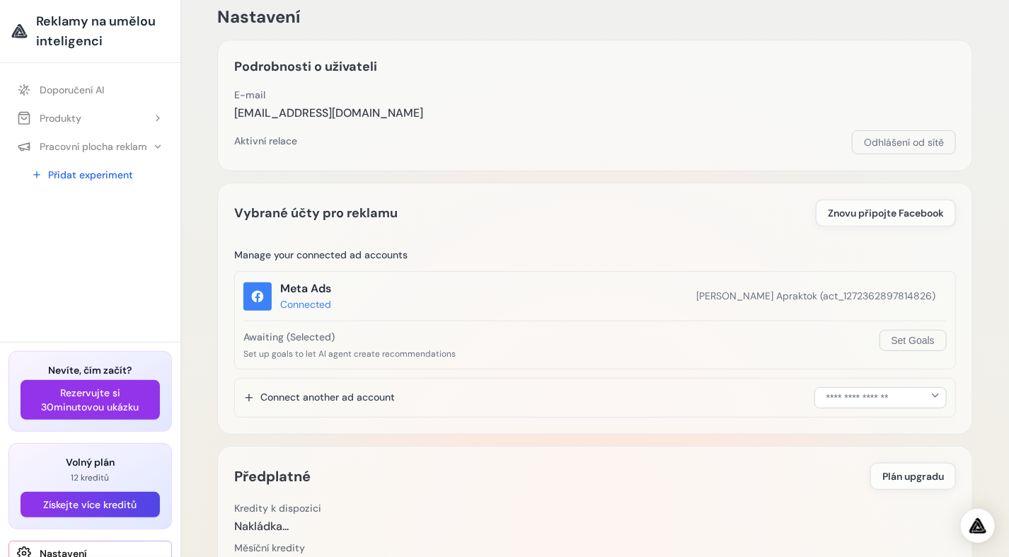
click at [69, 26] on span "Reklamy na umělou inteligenci" at bounding box center [102, 31] width 133 height 40
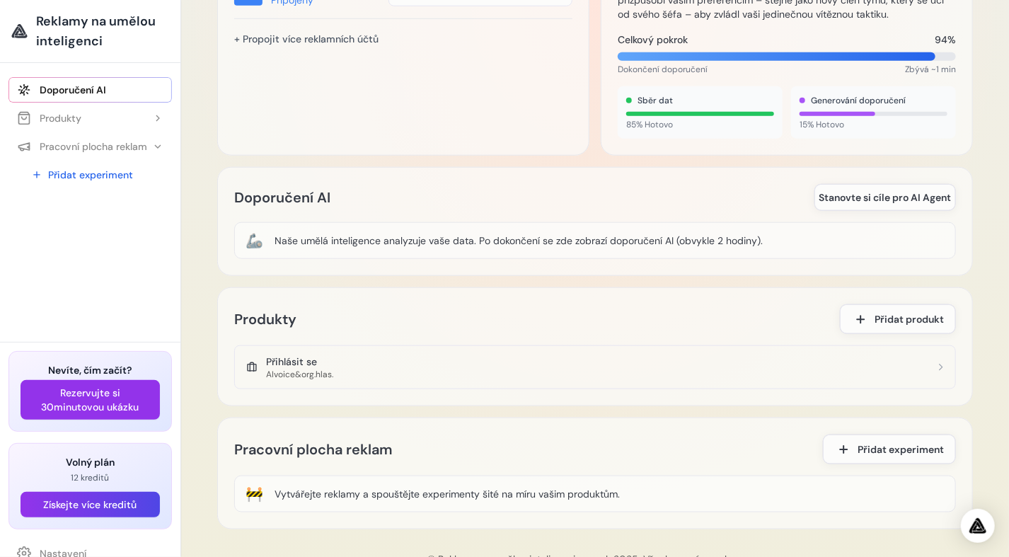
scroll to position [652, 0]
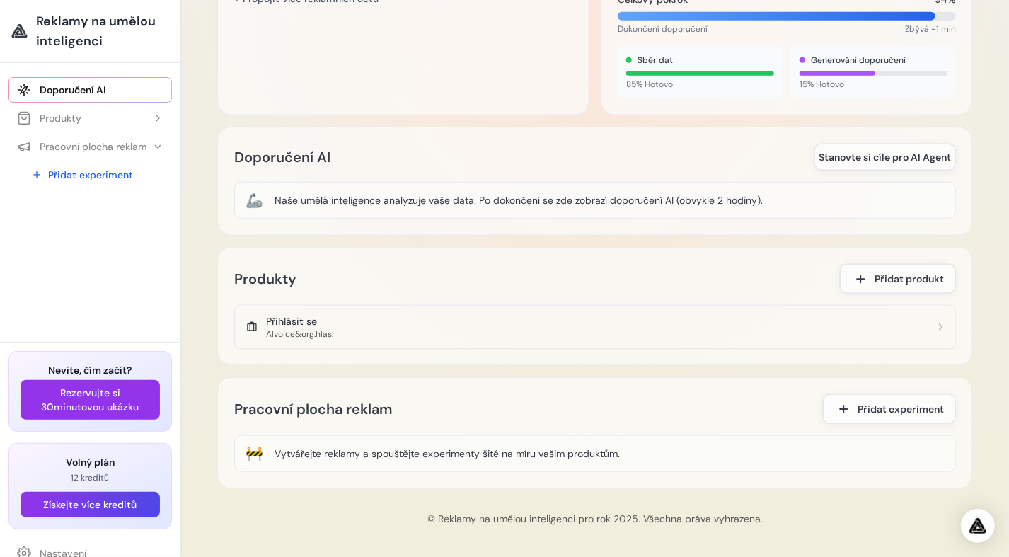
click at [284, 323] on div "Přihlásit se" at bounding box center [299, 321] width 67 height 14
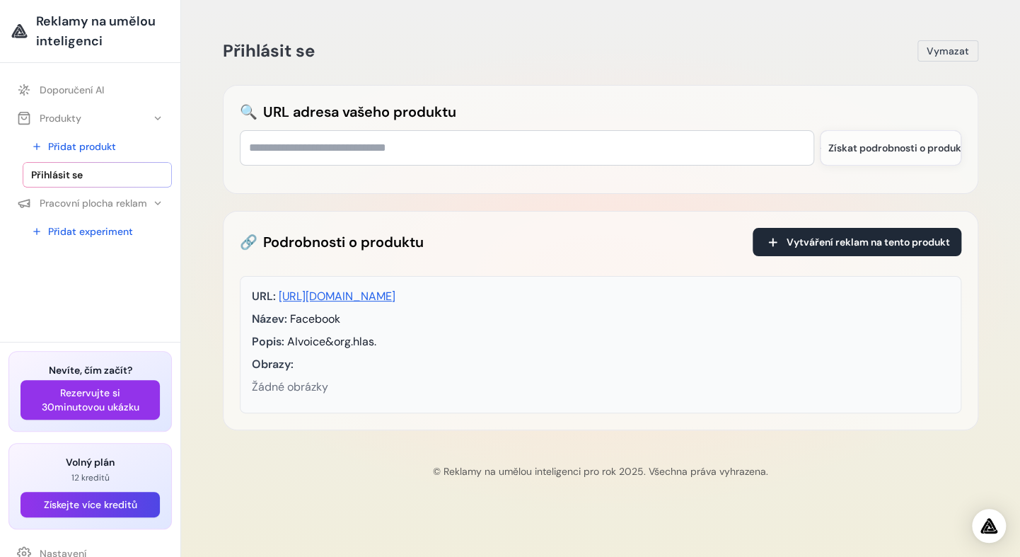
drag, startPoint x: 946, startPoint y: 46, endPoint x: 573, endPoint y: 76, distance: 374.0
click at [946, 47] on span "Vymazat" at bounding box center [948, 51] width 42 height 14
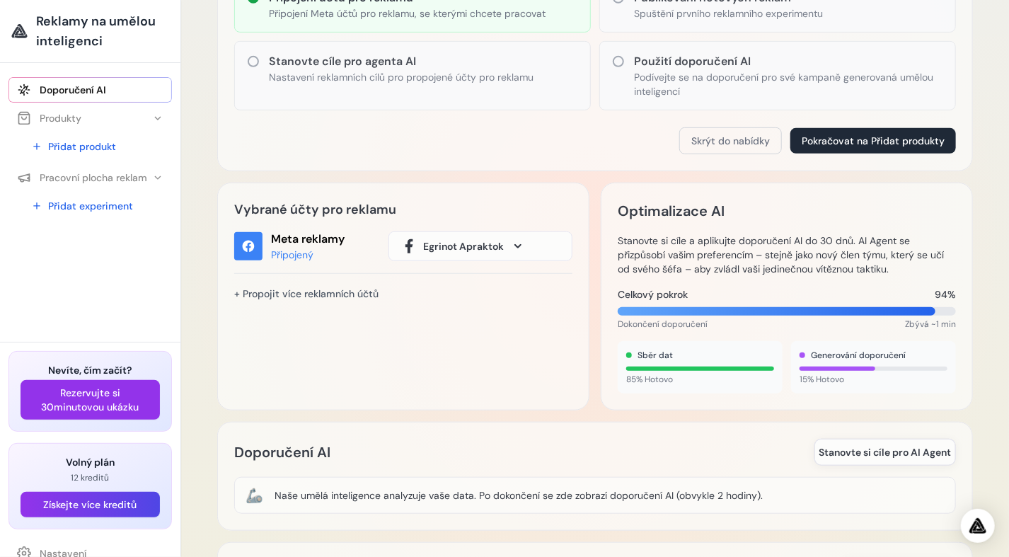
scroll to position [349, 0]
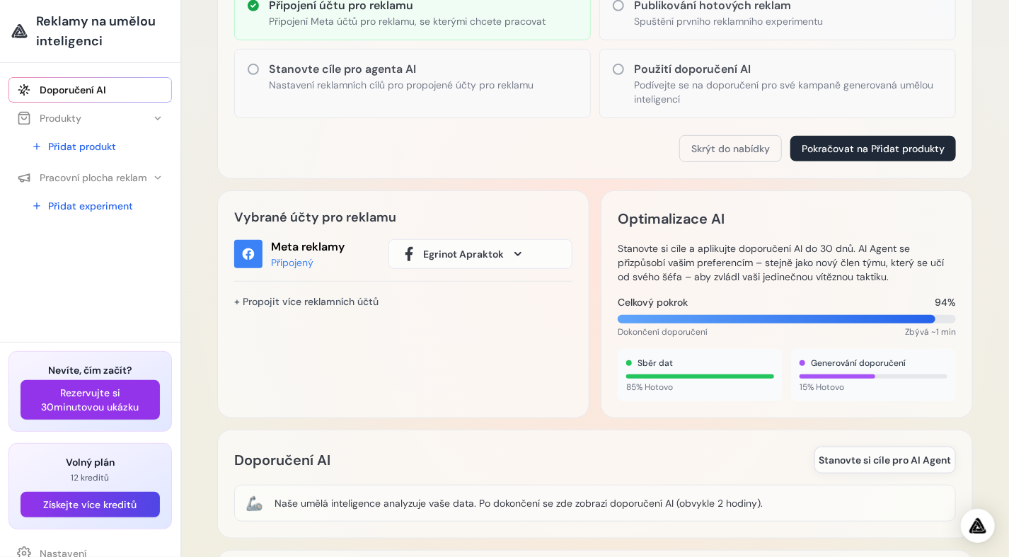
click at [524, 249] on span at bounding box center [517, 253] width 17 height 17
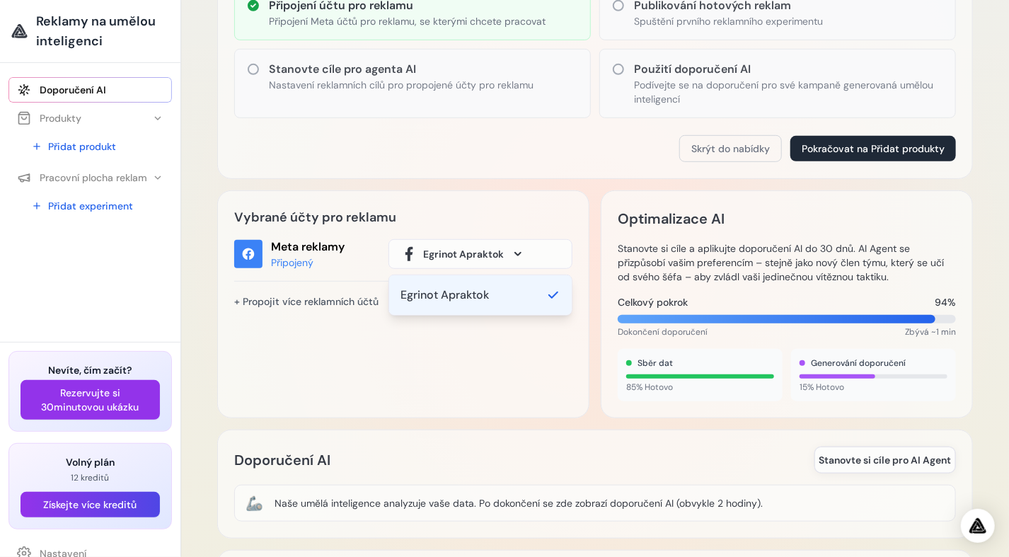
click at [521, 250] on span at bounding box center [517, 253] width 17 height 17
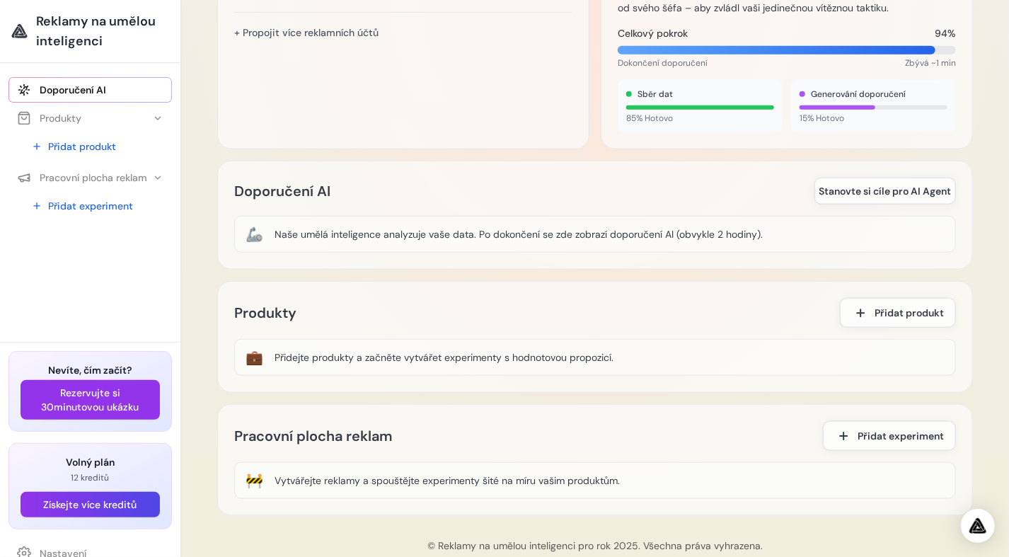
scroll to position [645, 0]
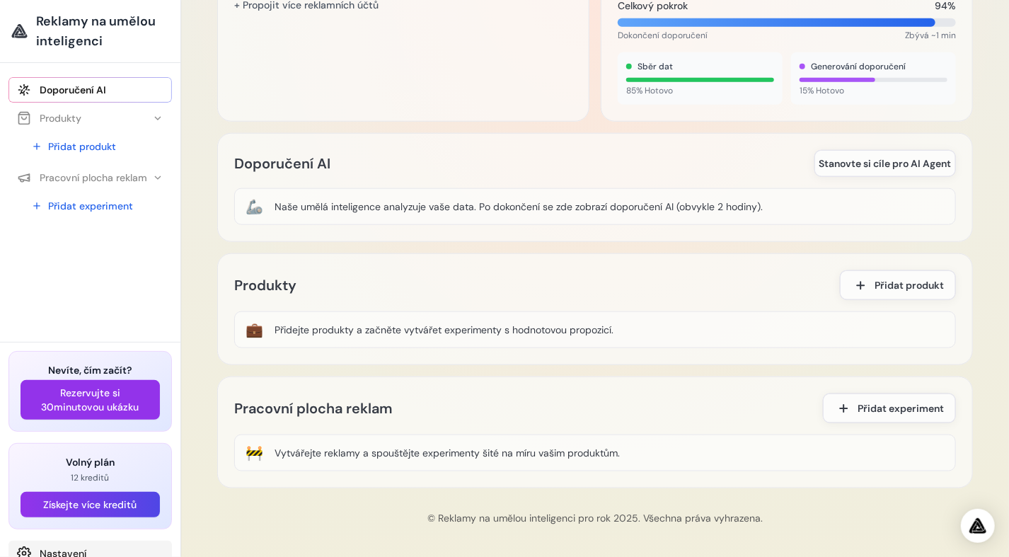
click at [60, 547] on font "Nastavení" at bounding box center [63, 553] width 47 height 14
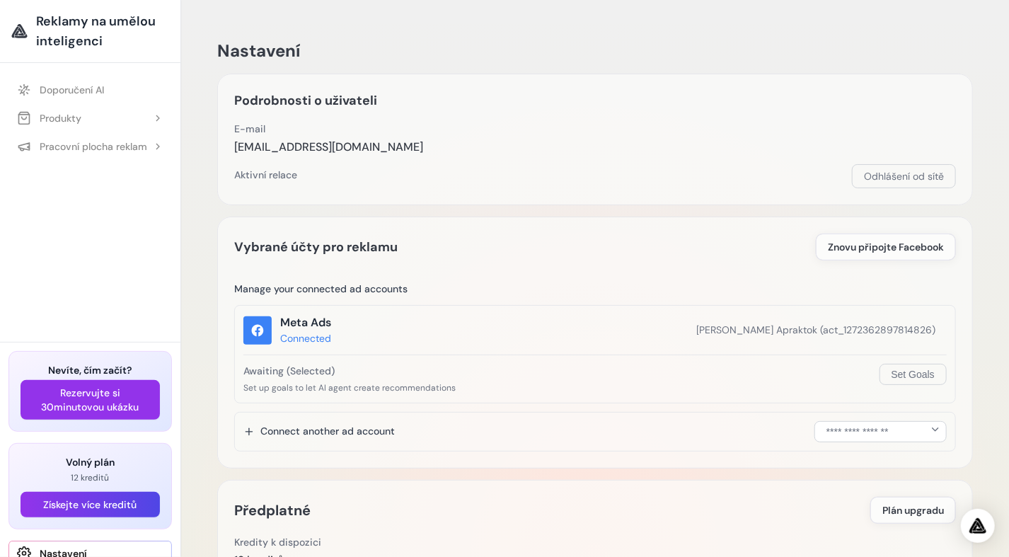
drag, startPoint x: 980, startPoint y: 285, endPoint x: 997, endPoint y: 357, distance: 73.4
click at [999, 361] on div "Nastavení Podrobnosti o uživateli E-mail elektronic26xp@gmail.com Email Verific…" at bounding box center [595, 558] width 828 height 1116
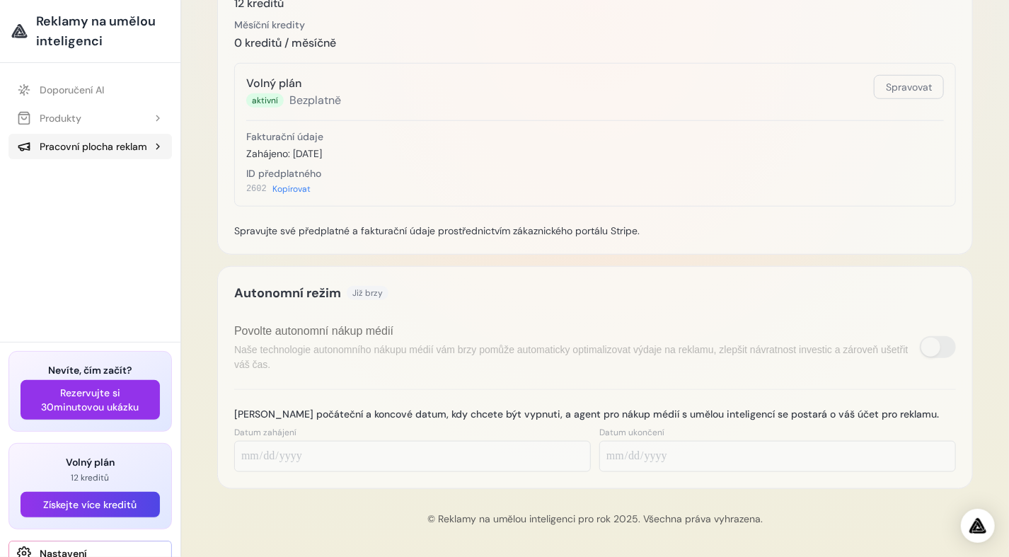
click at [88, 150] on font "Pracovní plocha reklam" at bounding box center [94, 146] width 108 height 14
click at [69, 111] on font "Produkty" at bounding box center [61, 118] width 42 height 14
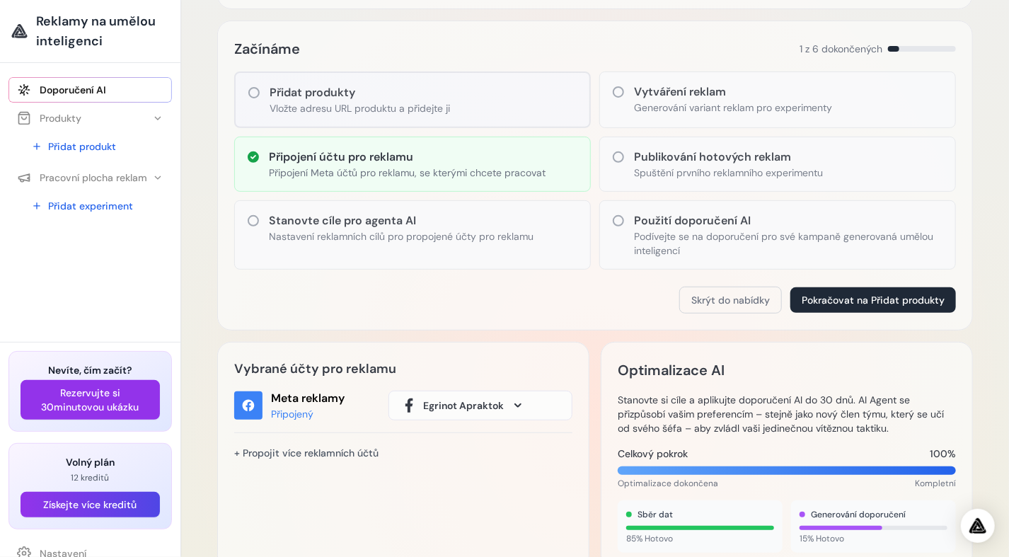
scroll to position [192, 0]
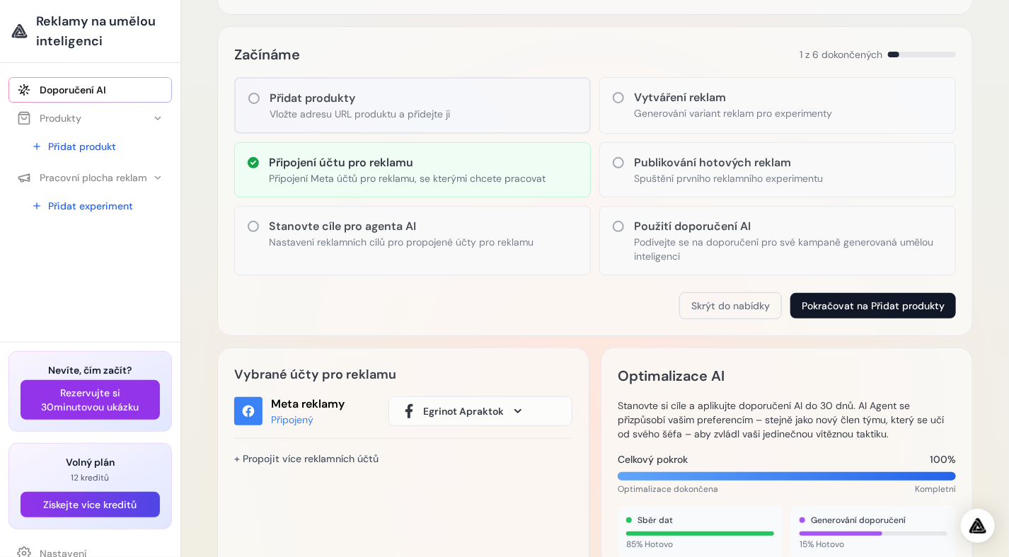
click at [868, 306] on button "Pokračovat na Přidat produkty" at bounding box center [873, 305] width 166 height 25
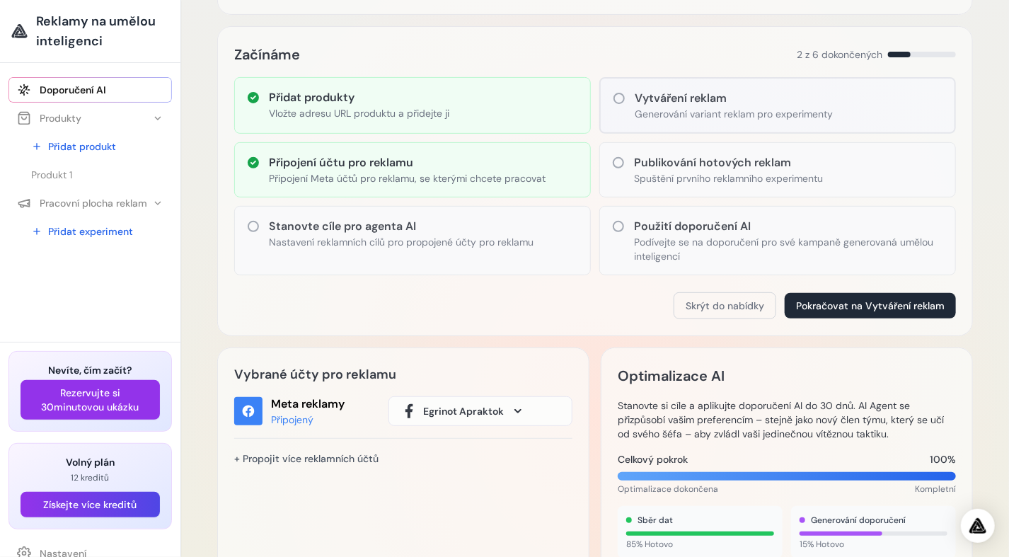
scroll to position [168, 0]
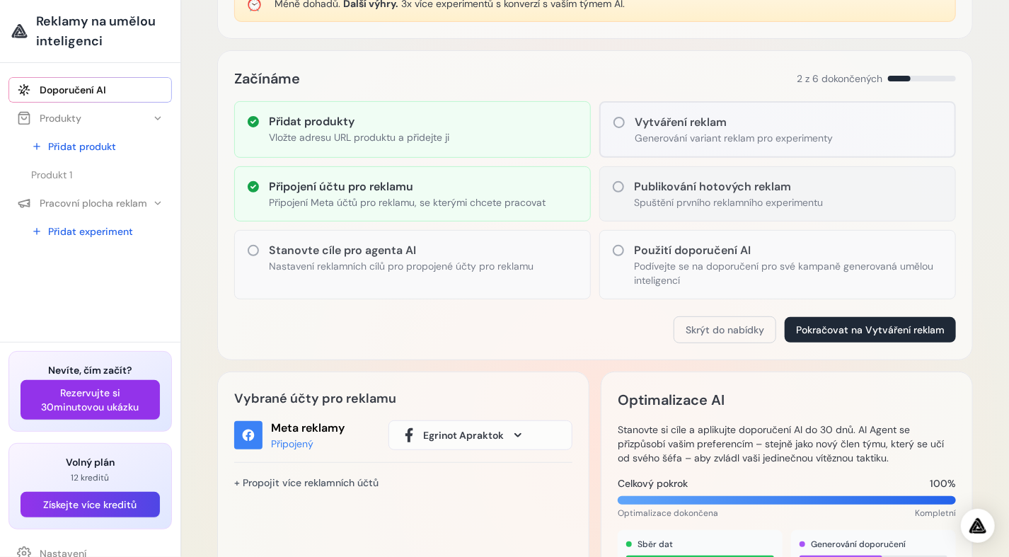
click at [647, 195] on p "Spuštění prvního reklamního experimentu" at bounding box center [728, 202] width 189 height 14
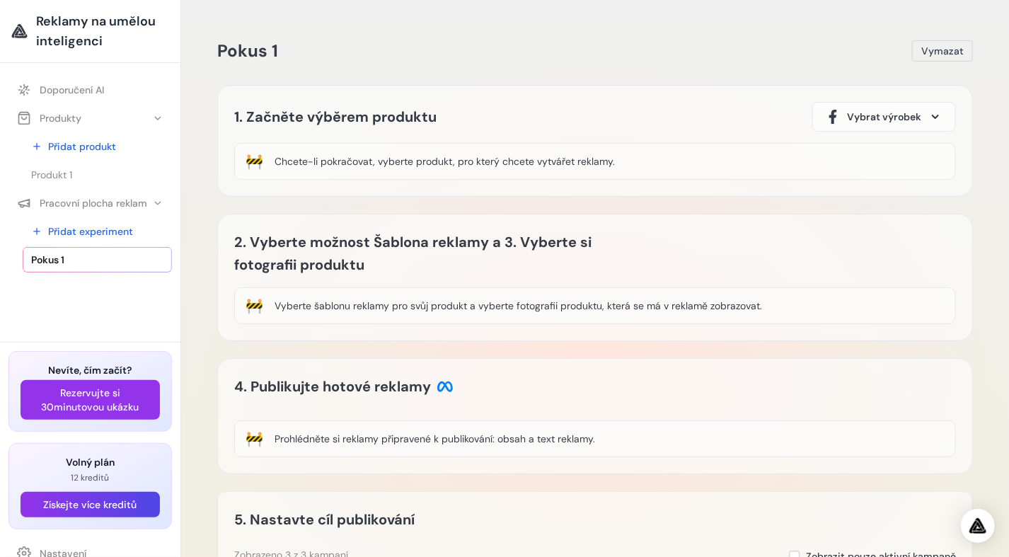
click at [51, 257] on span "Pokus 1" at bounding box center [47, 260] width 33 height 14
click at [942, 42] on button "Vymazat" at bounding box center [942, 50] width 61 height 21
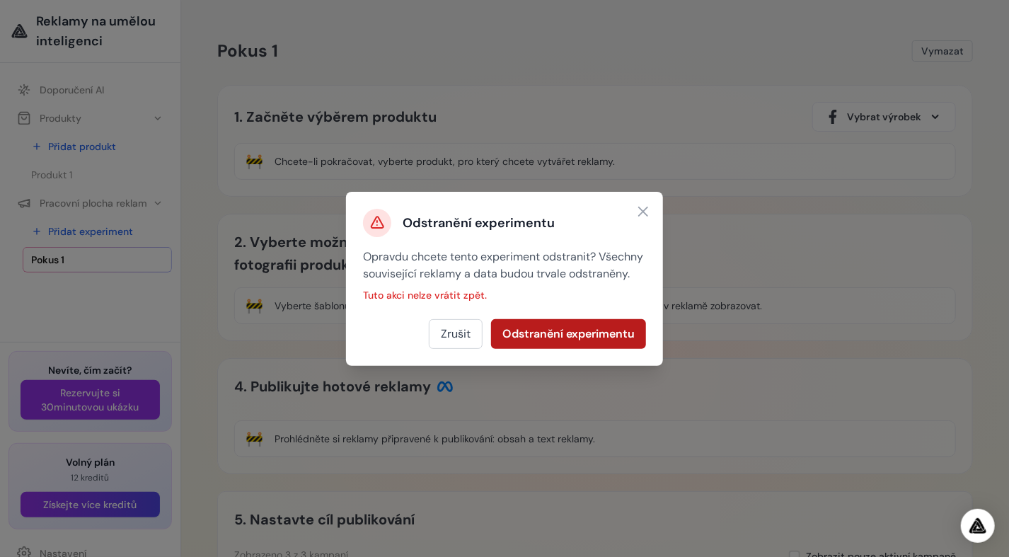
click at [491, 335] on button "Odstranění experimentu" at bounding box center [568, 334] width 155 height 30
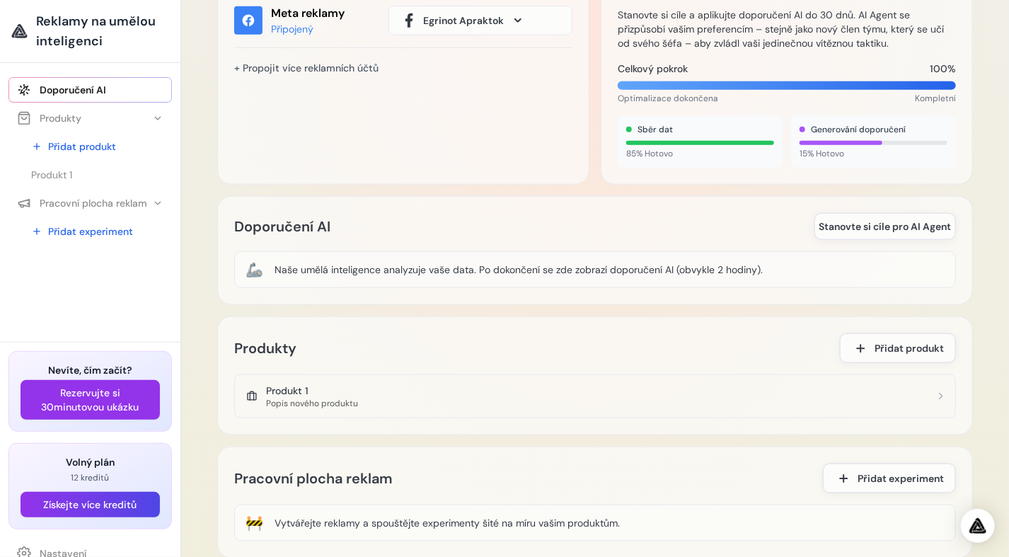
scroll to position [652, 0]
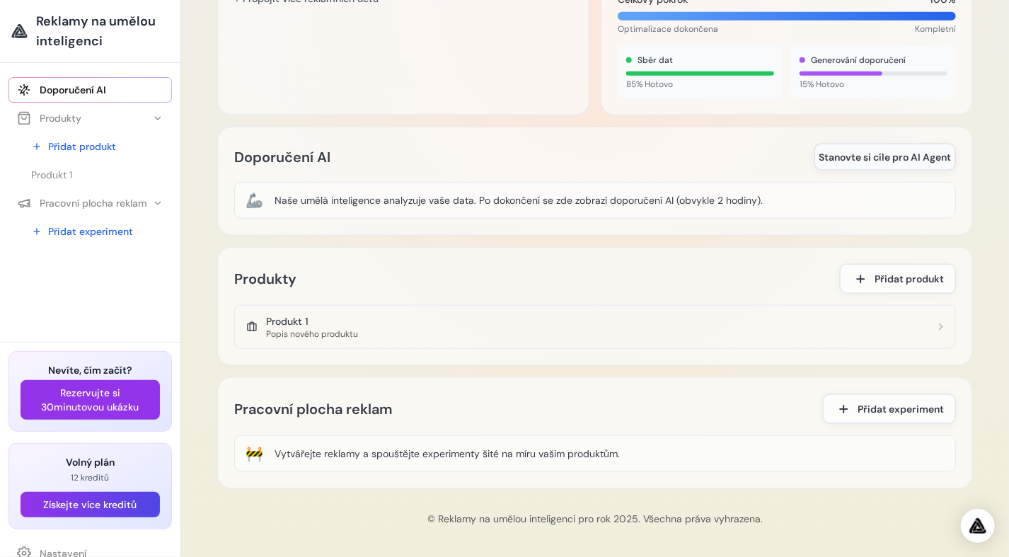
click at [850, 154] on span "Stanovte si cíle pro AI Agent" at bounding box center [885, 157] width 132 height 14
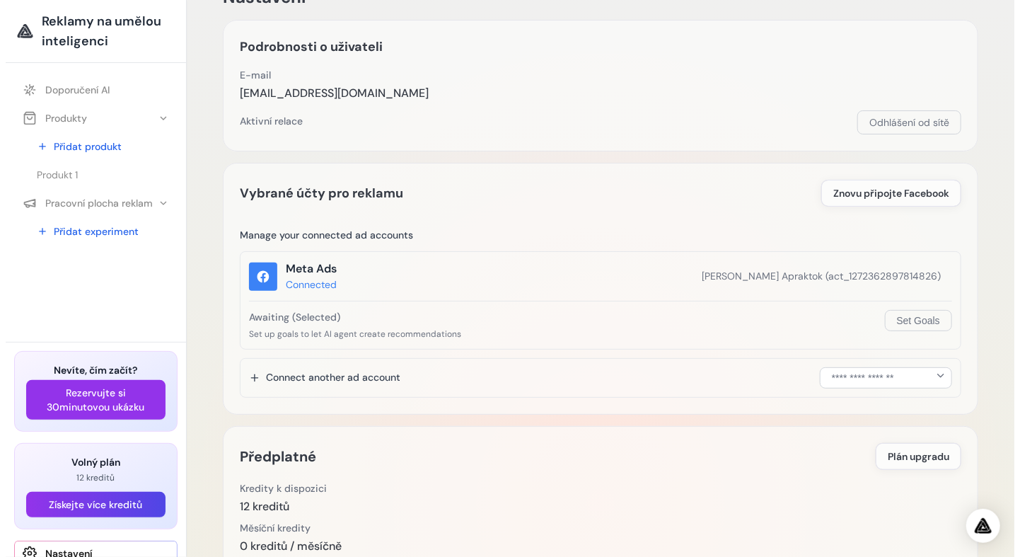
scroll to position [45, 0]
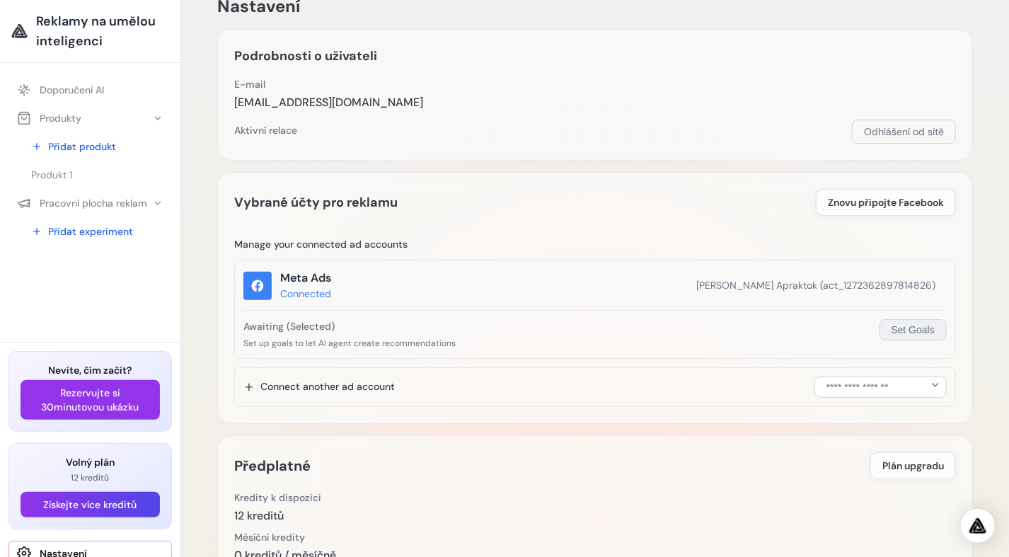
click at [911, 328] on button "Set Goals" at bounding box center [912, 329] width 67 height 21
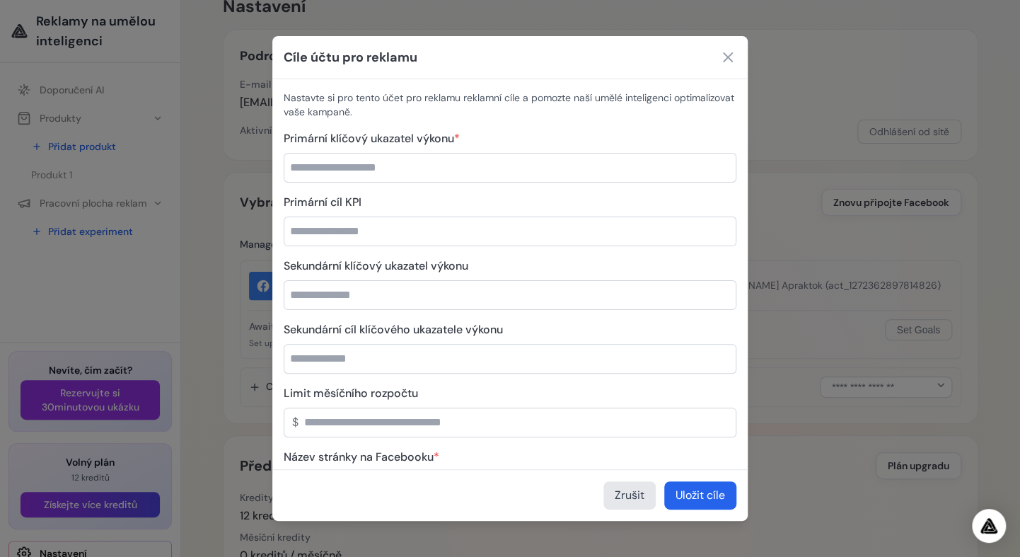
click at [340, 299] on input "Sekundární klíčový ukazatel výkonu" at bounding box center [510, 295] width 453 height 30
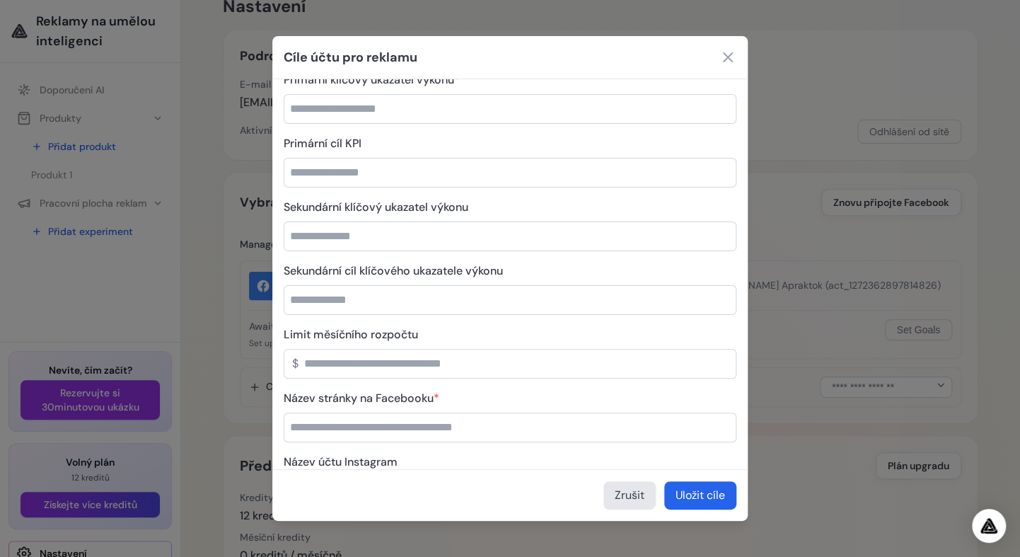
scroll to position [0, 0]
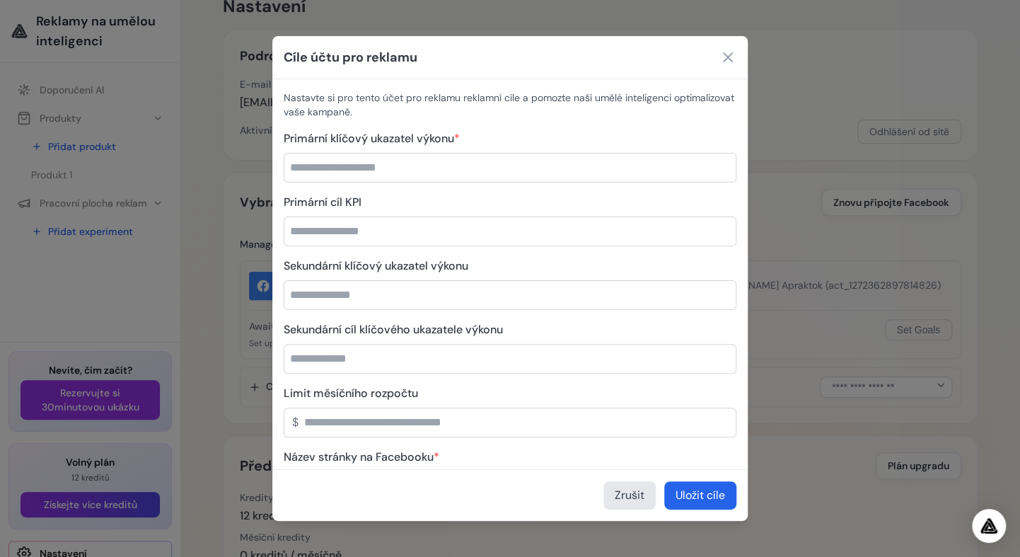
click at [363, 162] on input "Primární klíčový ukazatel výkonu *" at bounding box center [510, 168] width 453 height 30
type input "***"
click at [340, 226] on input "Primární cíl KPI" at bounding box center [510, 231] width 453 height 30
type input "****"
click at [354, 298] on input "Sekundární klíčový ukazatel výkonu" at bounding box center [510, 295] width 453 height 30
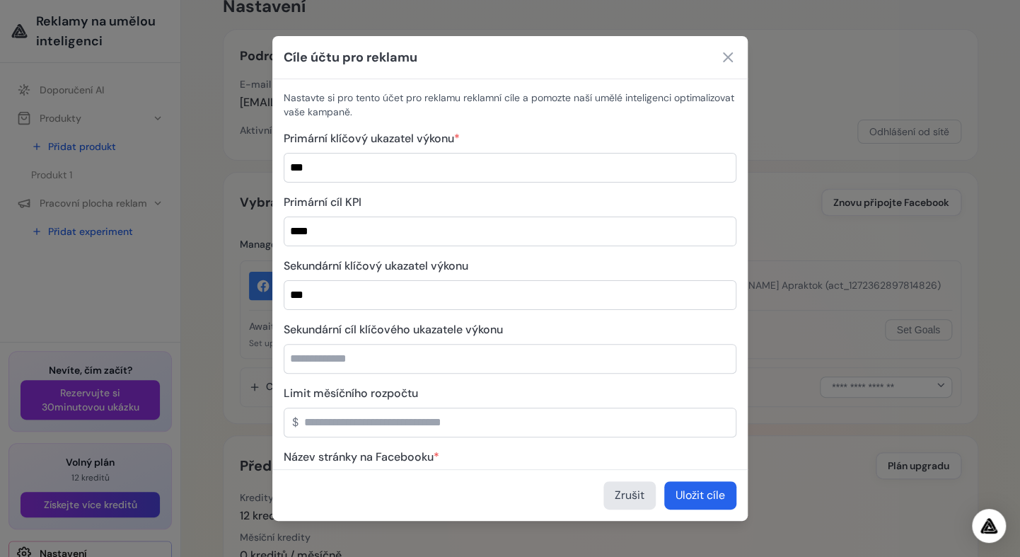
type input "***"
click at [346, 359] on input "Sekundární cíl klíčového ukazatele výkonu" at bounding box center [510, 359] width 453 height 30
type input "*"
type input "***"
click at [305, 419] on input "Limit měsíčního rozpočtu" at bounding box center [510, 422] width 453 height 30
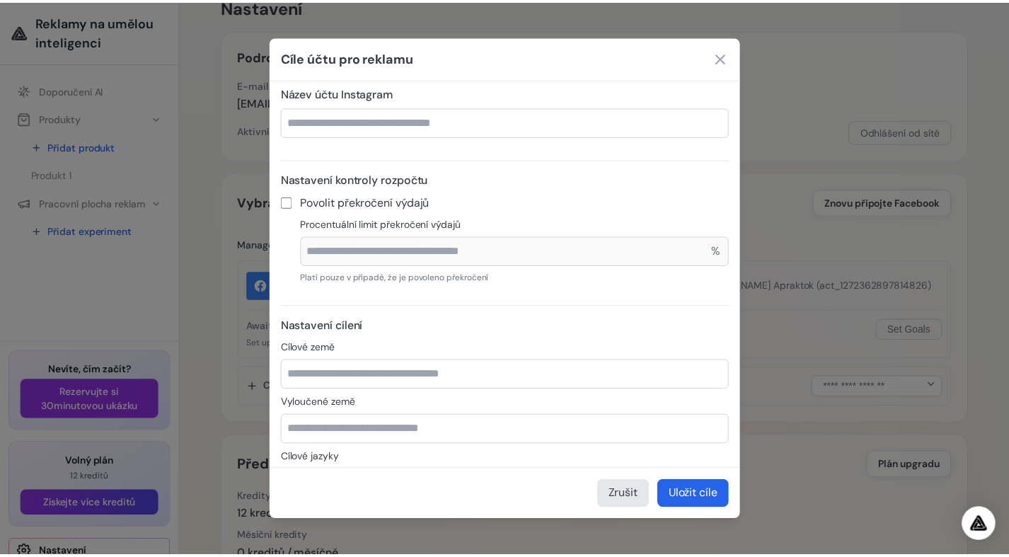
scroll to position [416, 0]
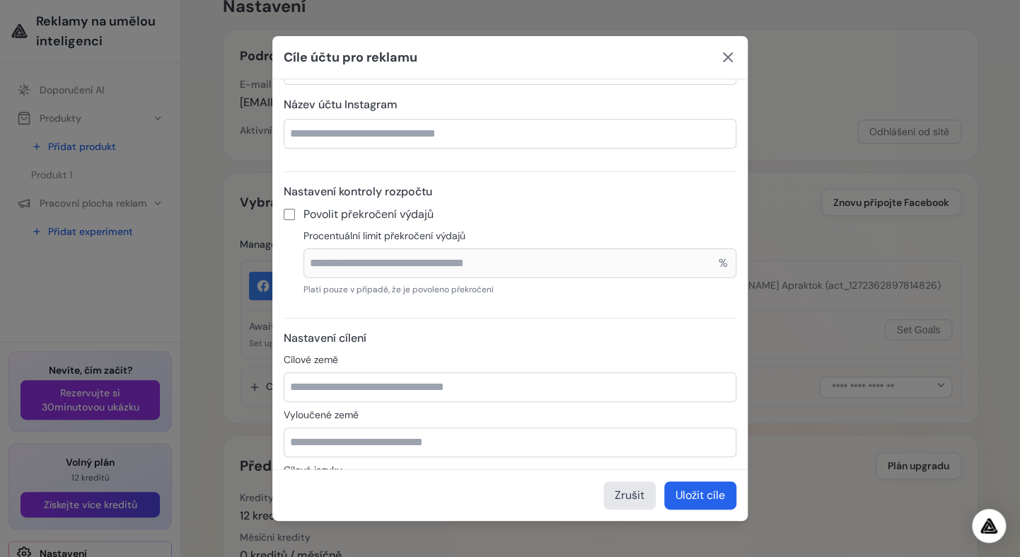
type input "**"
click at [731, 57] on icon at bounding box center [727, 57] width 17 height 17
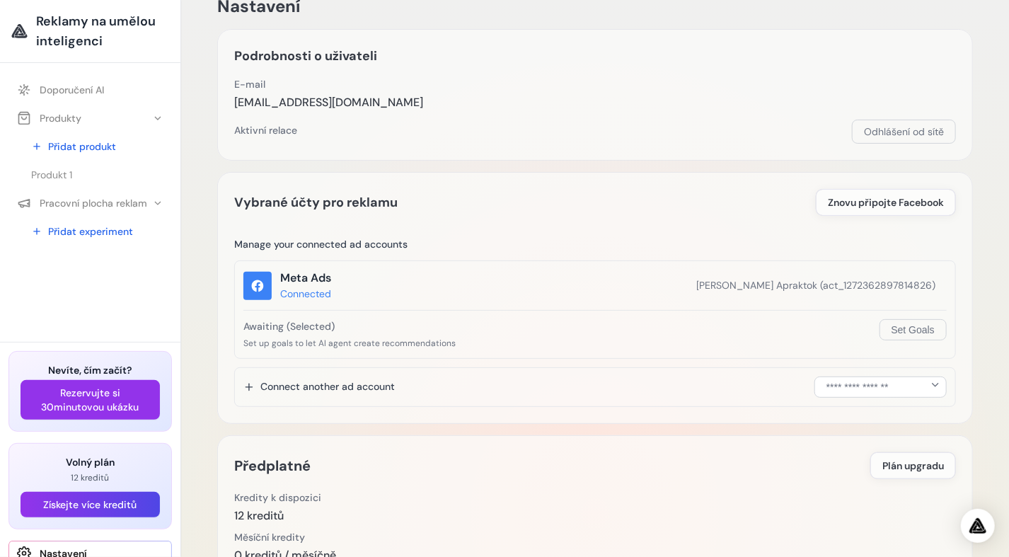
scroll to position [557, 0]
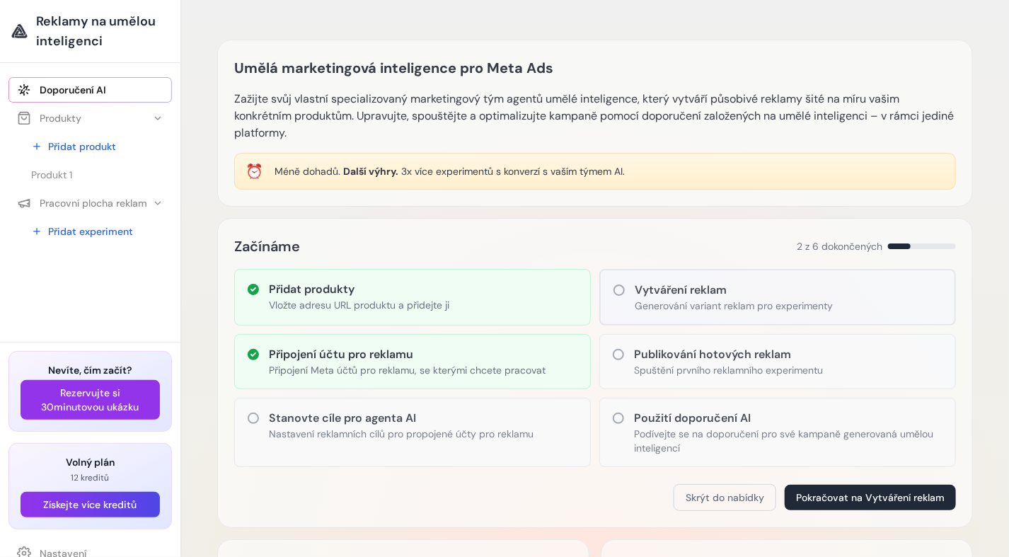
scroll to position [652, 0]
